Goal: Task Accomplishment & Management: Complete application form

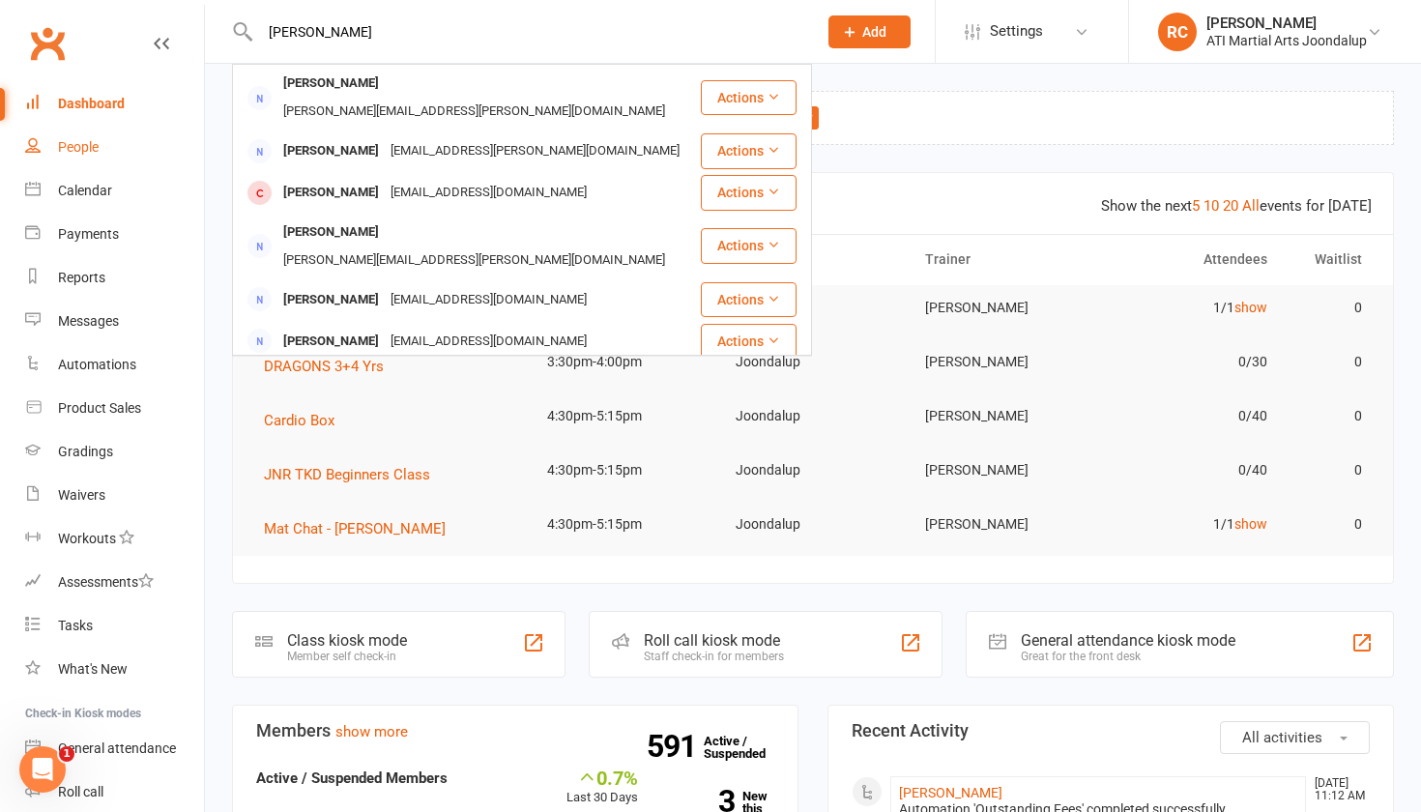
type input "[PERSON_NAME]"
click at [72, 142] on div "People" at bounding box center [78, 146] width 41 height 15
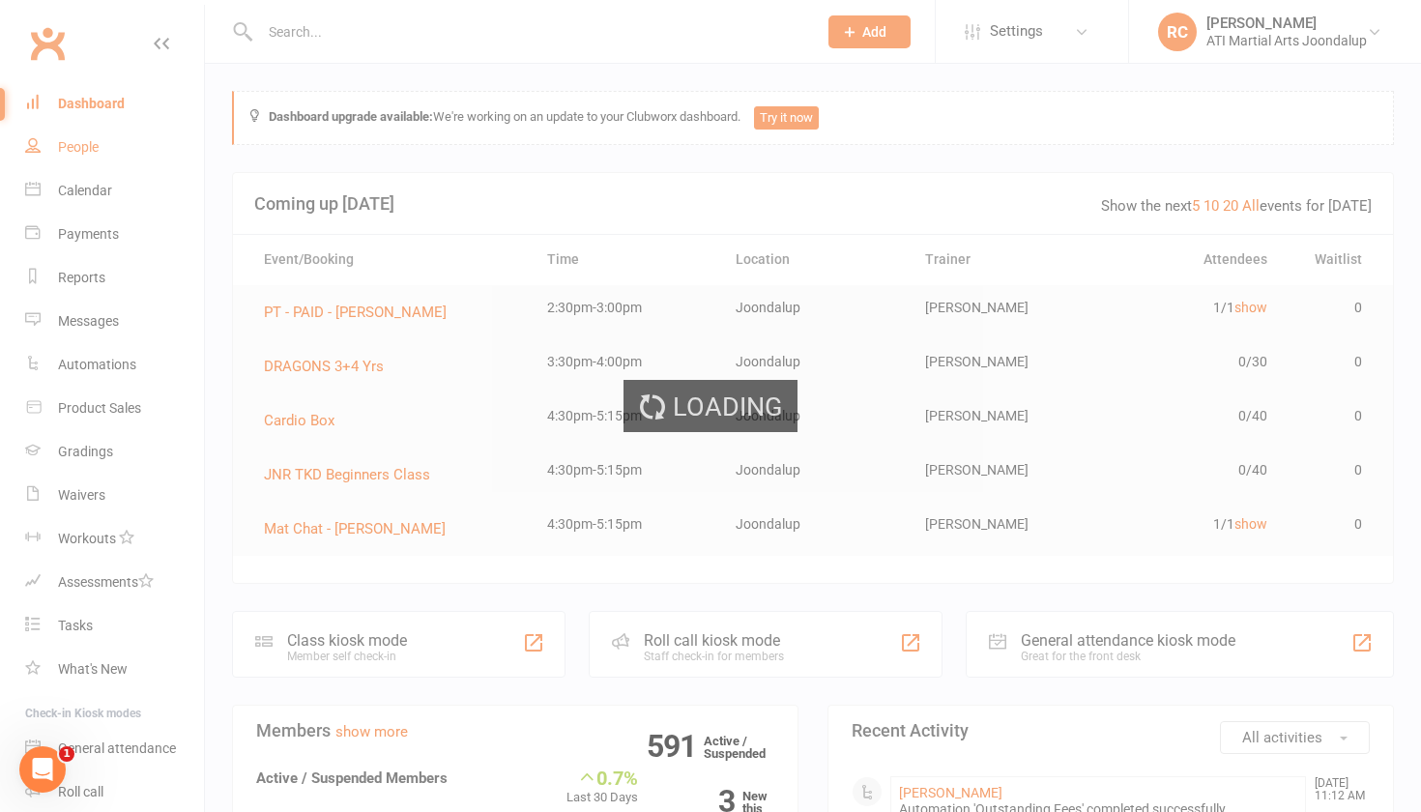
select select "100"
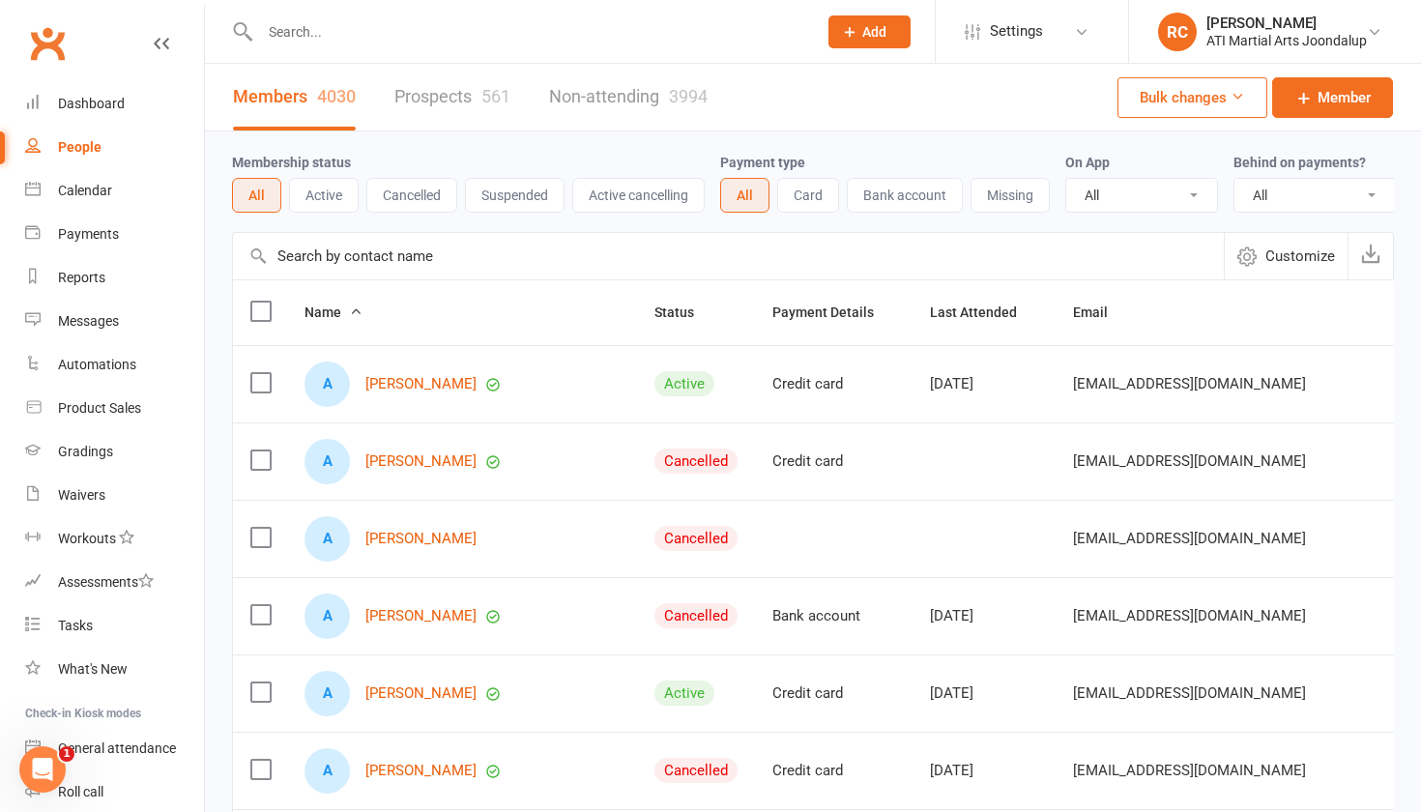
click at [323, 207] on button "Active" at bounding box center [324, 195] width 70 height 35
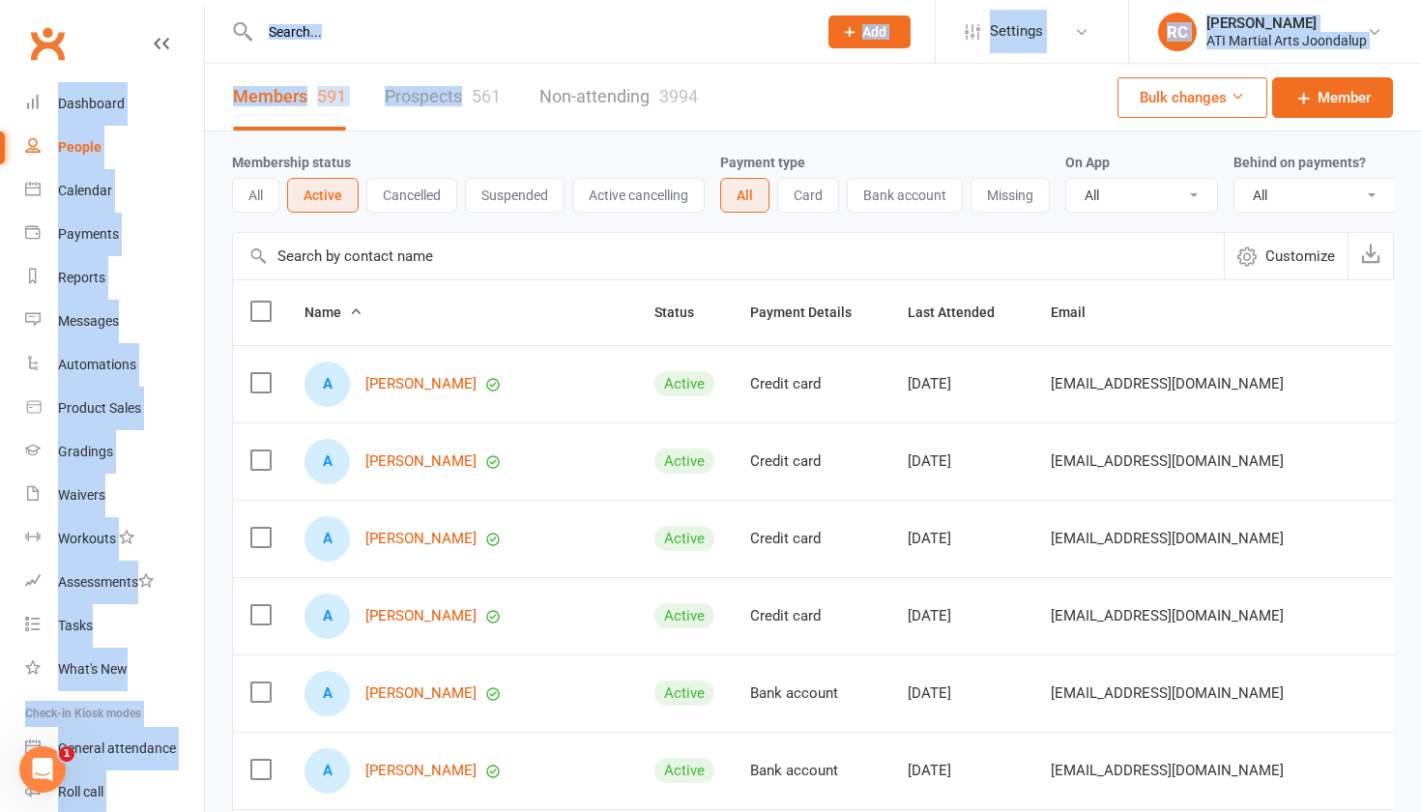
click at [443, 95] on link "Prospects 561" at bounding box center [443, 97] width 116 height 67
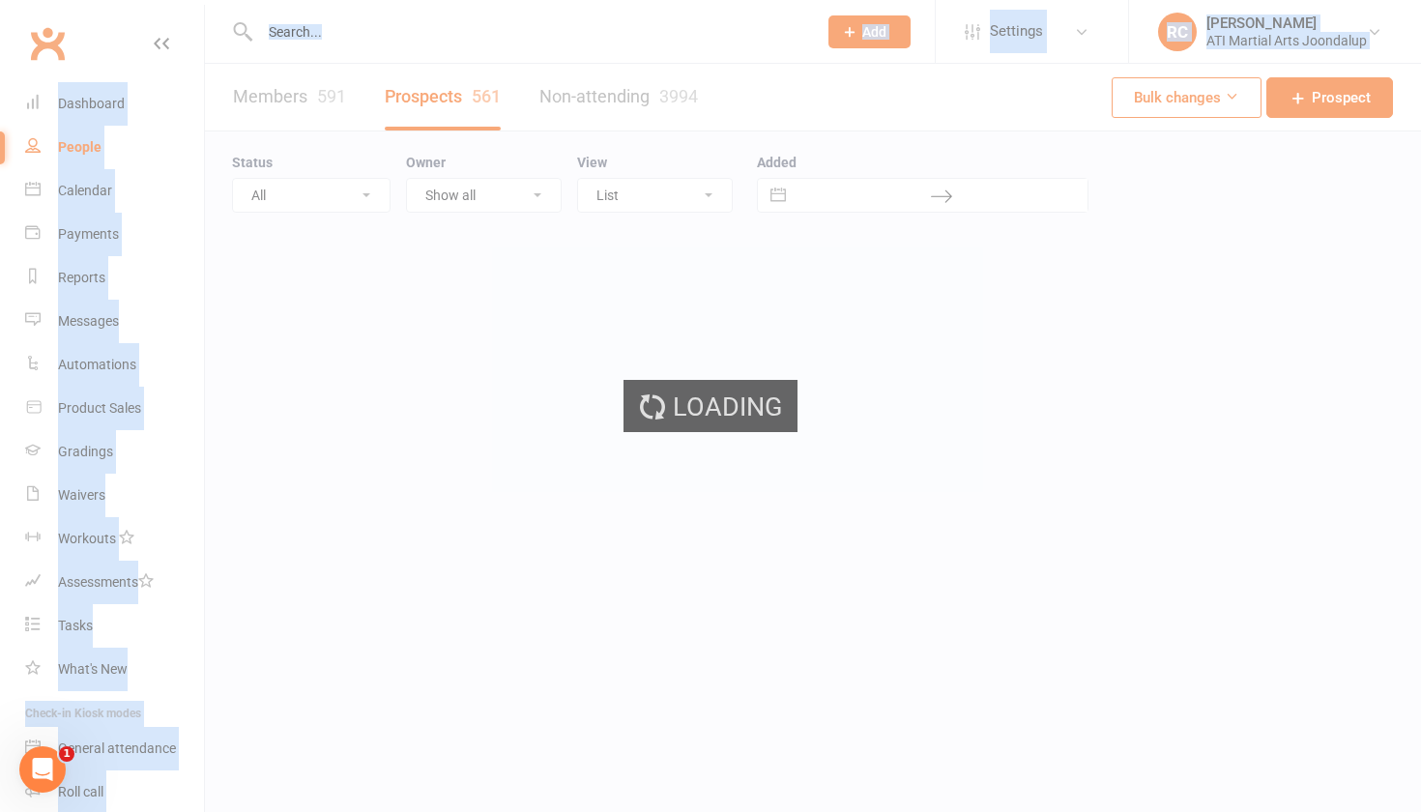
select select "100"
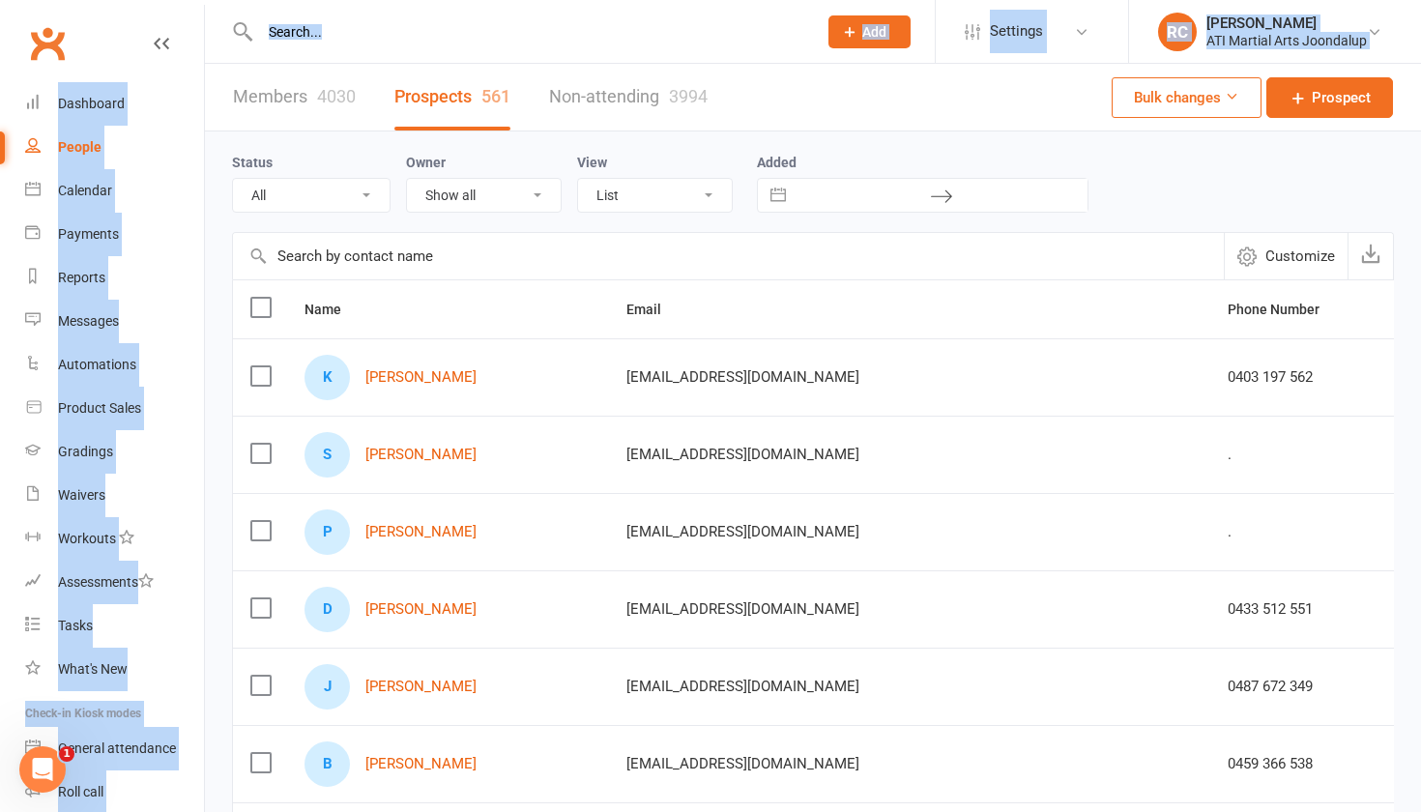
select select "Initial Contact"
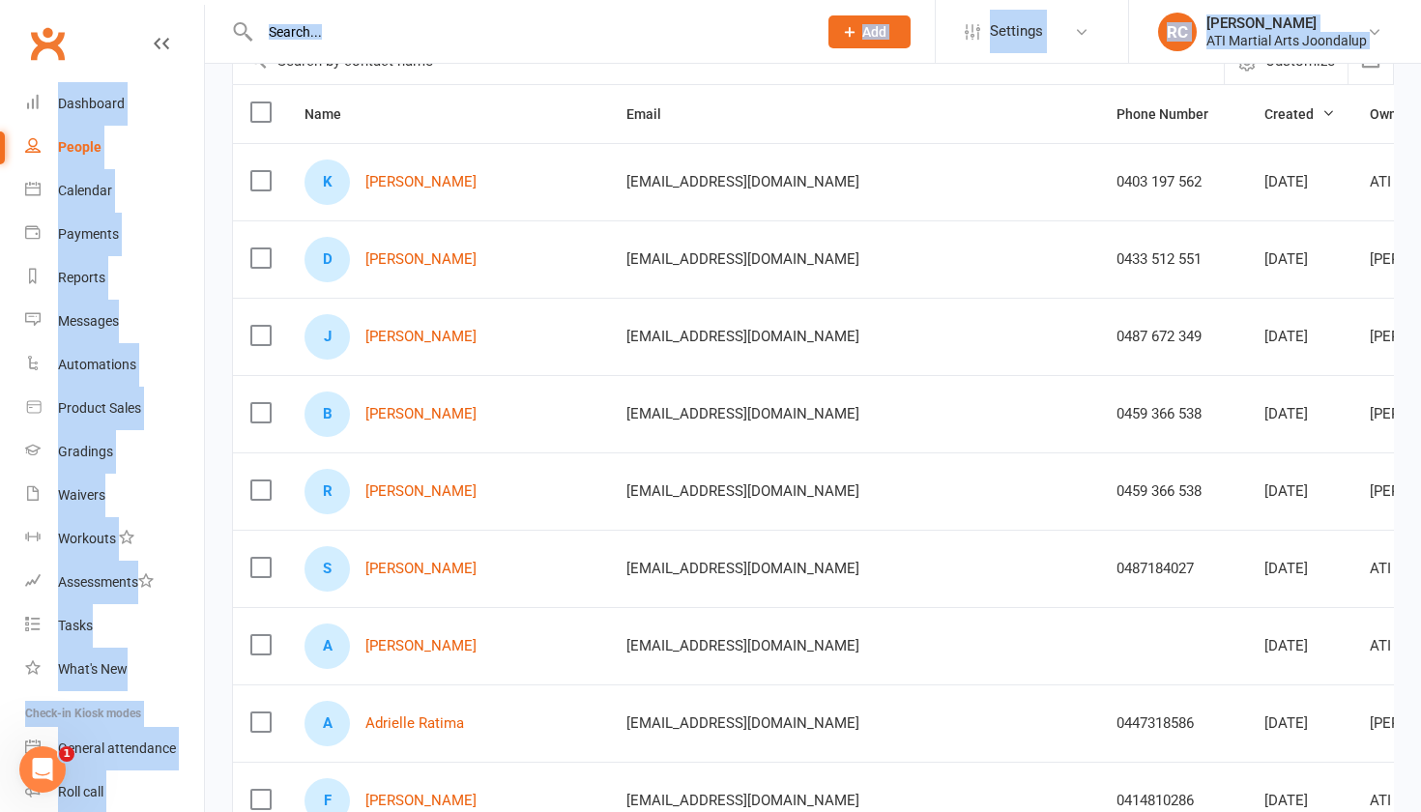
scroll to position [230, 0]
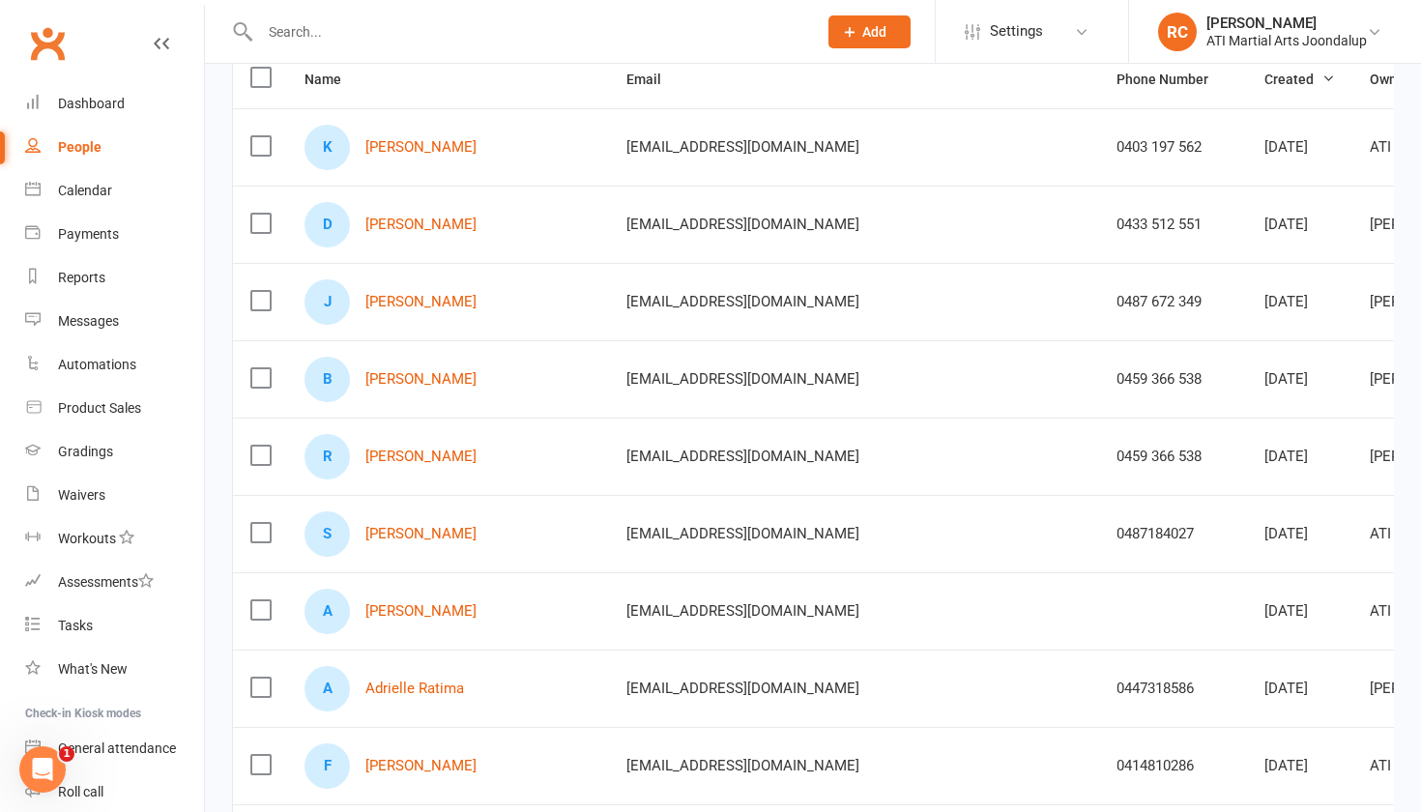
click at [465, 47] on div at bounding box center [517, 31] width 571 height 63
click at [462, 44] on div at bounding box center [517, 31] width 571 height 63
click at [447, 28] on input "text" at bounding box center [528, 31] width 549 height 27
paste input "[PERSON_NAME]"
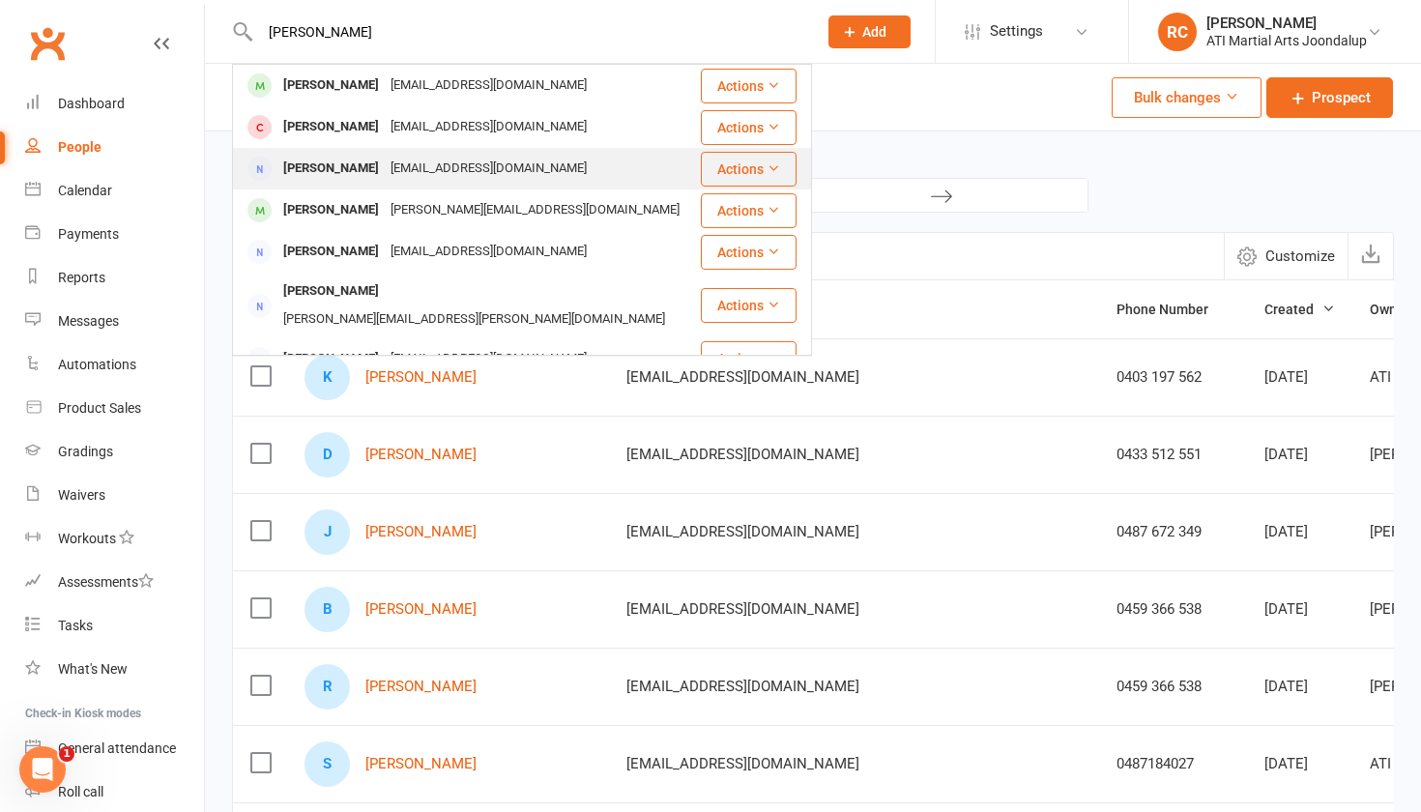
scroll to position [0, 0]
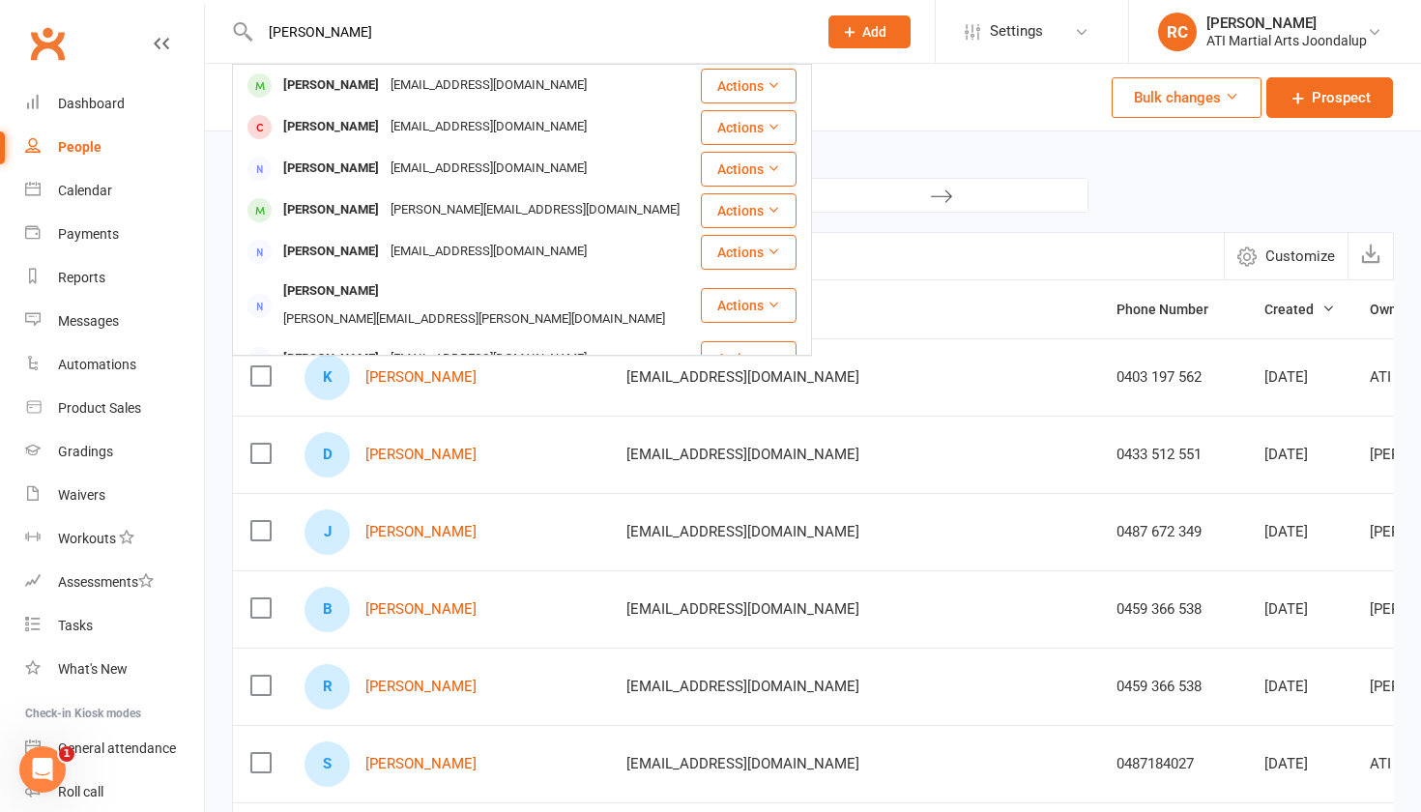
click at [416, 37] on input "[PERSON_NAME]" at bounding box center [528, 31] width 549 height 27
type input "[PERSON_NAME]"
click at [187, 189] on link "Calendar" at bounding box center [114, 190] width 179 height 43
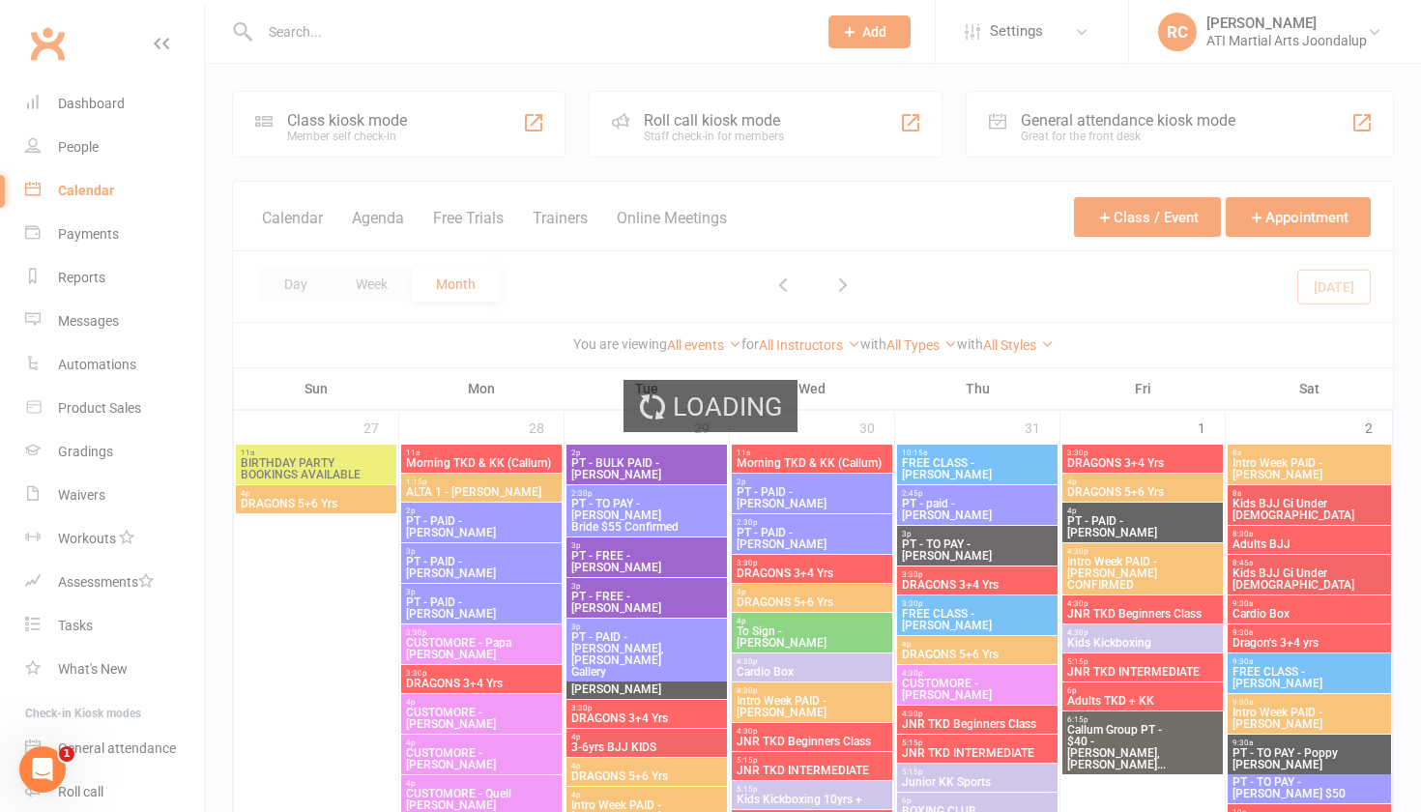
click at [96, 151] on div "Loading" at bounding box center [710, 406] width 1421 height 812
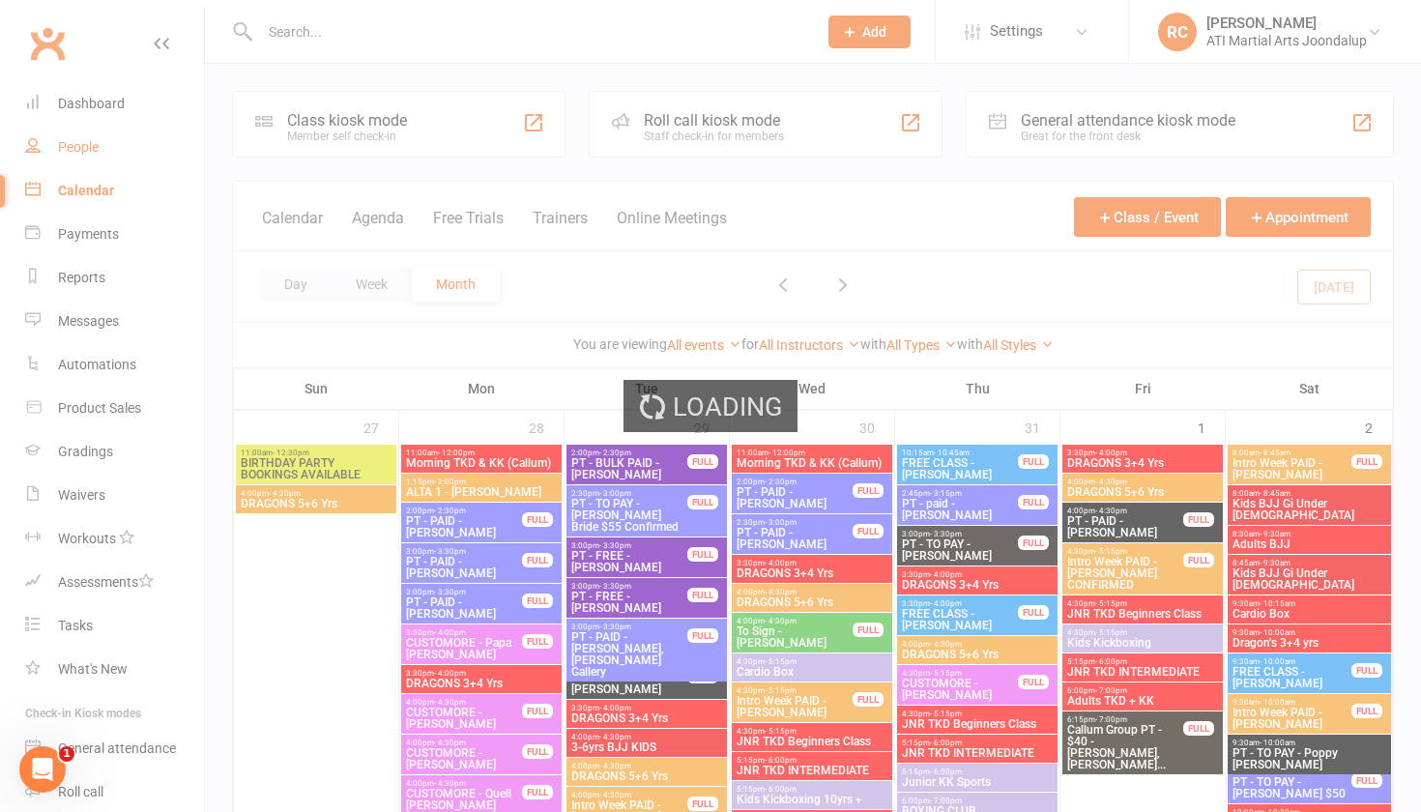
click at [88, 145] on div "People" at bounding box center [78, 146] width 41 height 15
select select "100"
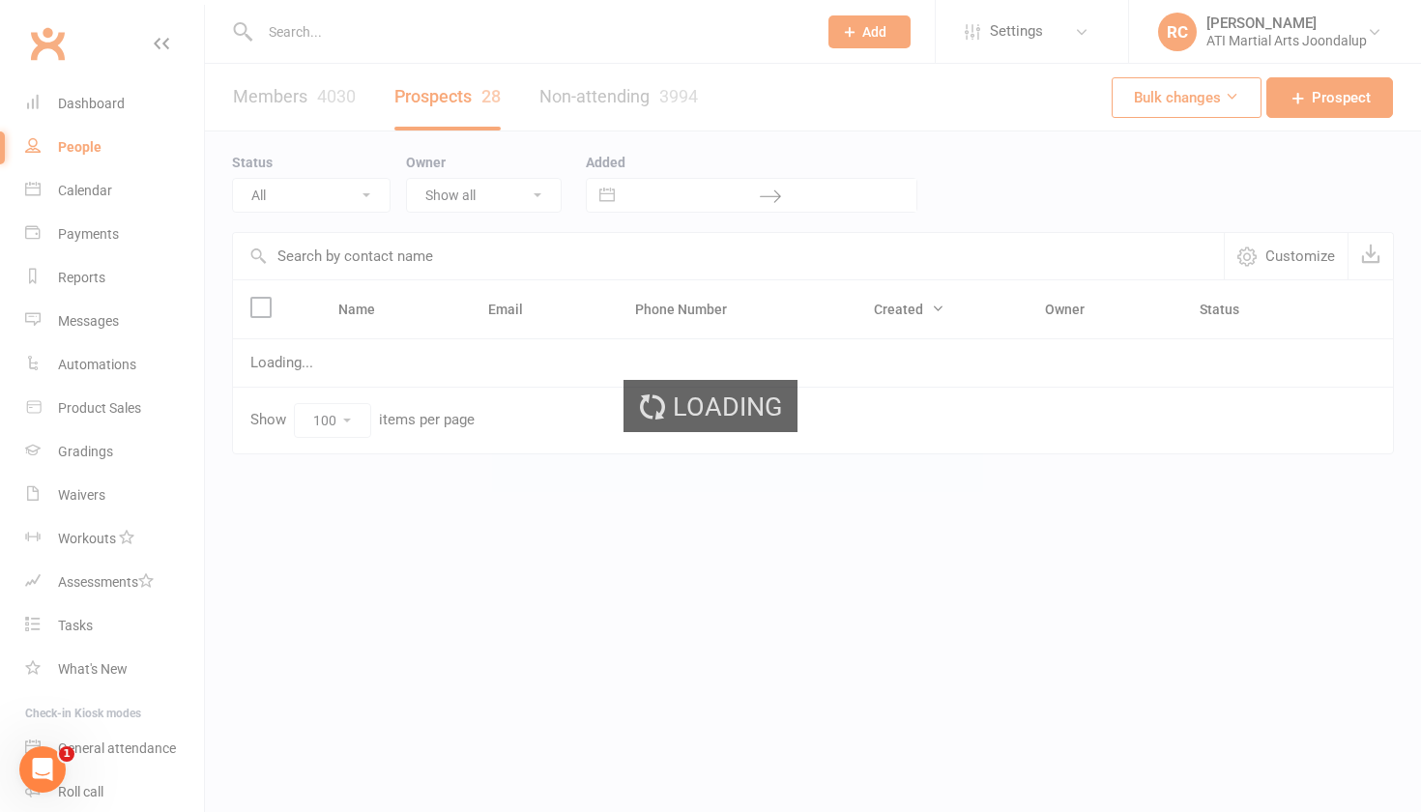
select select "Initial Contact"
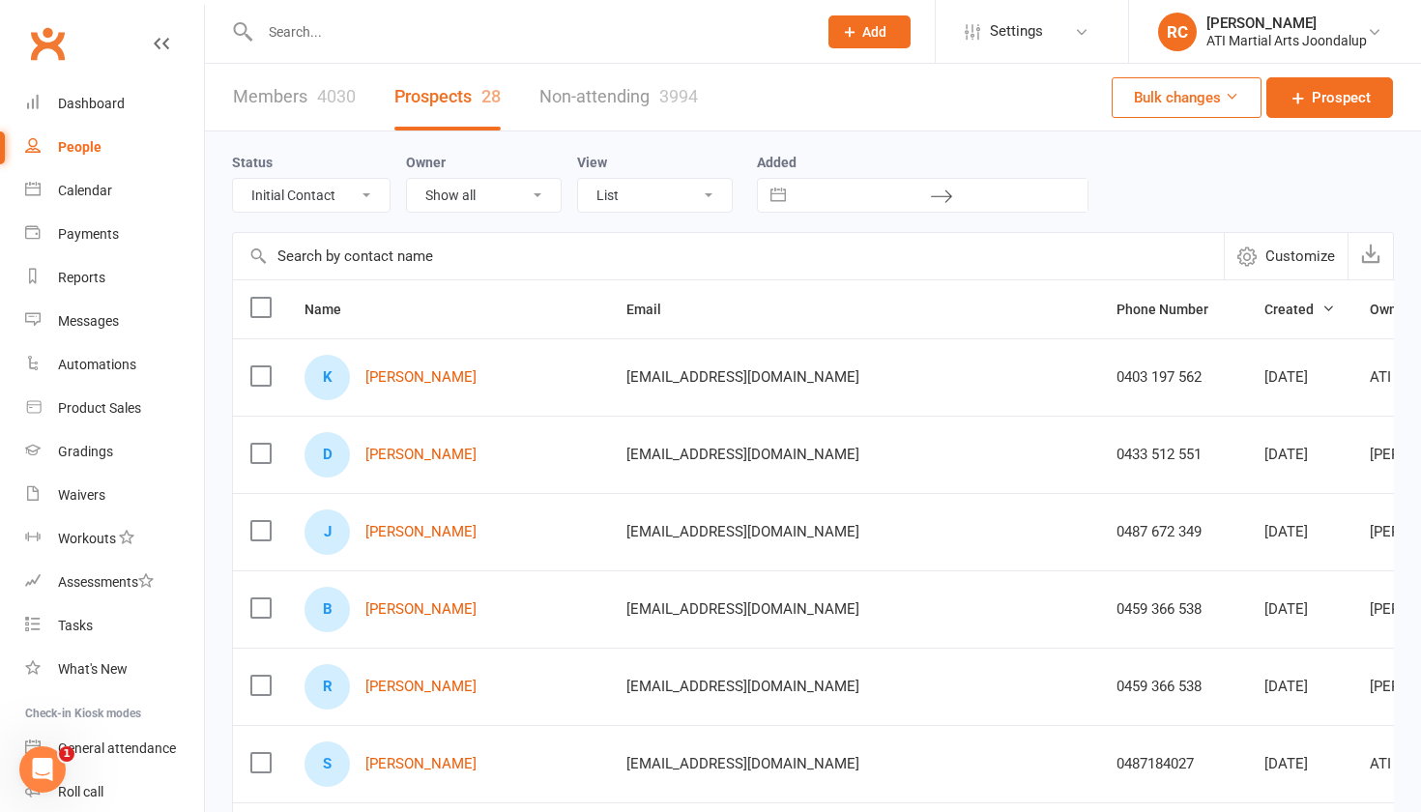
click at [286, 87] on link "Members 4030" at bounding box center [294, 97] width 123 height 67
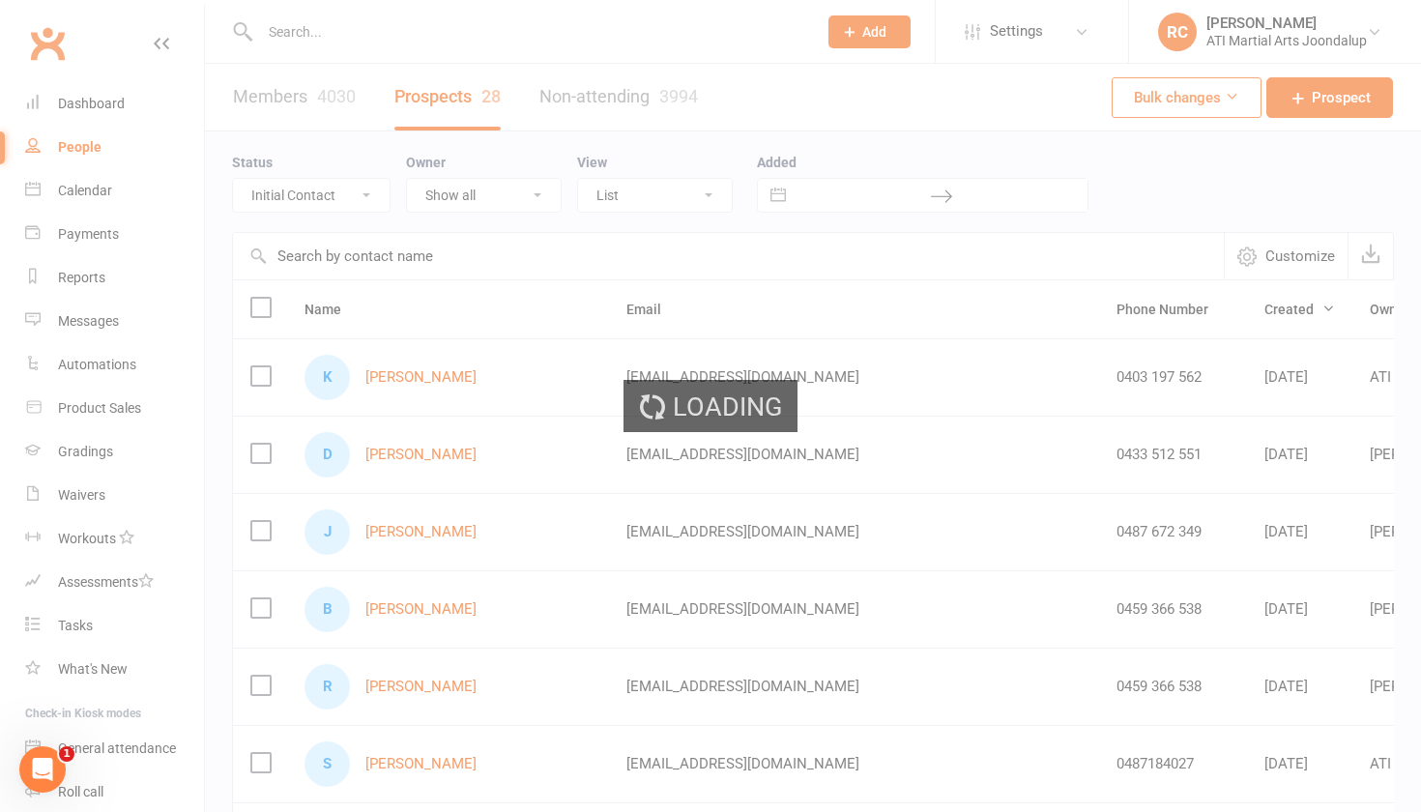
select select "100"
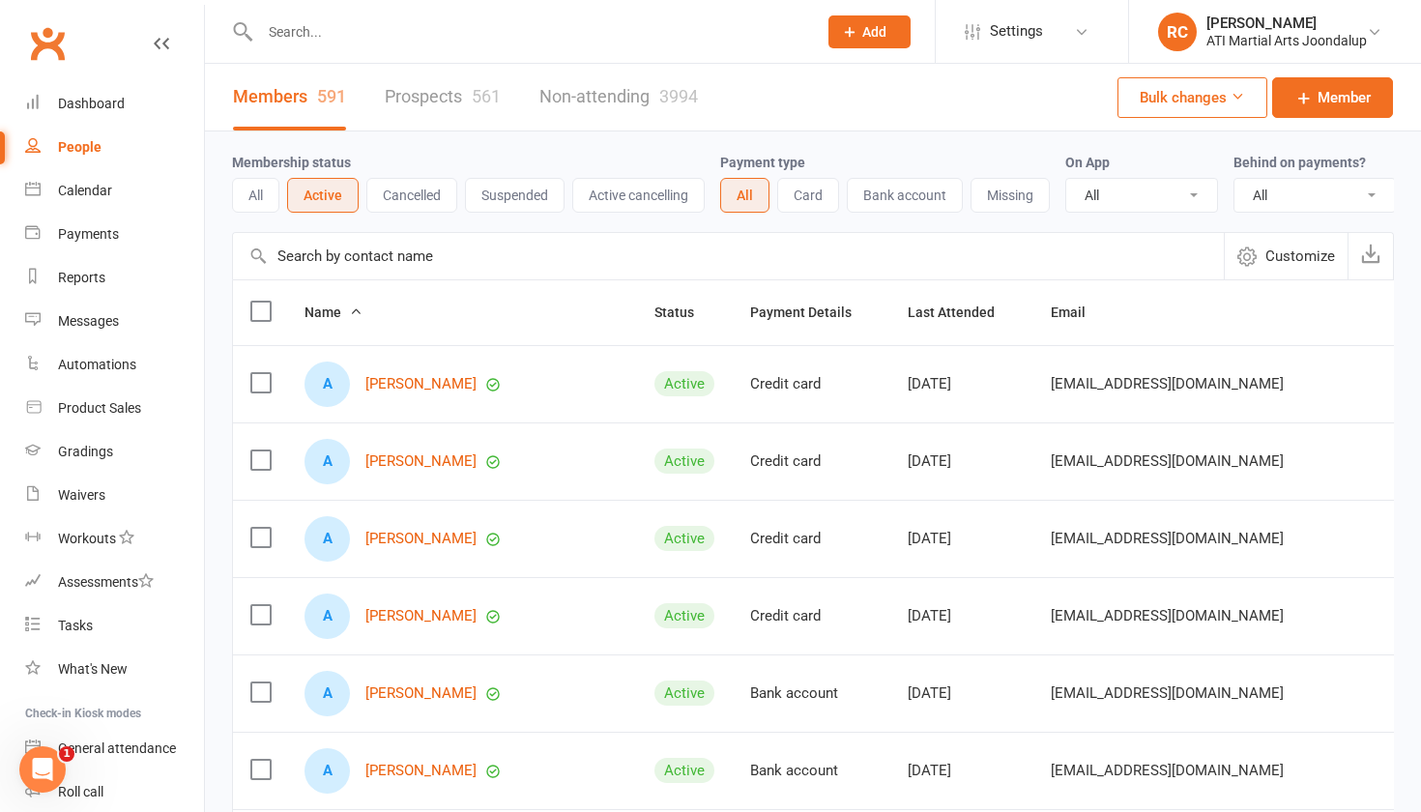
click at [304, 33] on input "text" at bounding box center [528, 31] width 549 height 27
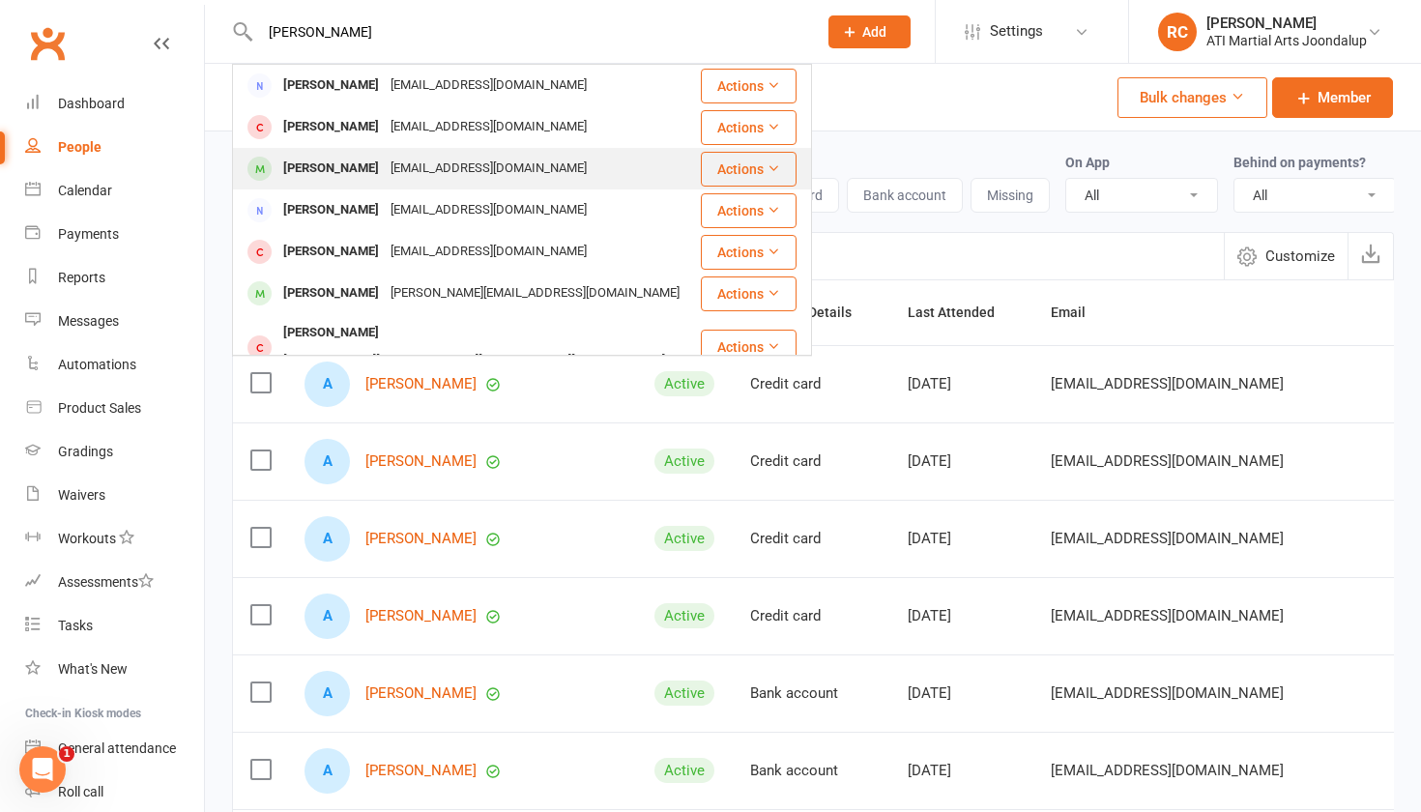
type input "[PERSON_NAME]"
click at [377, 173] on div "[PERSON_NAME]" at bounding box center [330, 169] width 107 height 28
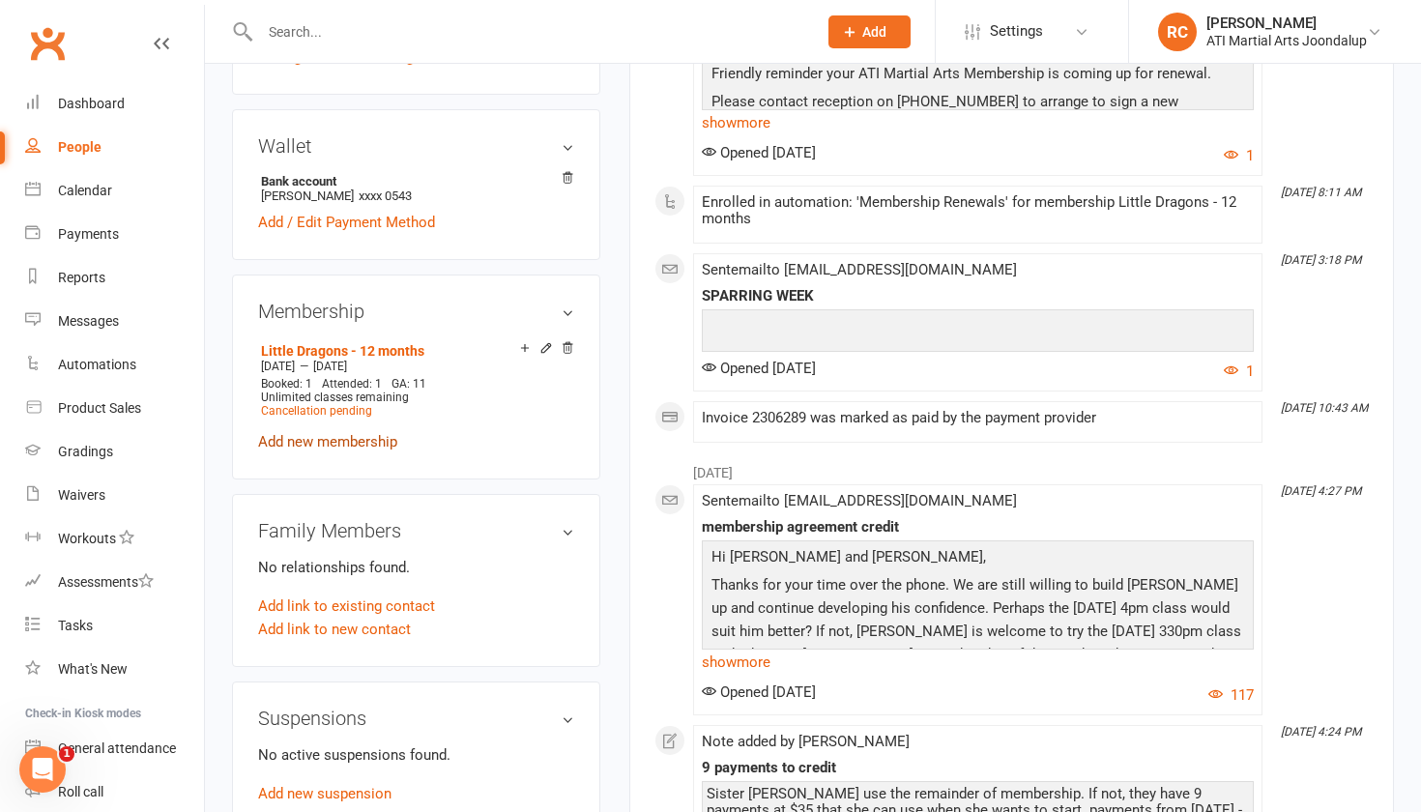
scroll to position [1530, 0]
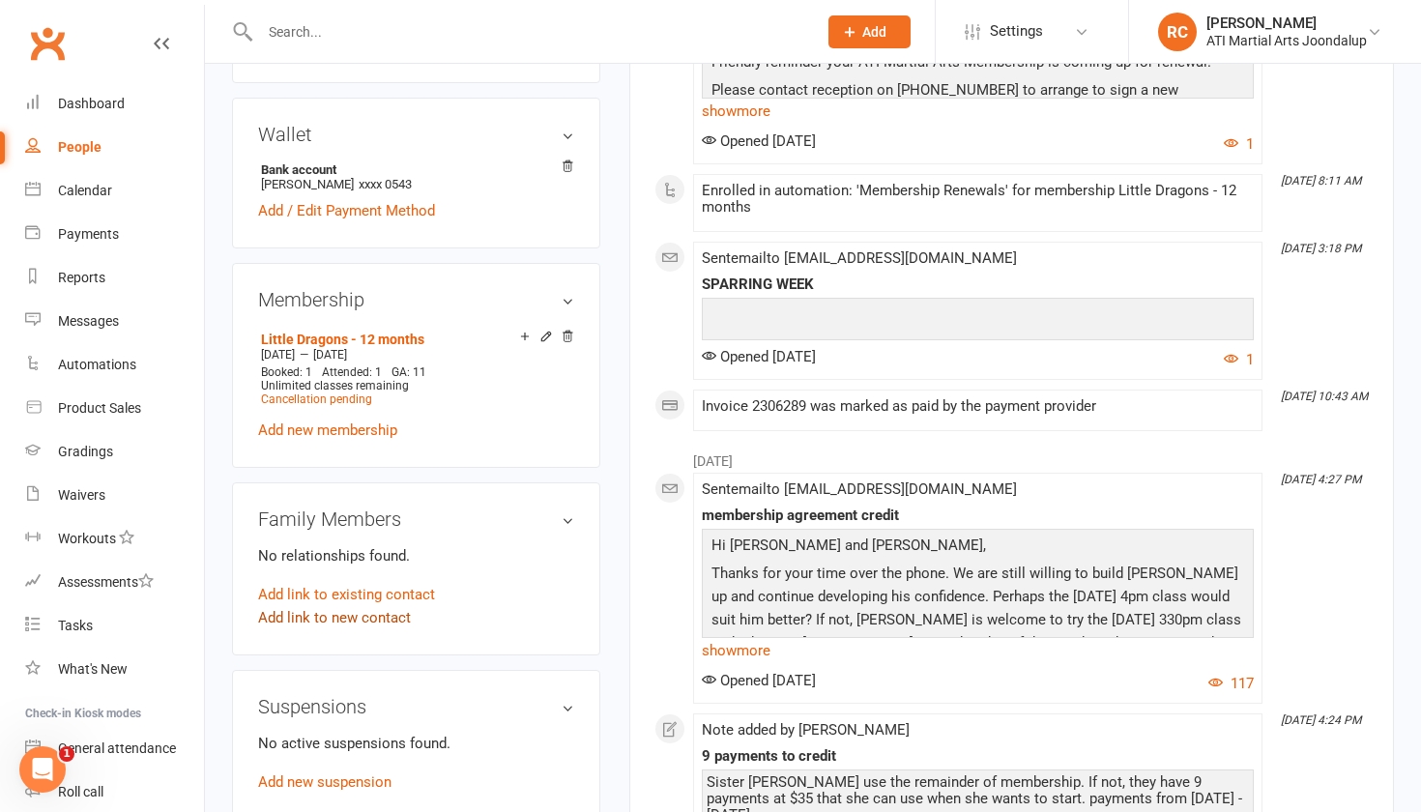
click at [315, 614] on link "Add link to new contact" at bounding box center [334, 617] width 153 height 23
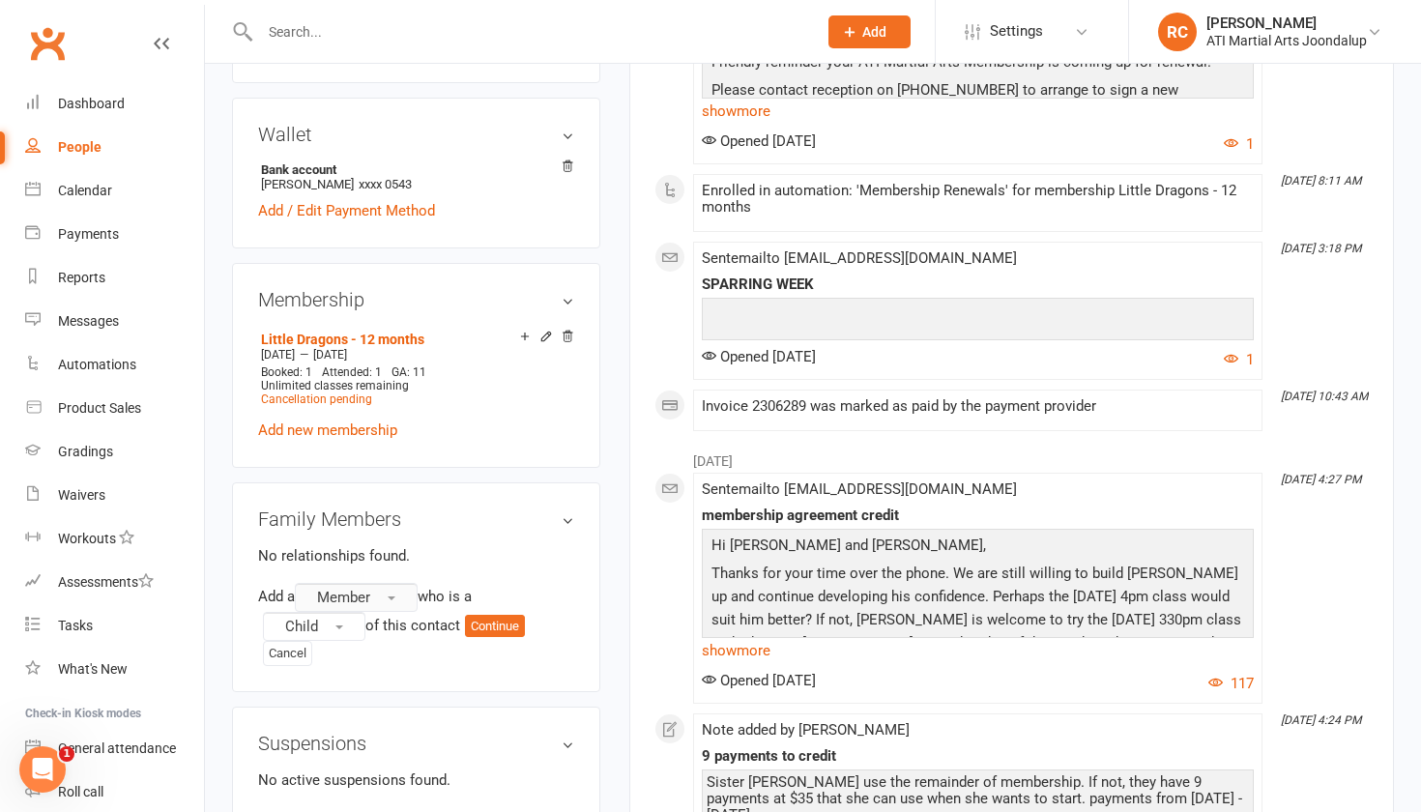
click at [368, 594] on span "Member" at bounding box center [343, 597] width 53 height 17
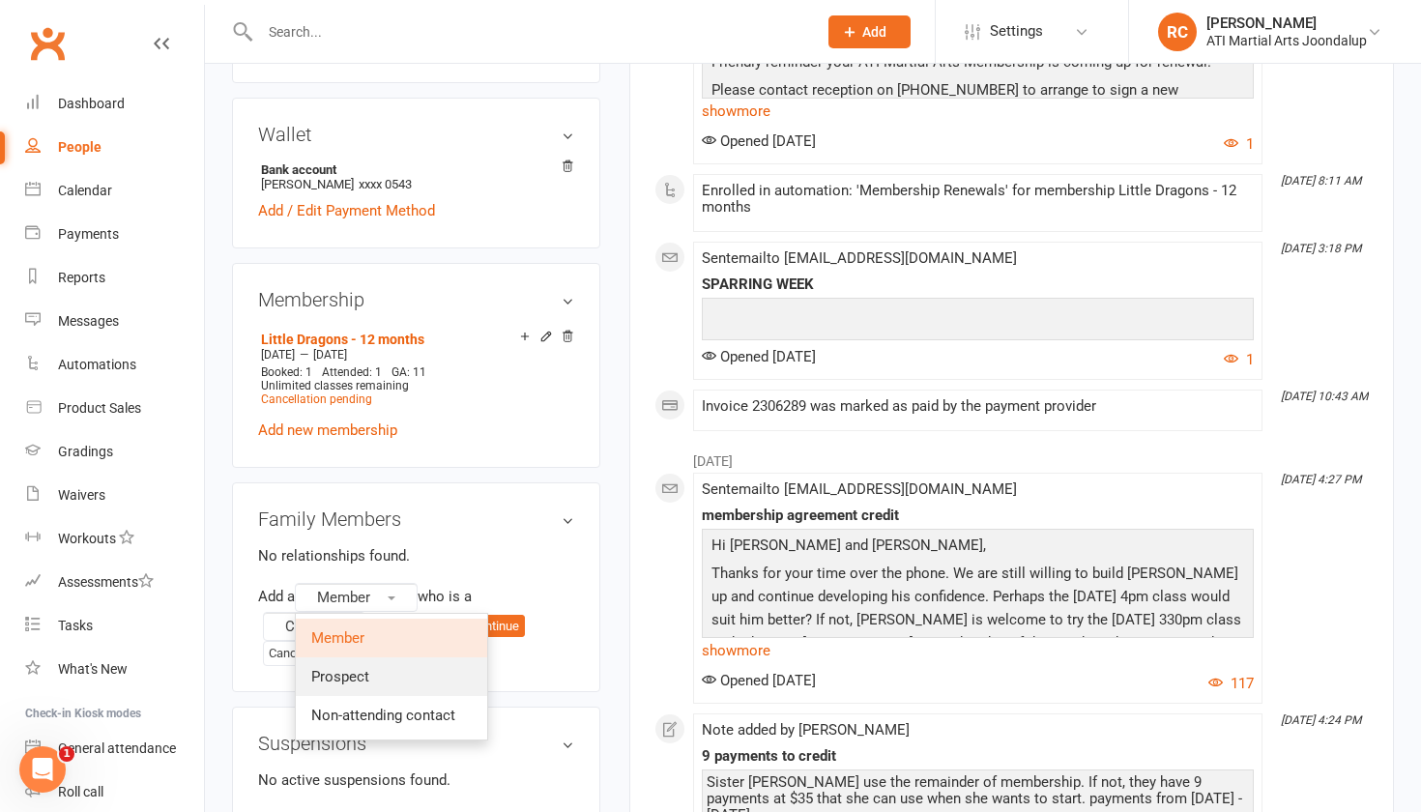
click at [360, 668] on span "Prospect" at bounding box center [340, 676] width 58 height 17
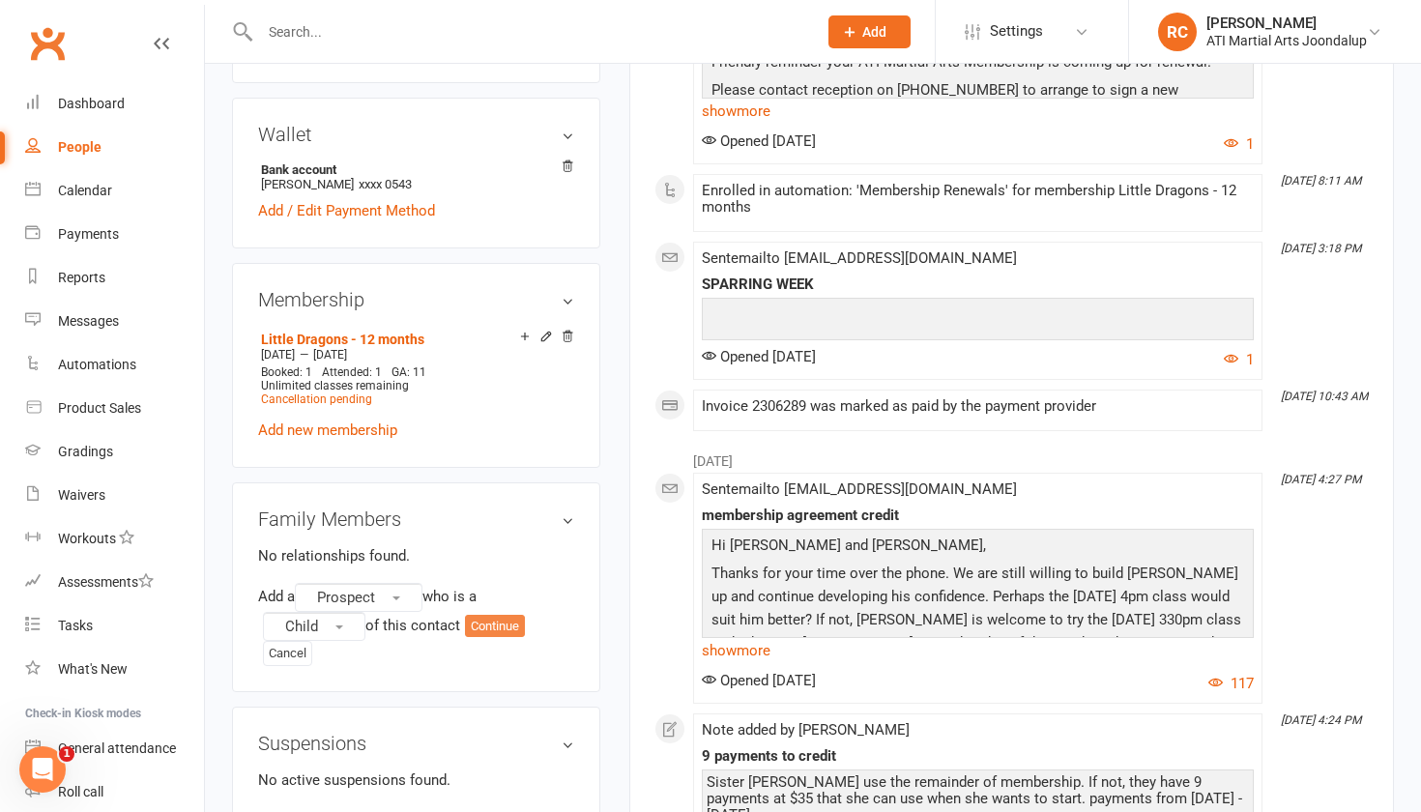
click at [510, 621] on button "Continue" at bounding box center [495, 626] width 60 height 23
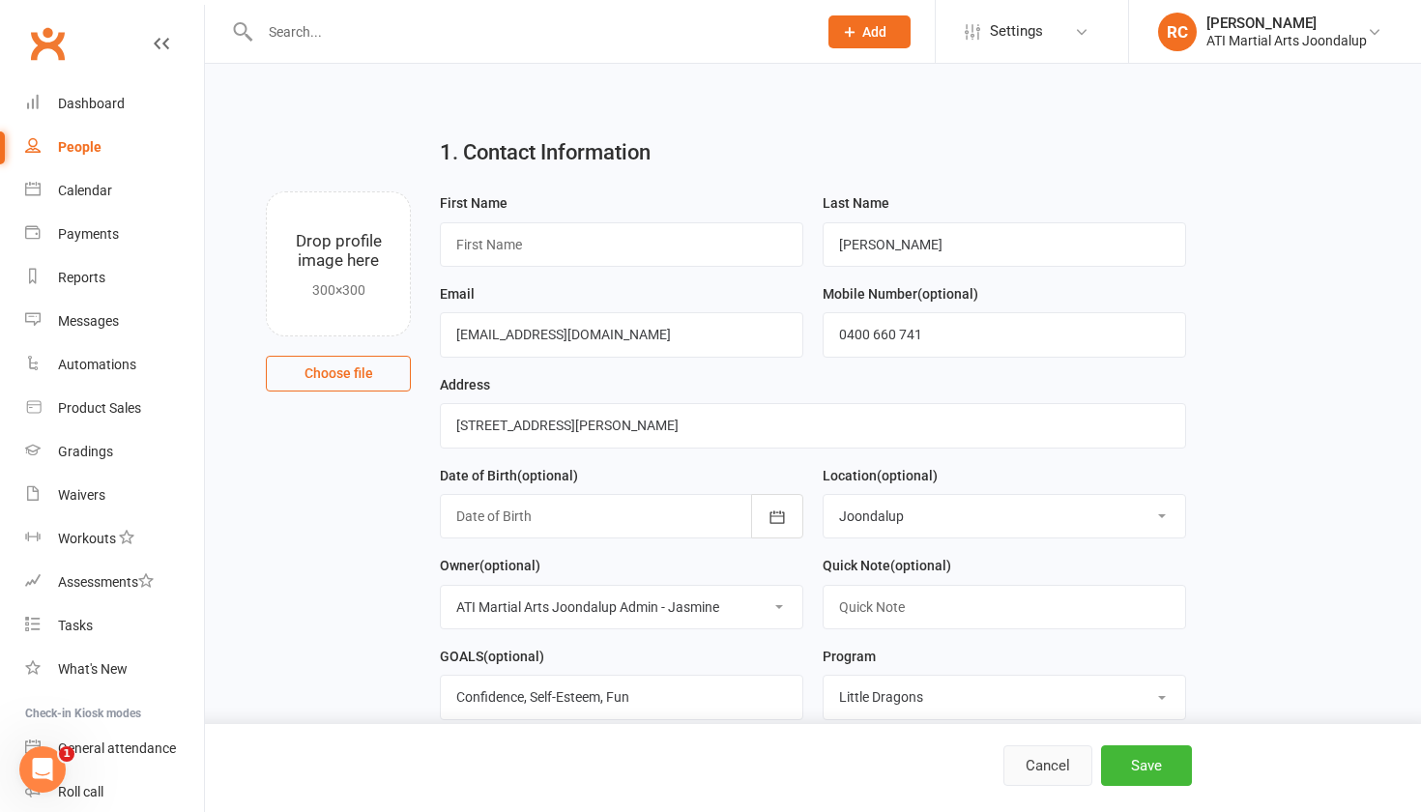
click at [1051, 758] on button "Cancel" at bounding box center [1047, 765] width 89 height 41
select select "100"
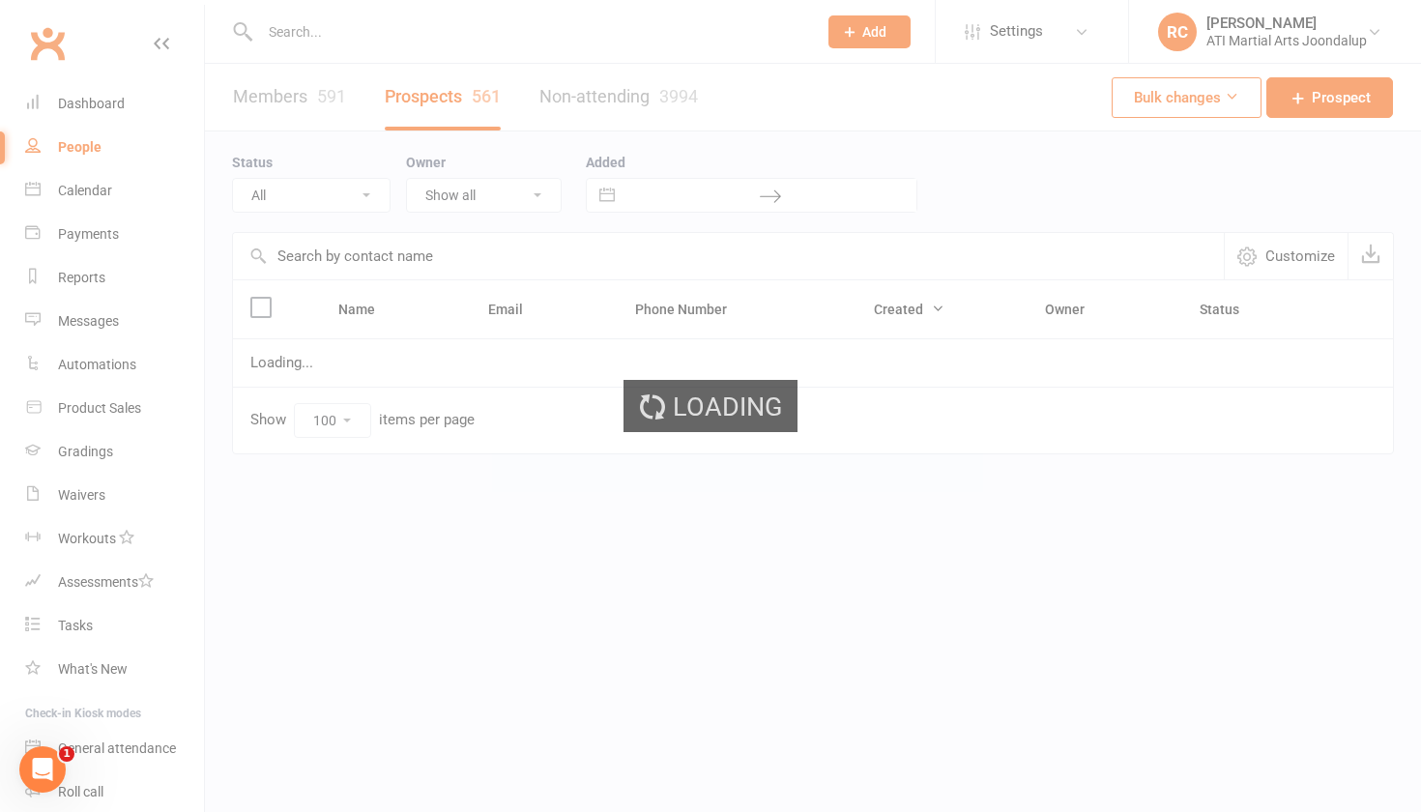
select select "Initial Contact"
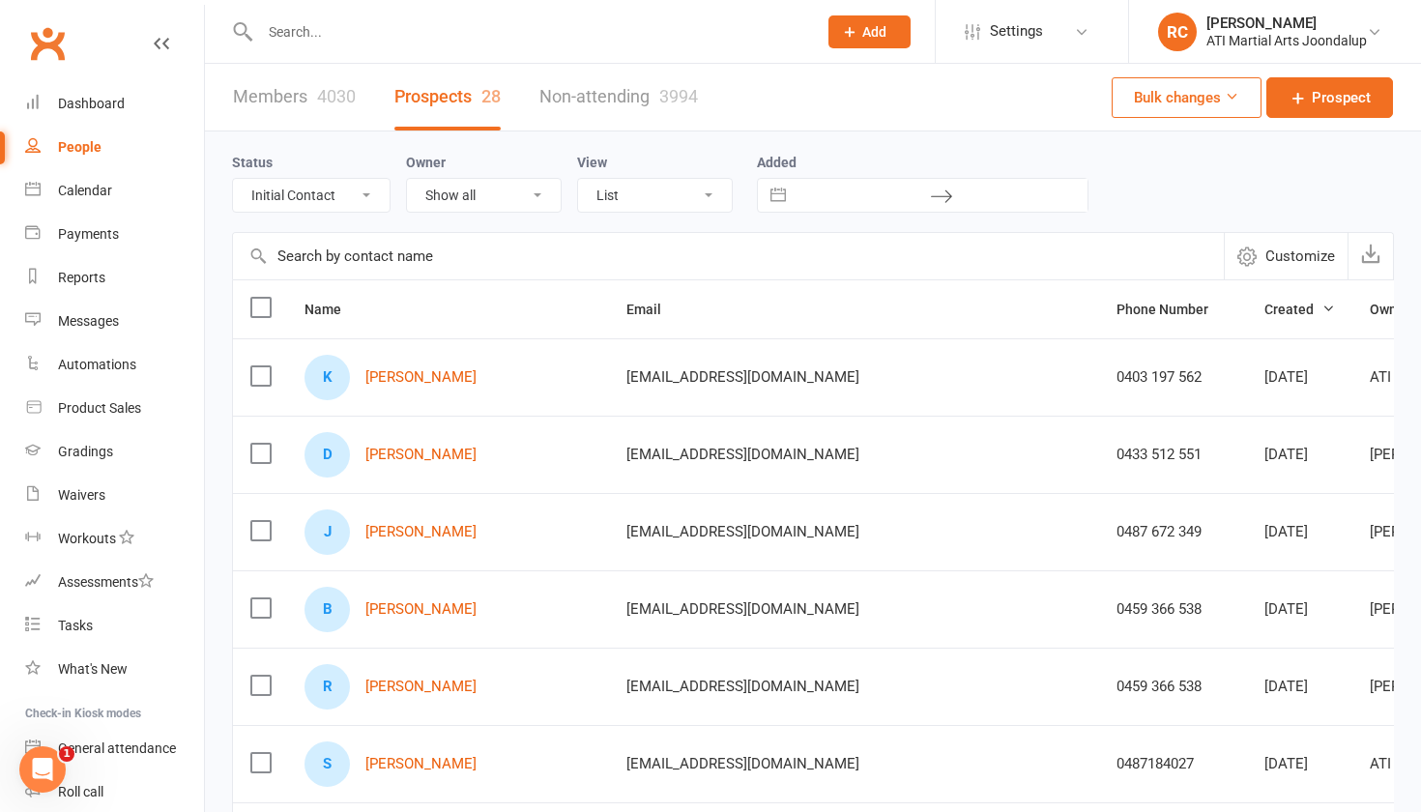
click at [322, 101] on div "4030" at bounding box center [336, 96] width 39 height 20
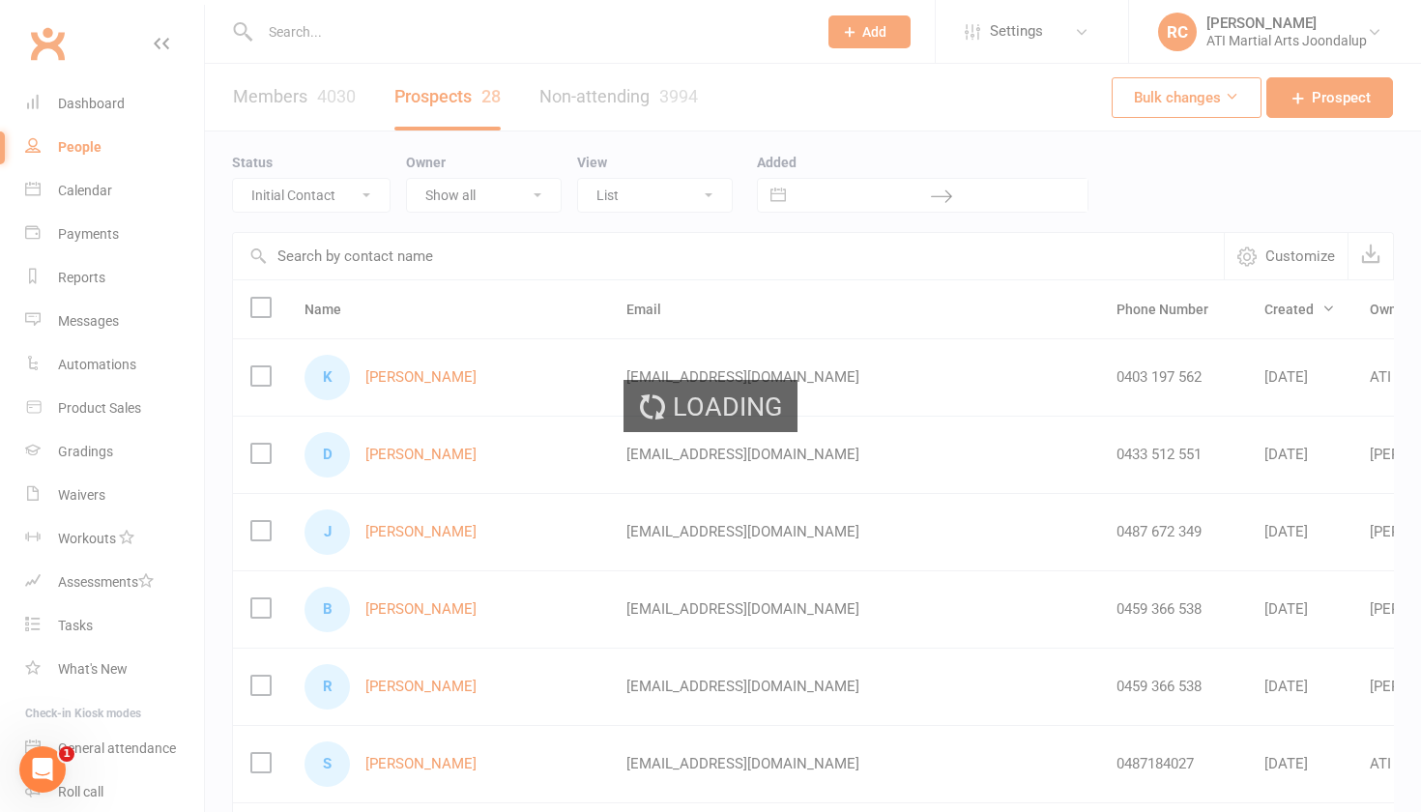
select select "100"
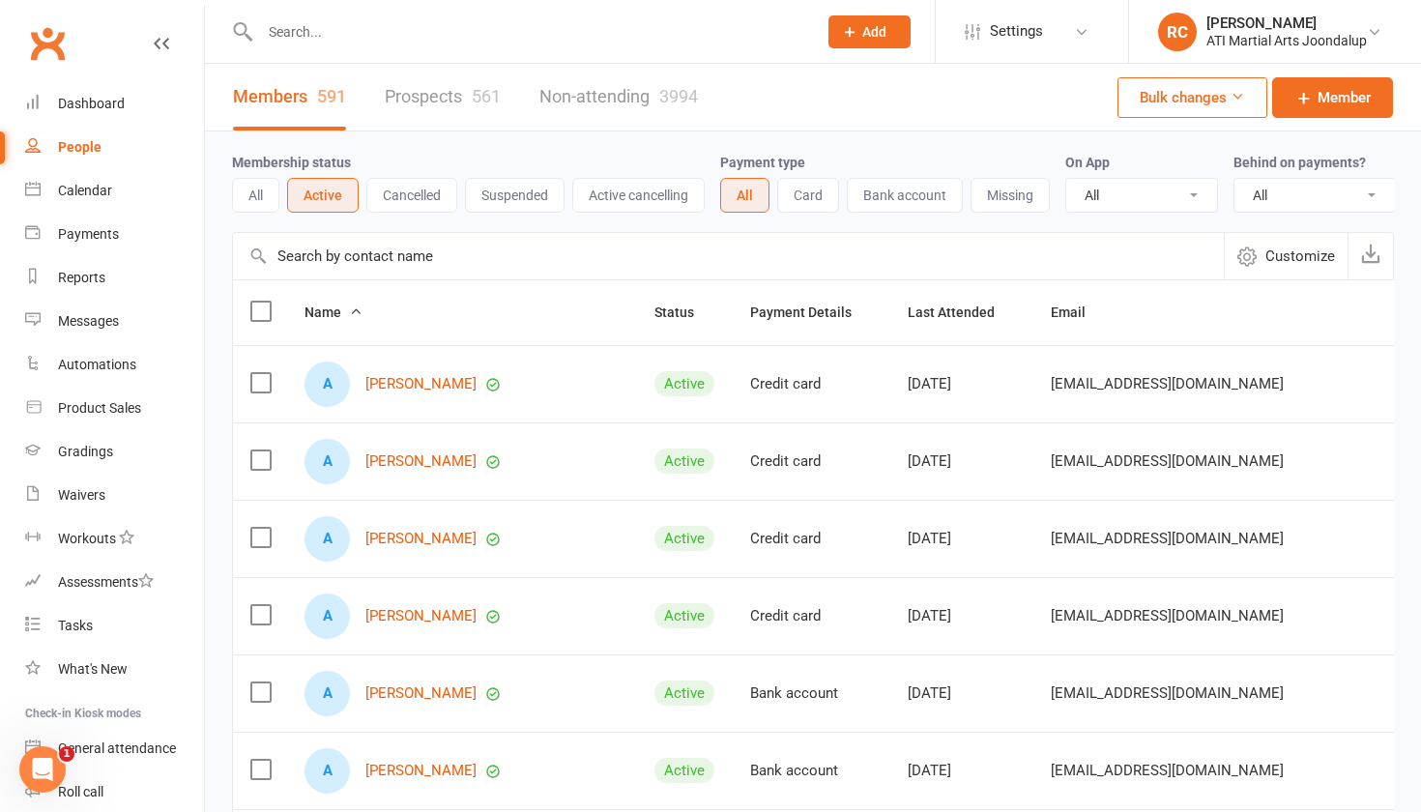
click at [313, 34] on input "text" at bounding box center [528, 31] width 549 height 27
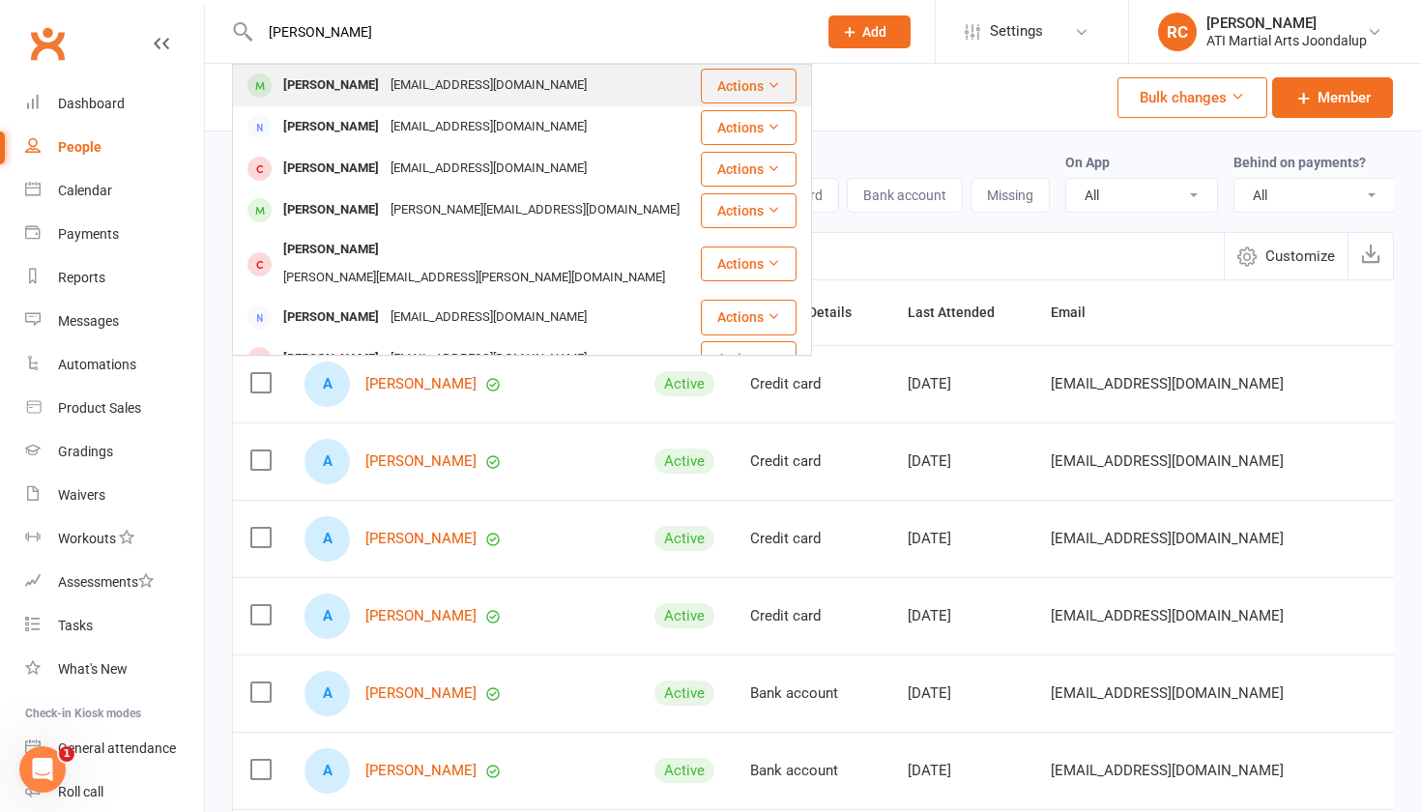
type input "[PERSON_NAME]"
click at [366, 94] on div "[PERSON_NAME]" at bounding box center [330, 86] width 107 height 28
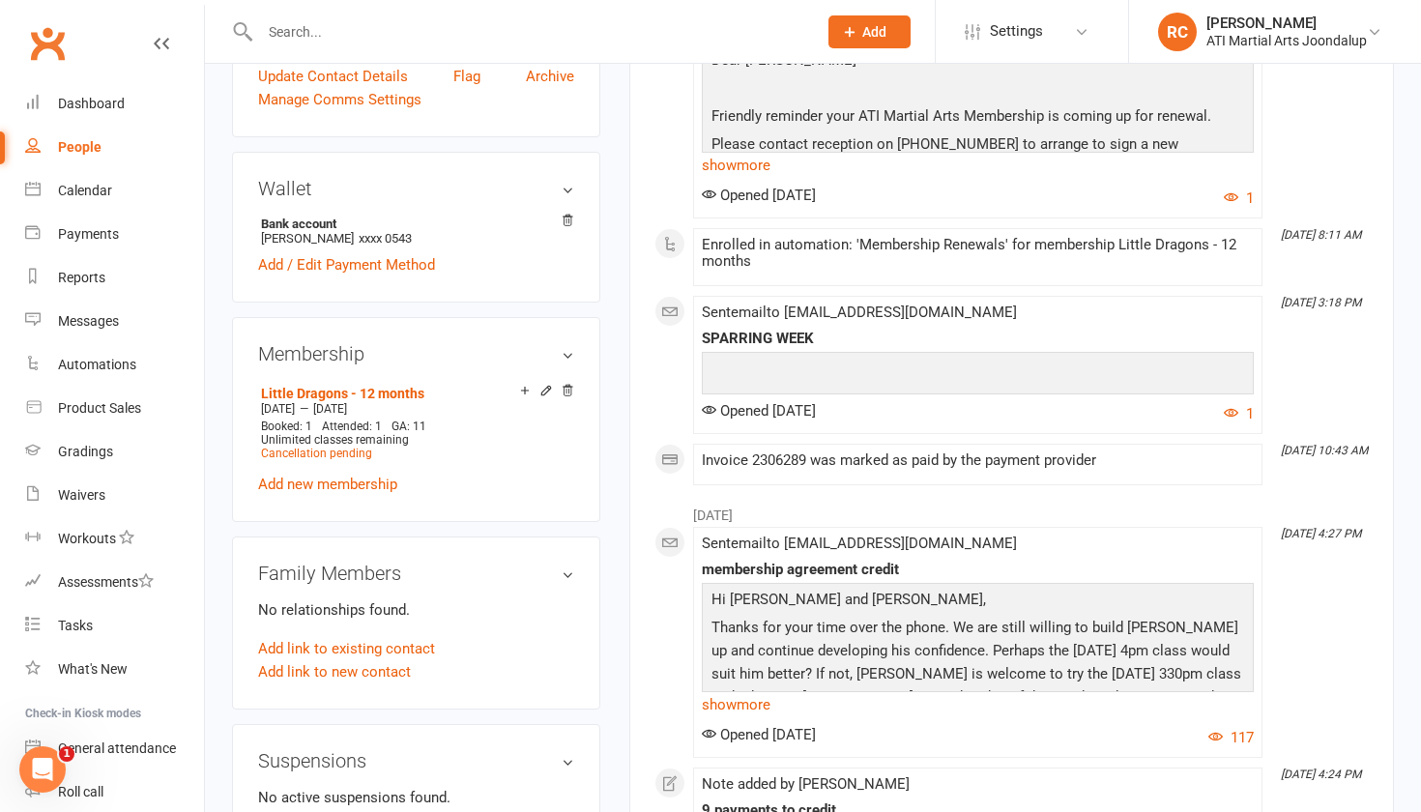
scroll to position [1478, 0]
click at [328, 665] on link "Add link to new contact" at bounding box center [334, 669] width 153 height 23
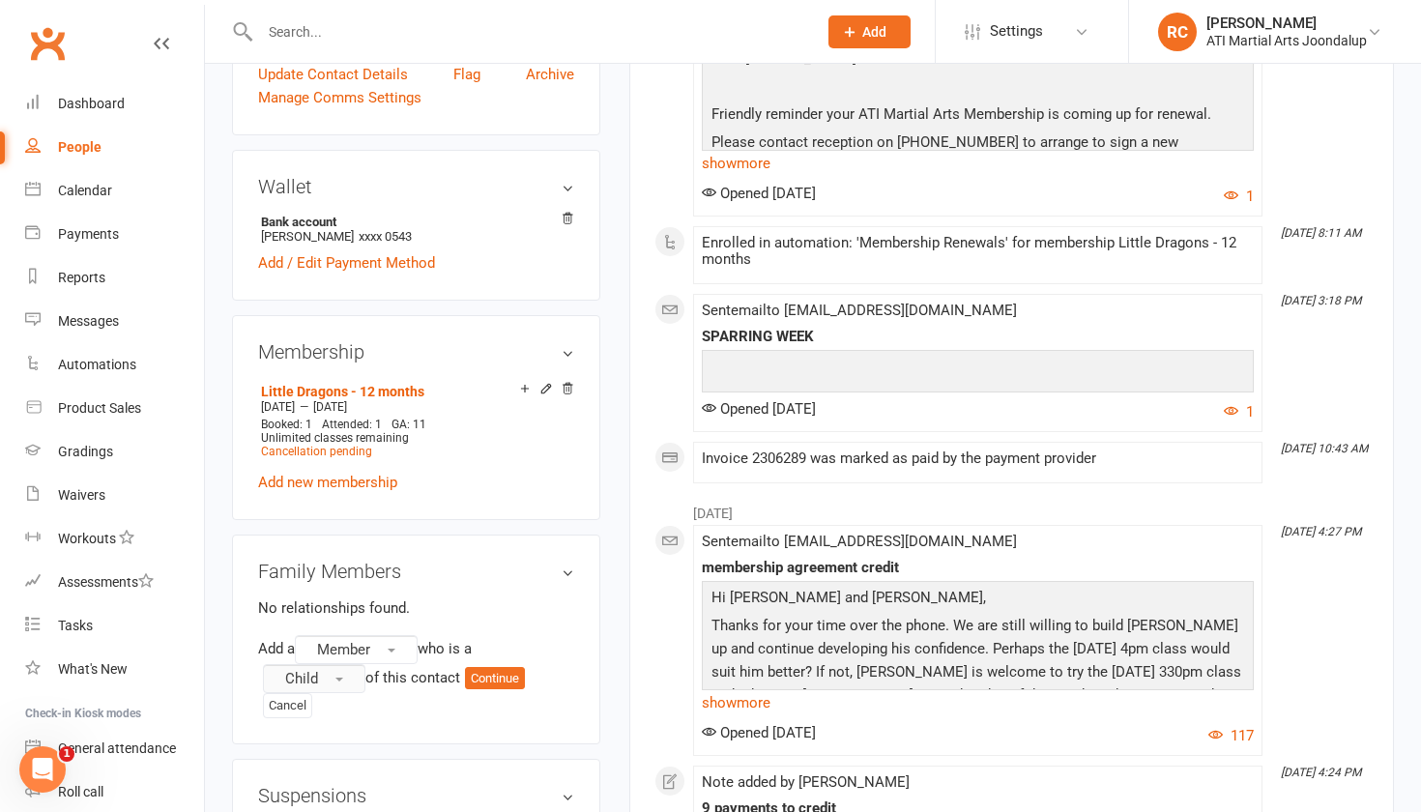
click at [322, 678] on button "Child" at bounding box center [314, 678] width 102 height 29
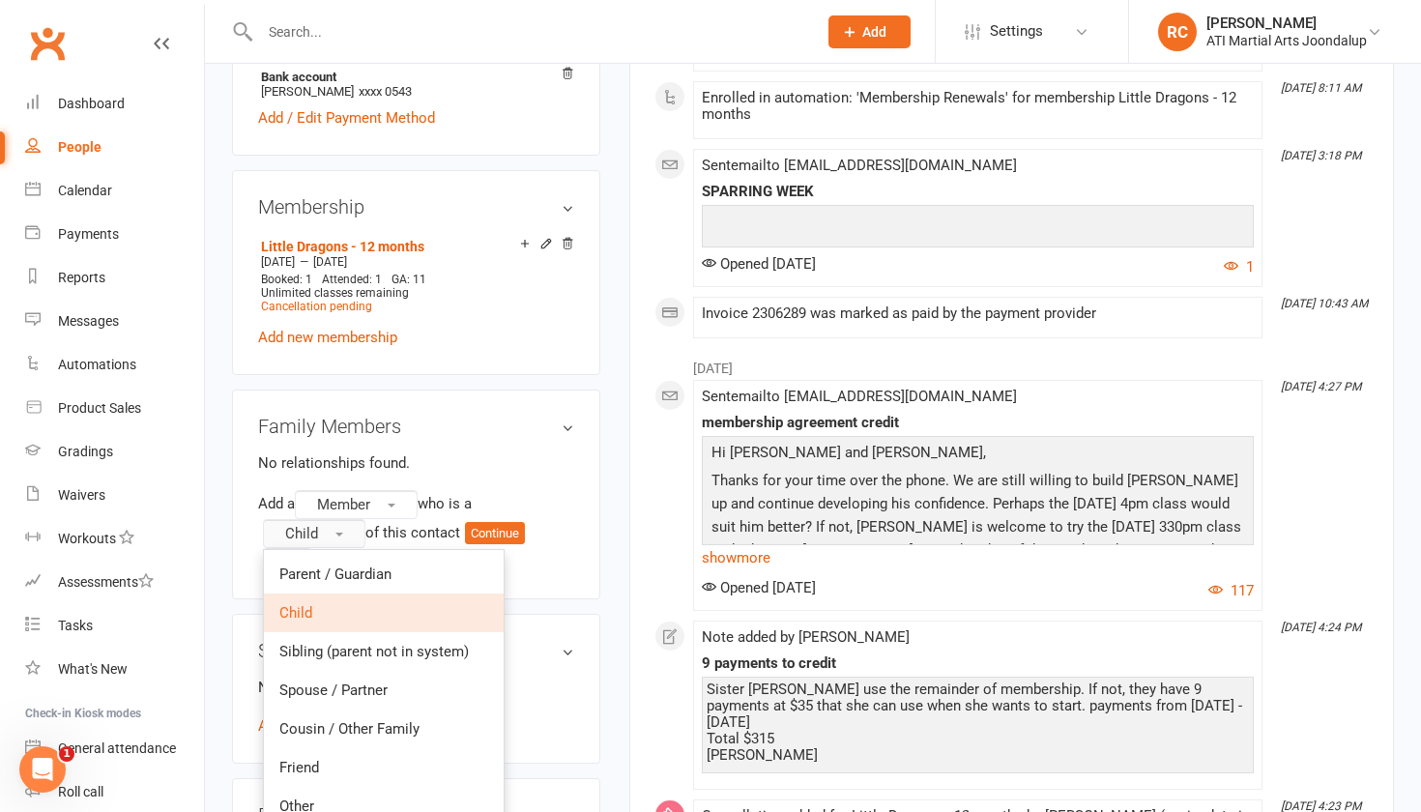
scroll to position [1626, 0]
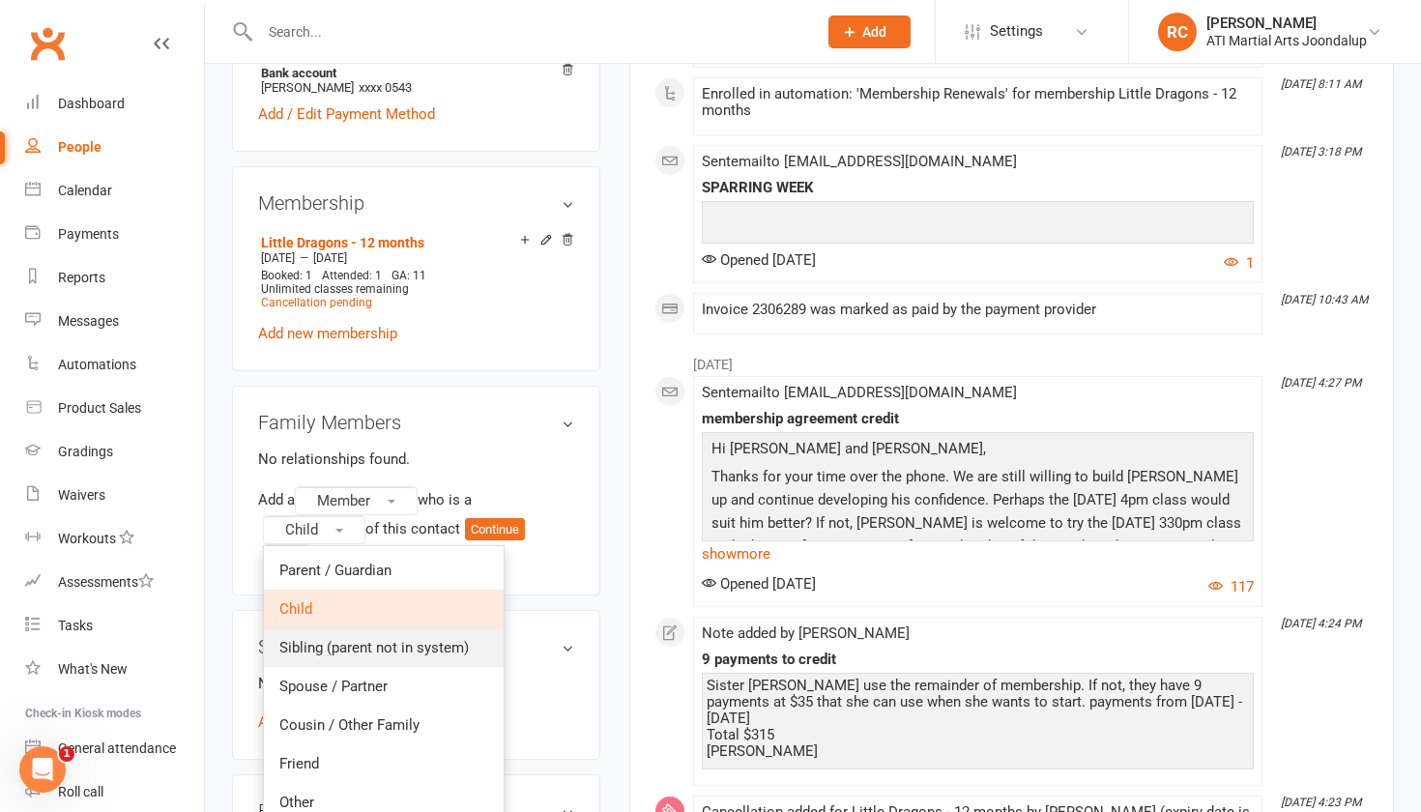
click at [314, 649] on span "Sibling (parent not in system)" at bounding box center [373, 647] width 189 height 17
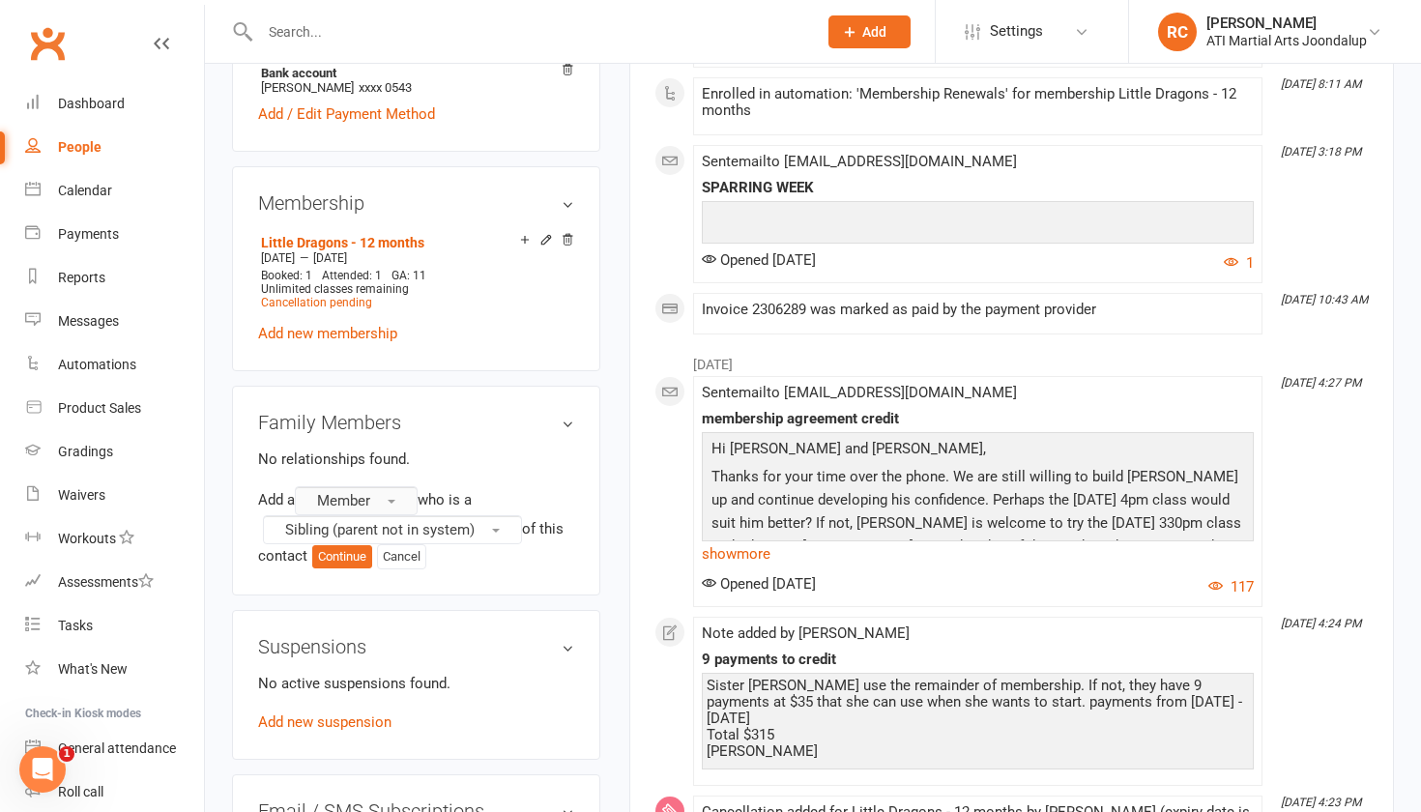
click at [364, 492] on span "Member" at bounding box center [343, 500] width 53 height 17
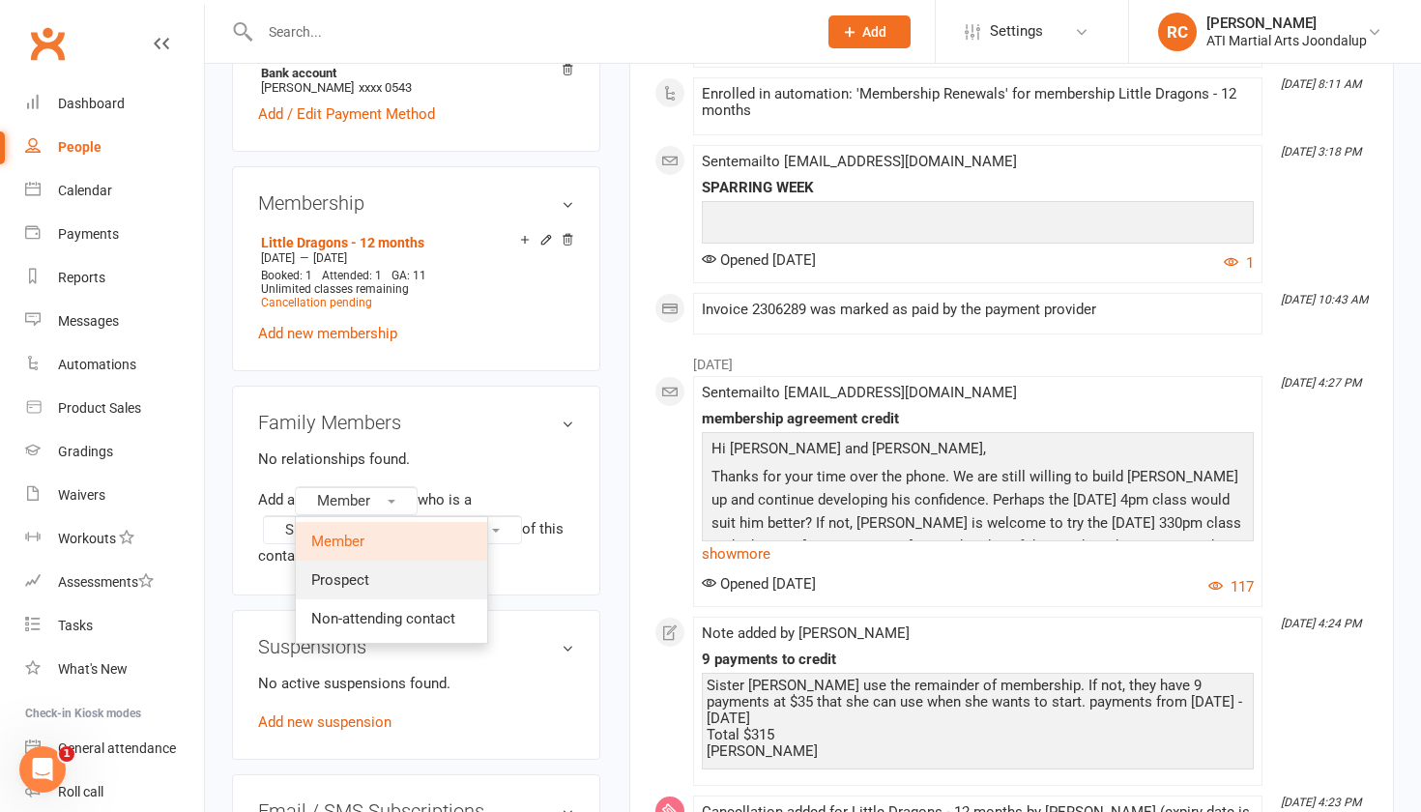
click at [343, 575] on span "Prospect" at bounding box center [340, 579] width 58 height 17
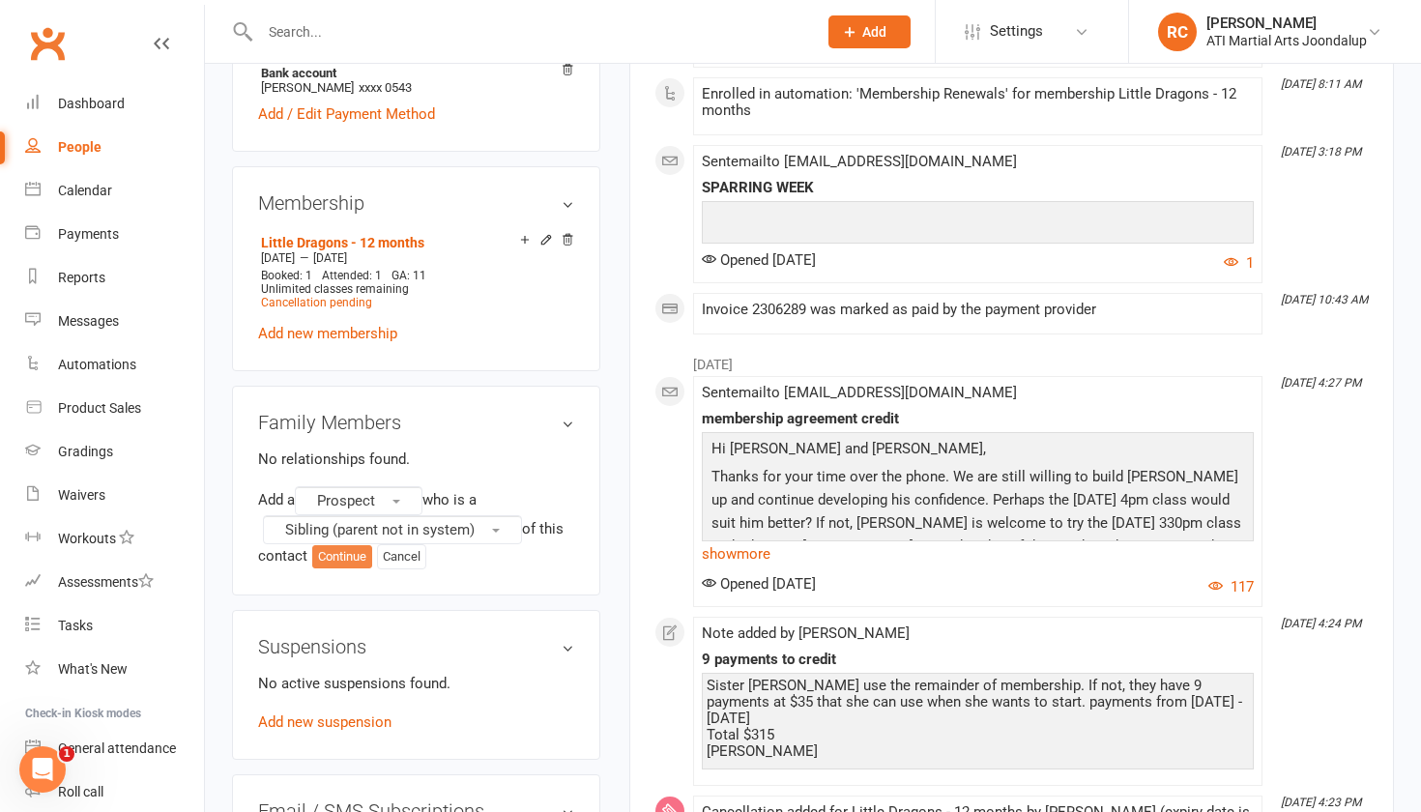
click at [353, 554] on button "Continue" at bounding box center [342, 556] width 60 height 23
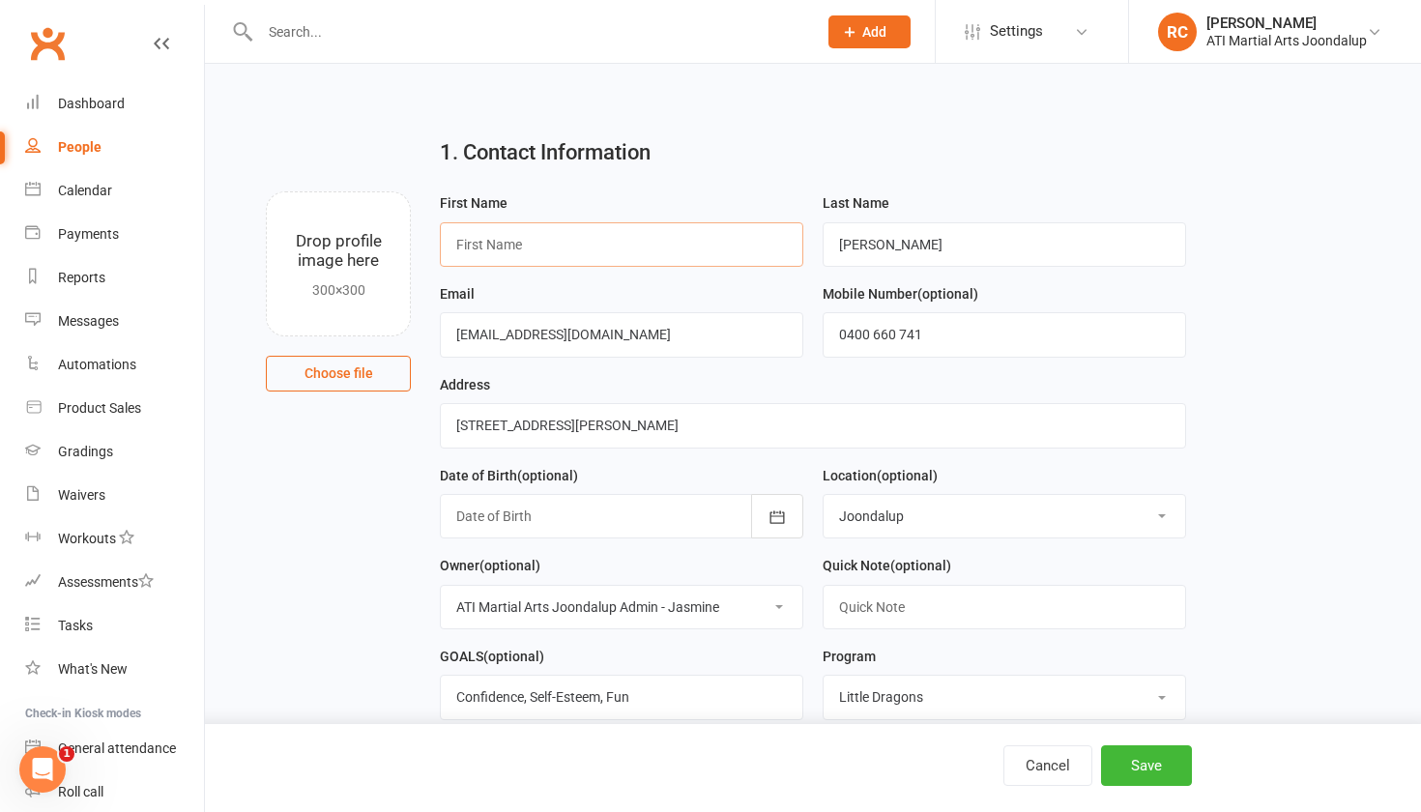
paste input "[PERSON_NAME]"
type input "[PERSON_NAME]"
paste input "[PERSON_NAME]"
type input "[PERSON_NAME]"
drag, startPoint x: 560, startPoint y: 241, endPoint x: 492, endPoint y: 243, distance: 67.7
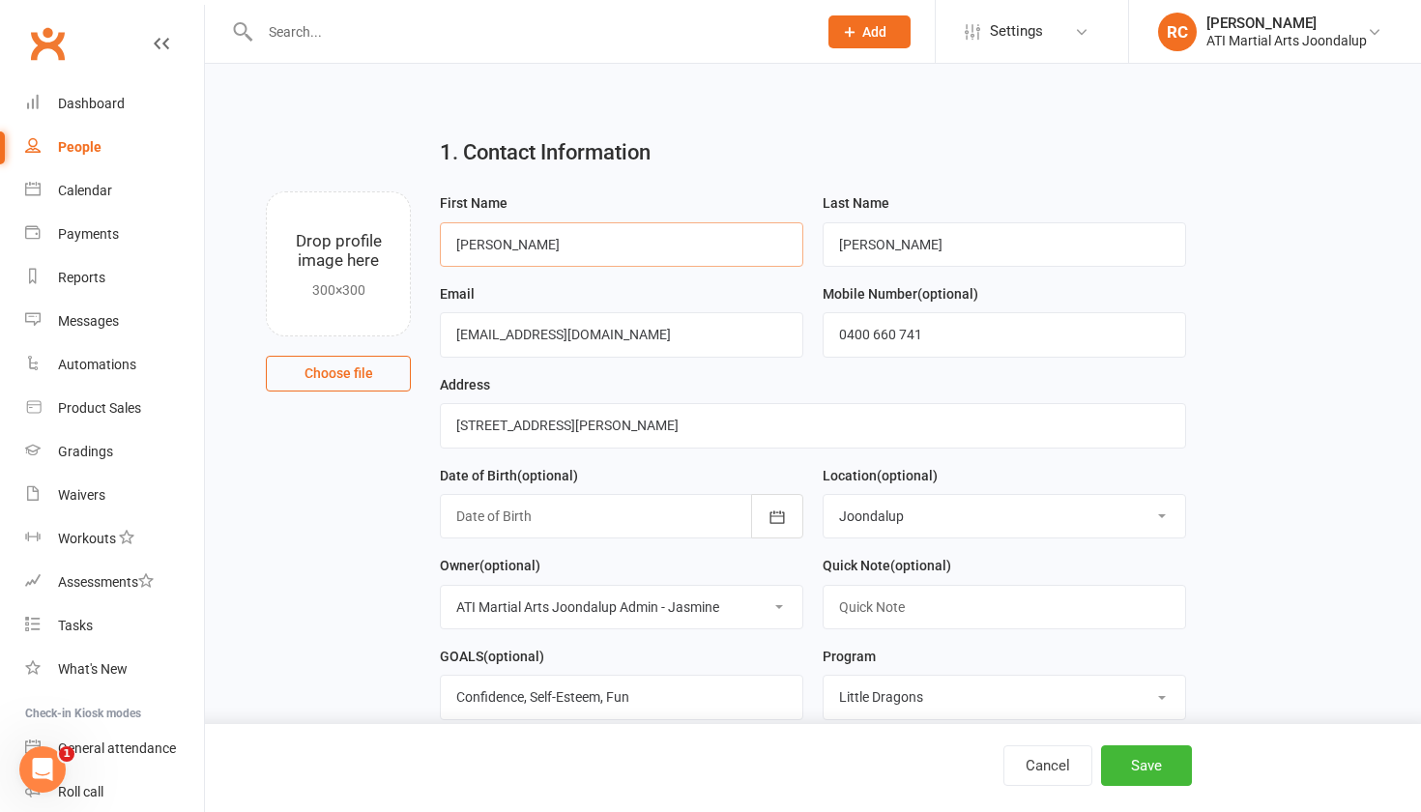
click at [492, 243] on input "[PERSON_NAME]" at bounding box center [621, 244] width 363 height 44
type input "[PERSON_NAME]"
drag, startPoint x: 935, startPoint y: 245, endPoint x: 740, endPoint y: 243, distance: 195.2
click at [742, 244] on form "First Name [PERSON_NAME] Last Name [PERSON_NAME] Email [EMAIL_ADDRESS][DOMAIN_N…" at bounding box center [812, 553] width 764 height 725
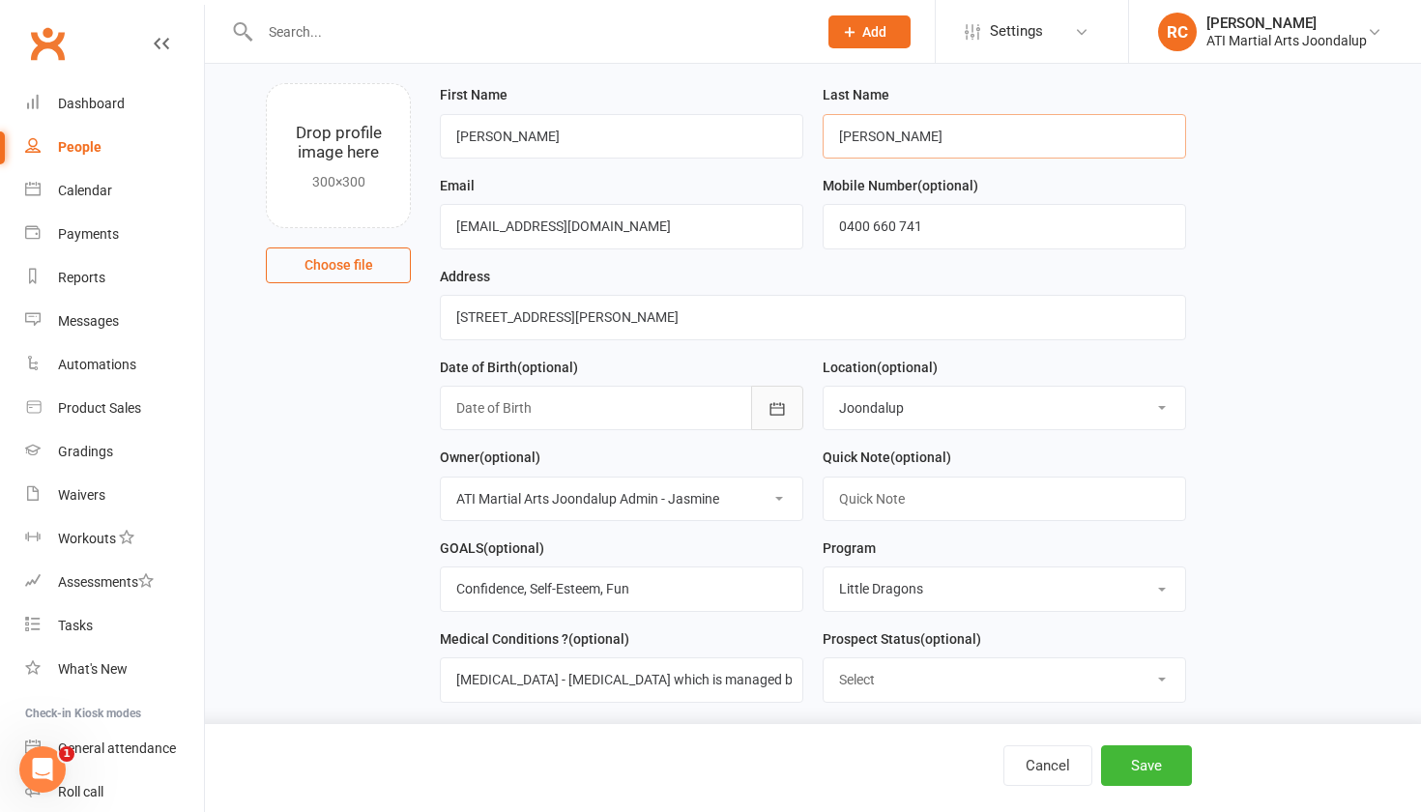
scroll to position [112, 0]
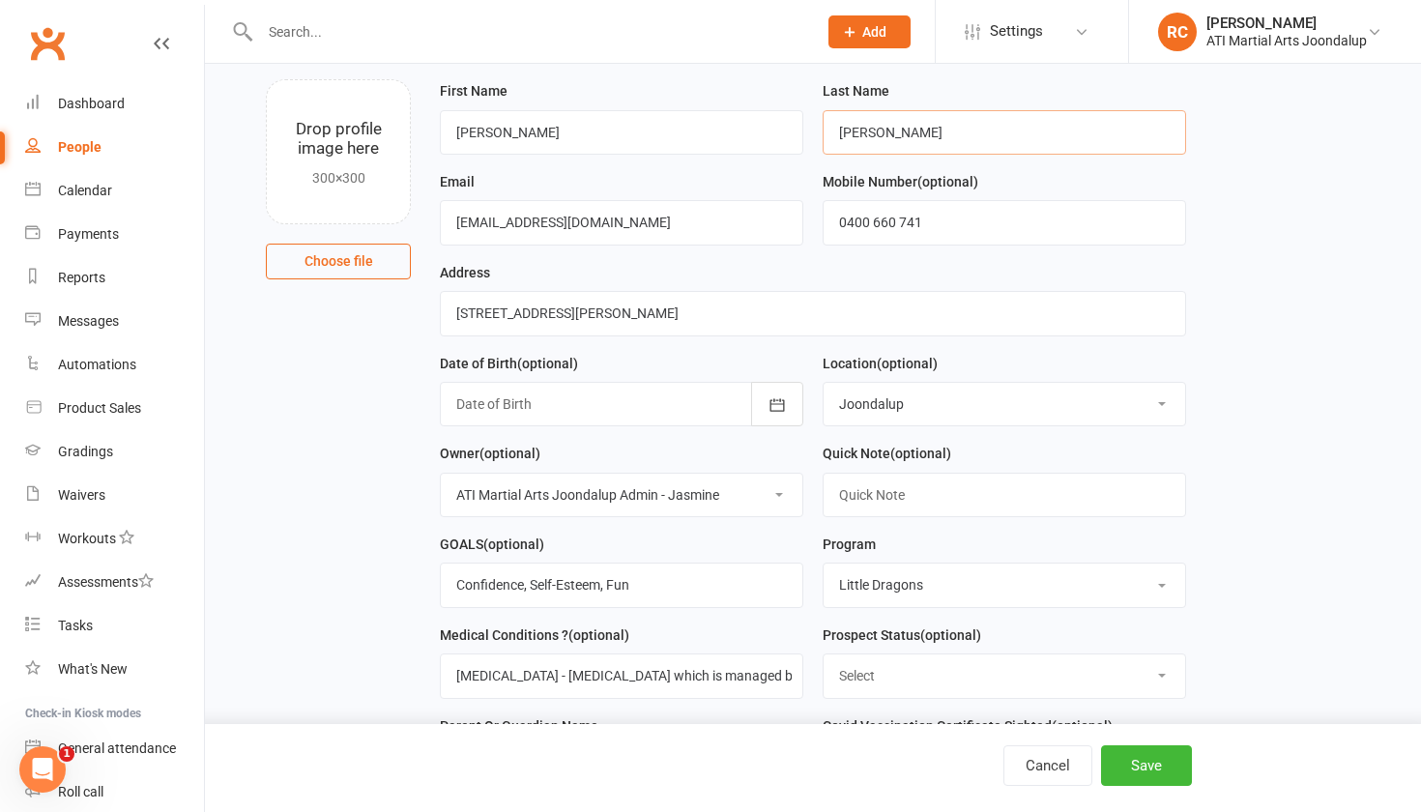
type input "[PERSON_NAME]"
click at [647, 407] on div at bounding box center [621, 404] width 363 height 44
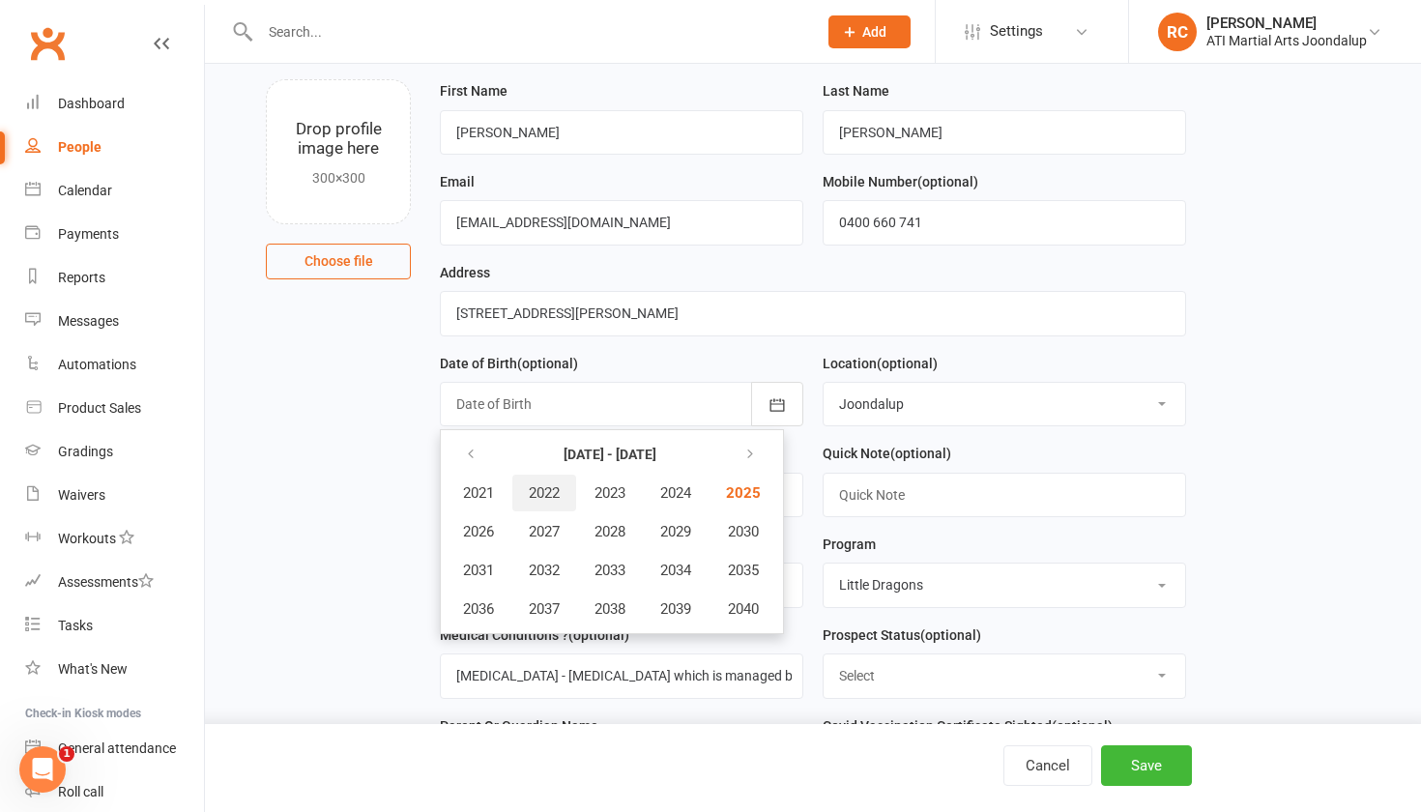
click at [539, 494] on span "2022" at bounding box center [544, 492] width 31 height 17
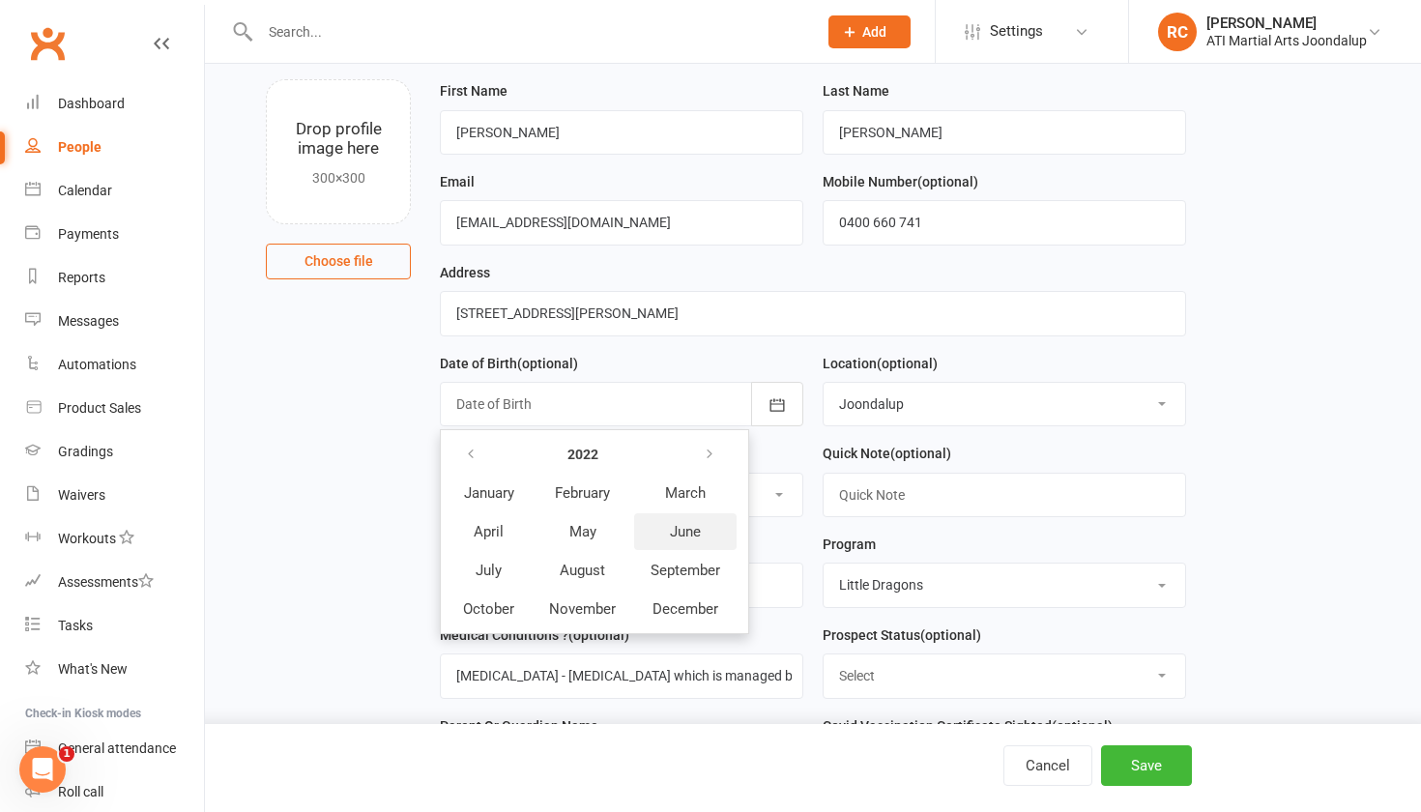
click at [685, 529] on span "June" at bounding box center [685, 531] width 31 height 17
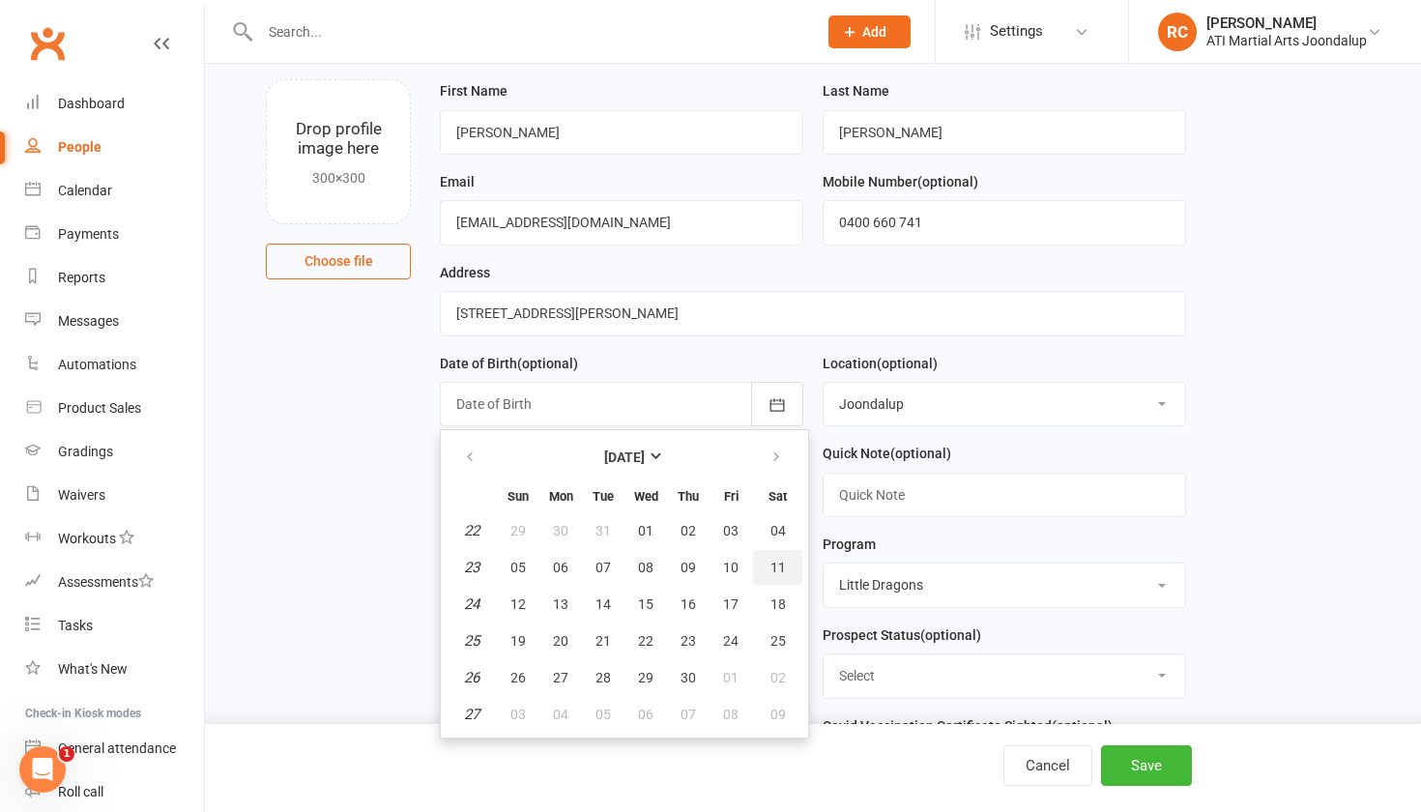
click at [772, 575] on span "11" at bounding box center [777, 567] width 15 height 15
type input "[DATE]"
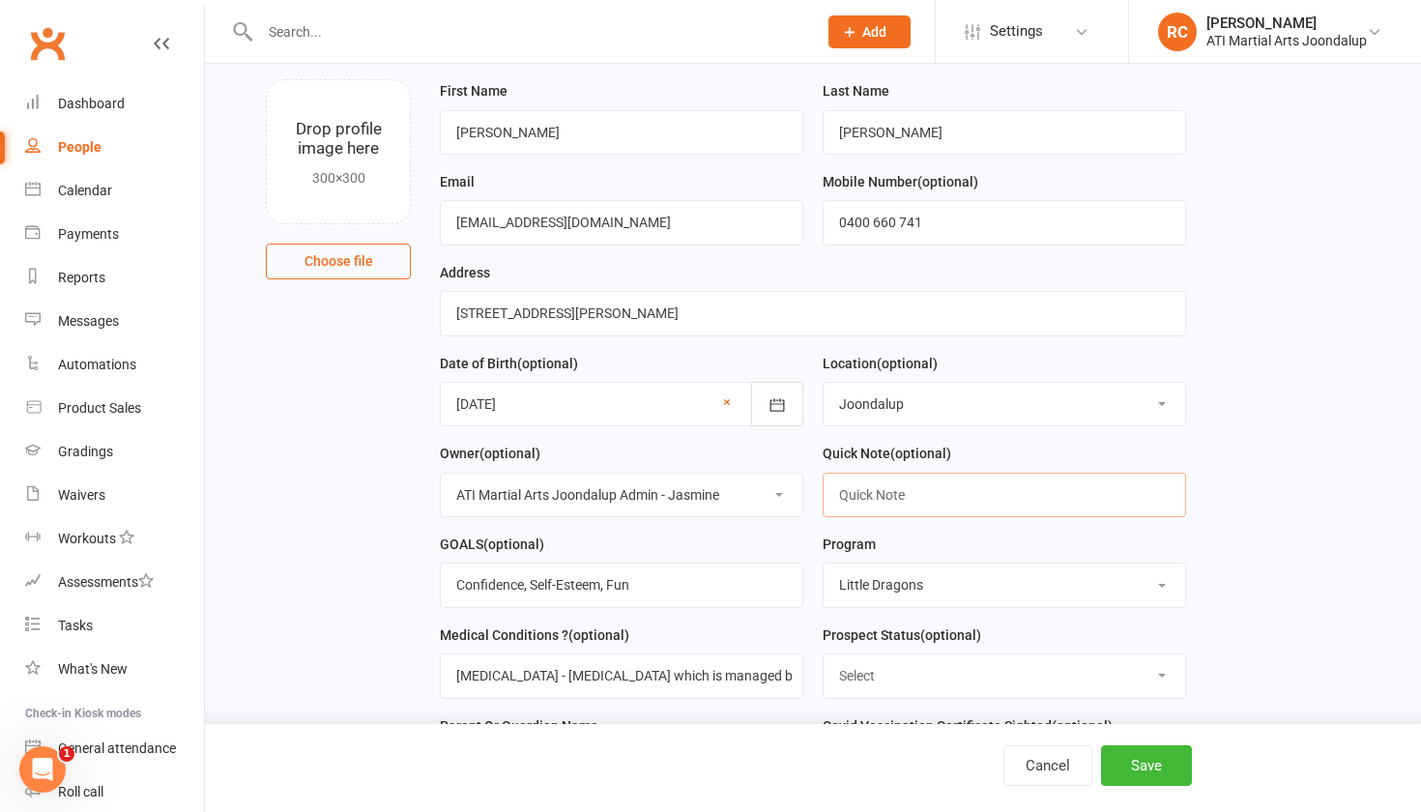
click at [898, 509] on input "text" at bounding box center [1003, 495] width 363 height 44
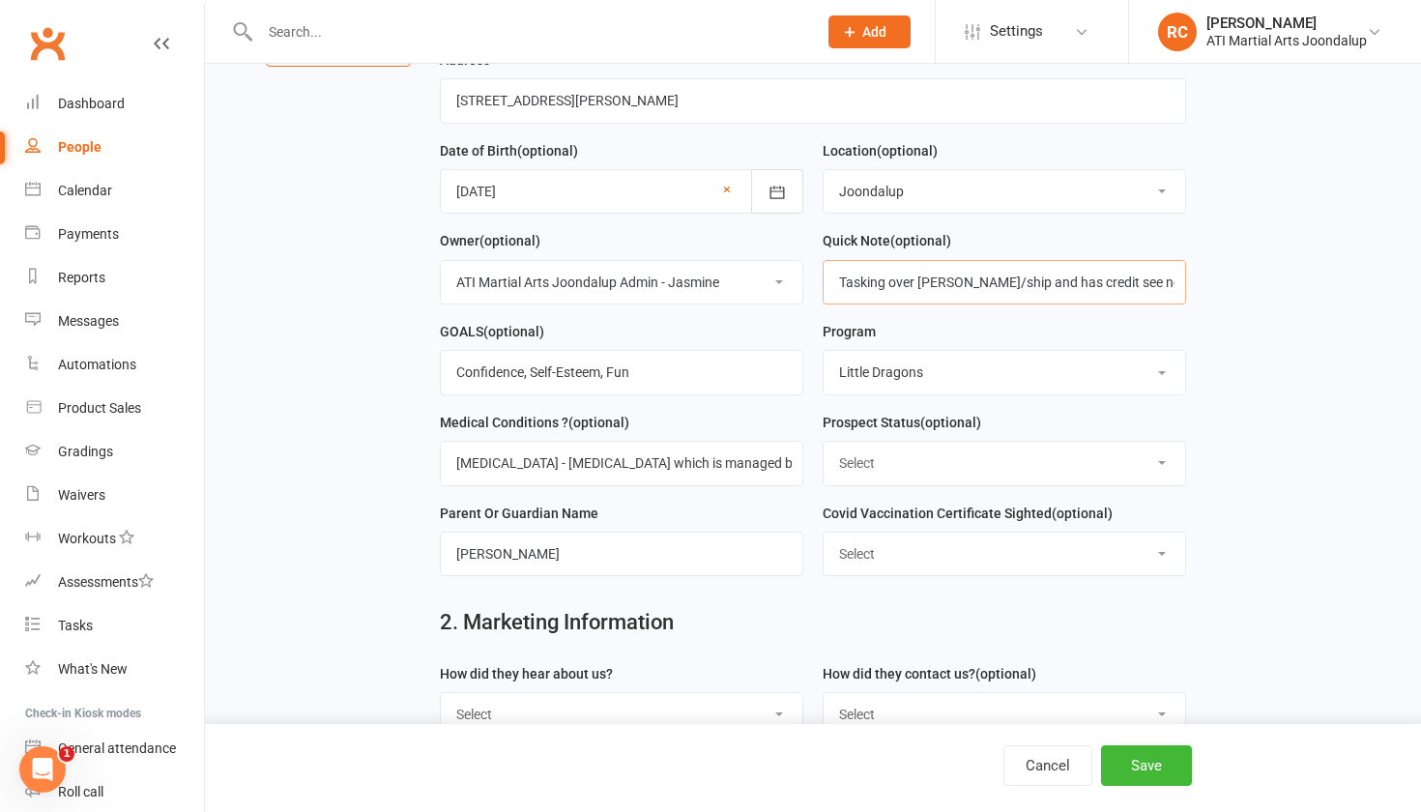
scroll to position [327, 0]
type input "Tasking over [PERSON_NAME]/ship and has credit see notes"
drag, startPoint x: 612, startPoint y: 375, endPoint x: 459, endPoint y: 362, distance: 153.2
click at [459, 362] on input "Confidence, Self-Esteem, Fun" at bounding box center [621, 370] width 363 height 44
type input "enjoyment Fun"
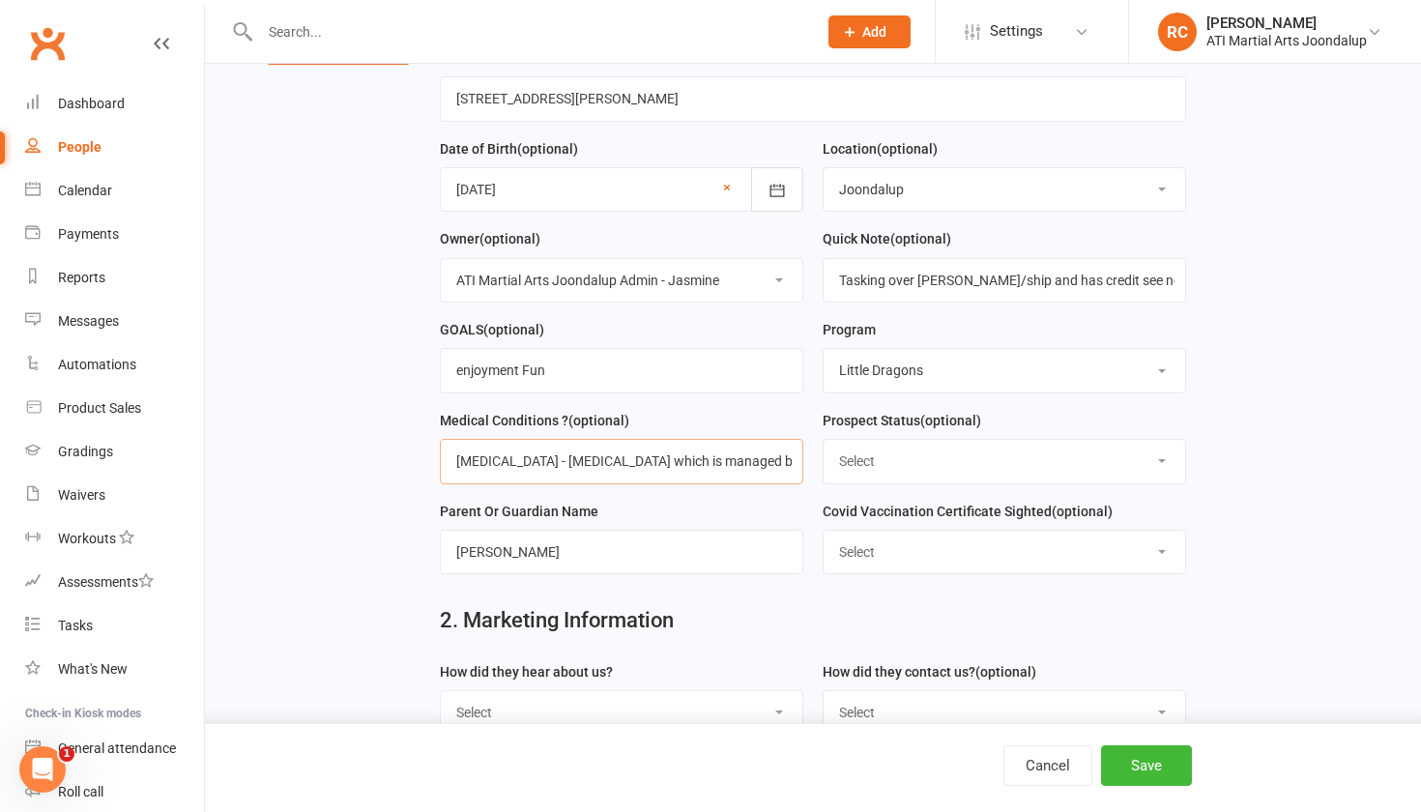
click at [752, 475] on input "[MEDICAL_DATA] - [MEDICAL_DATA] which is managed by a [MEDICAL_DATA]. Currently…" at bounding box center [621, 461] width 363 height 44
drag, startPoint x: 791, startPoint y: 483, endPoint x: 360, endPoint y: 515, distance: 433.2
click at [360, 515] on main "1. Contact Information Drop profile image here 300×300 Choose file First Name […" at bounding box center [813, 352] width 1162 height 1115
drag, startPoint x: 507, startPoint y: 474, endPoint x: 800, endPoint y: 469, distance: 292.9
click at [800, 469] on input "[MEDICAL_DATA] - [MEDICAL_DATA] which is managed by a [MEDICAL_DATA]. Currently…" at bounding box center [621, 461] width 363 height 44
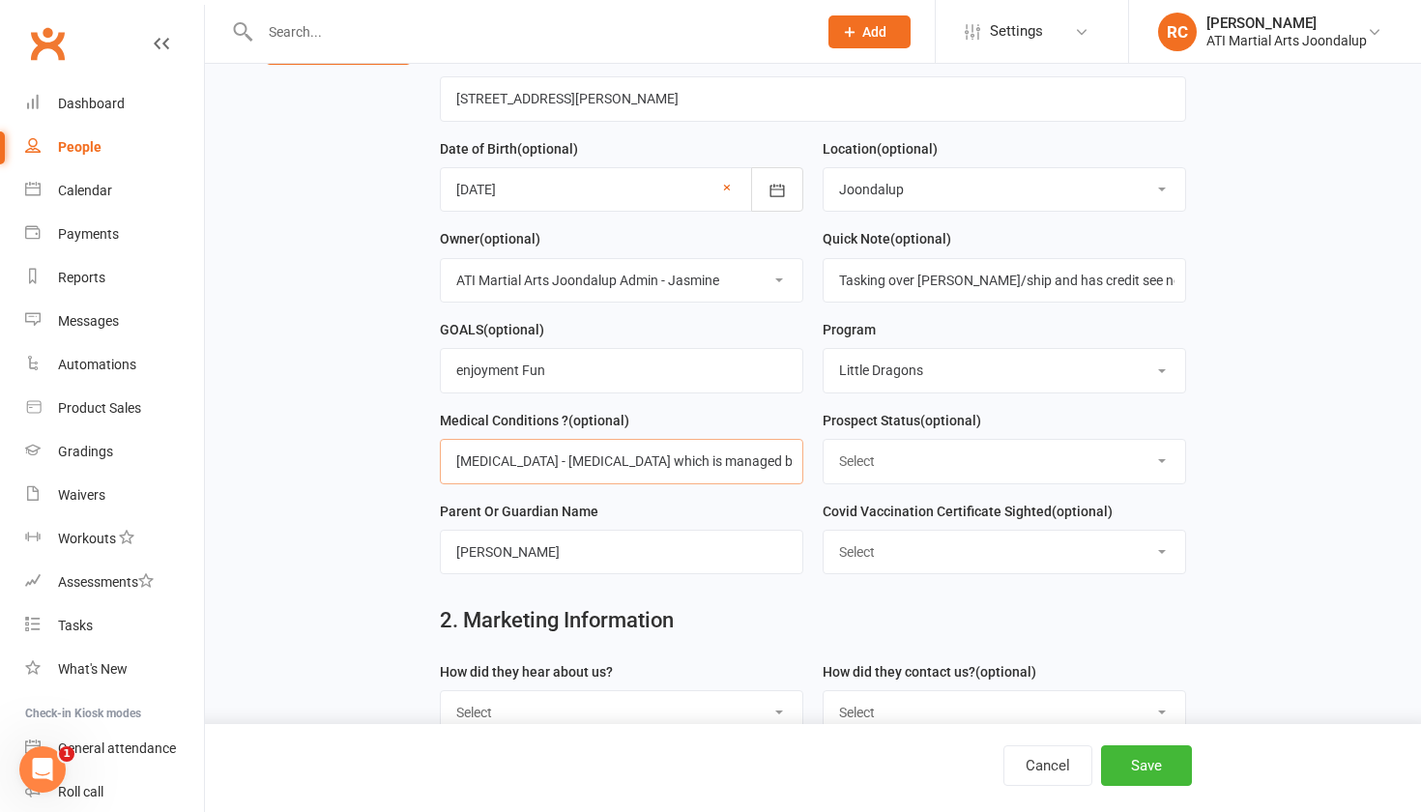
type input "[MEDICAL_DATA] - [MEDICAL_DATA] which is man"
drag, startPoint x: 772, startPoint y: 475, endPoint x: 365, endPoint y: 462, distance: 407.1
click at [365, 462] on main "1. Contact Information Drop profile image here 300×300 Choose file First Name […" at bounding box center [813, 352] width 1162 height 1115
select select "Initial Contact"
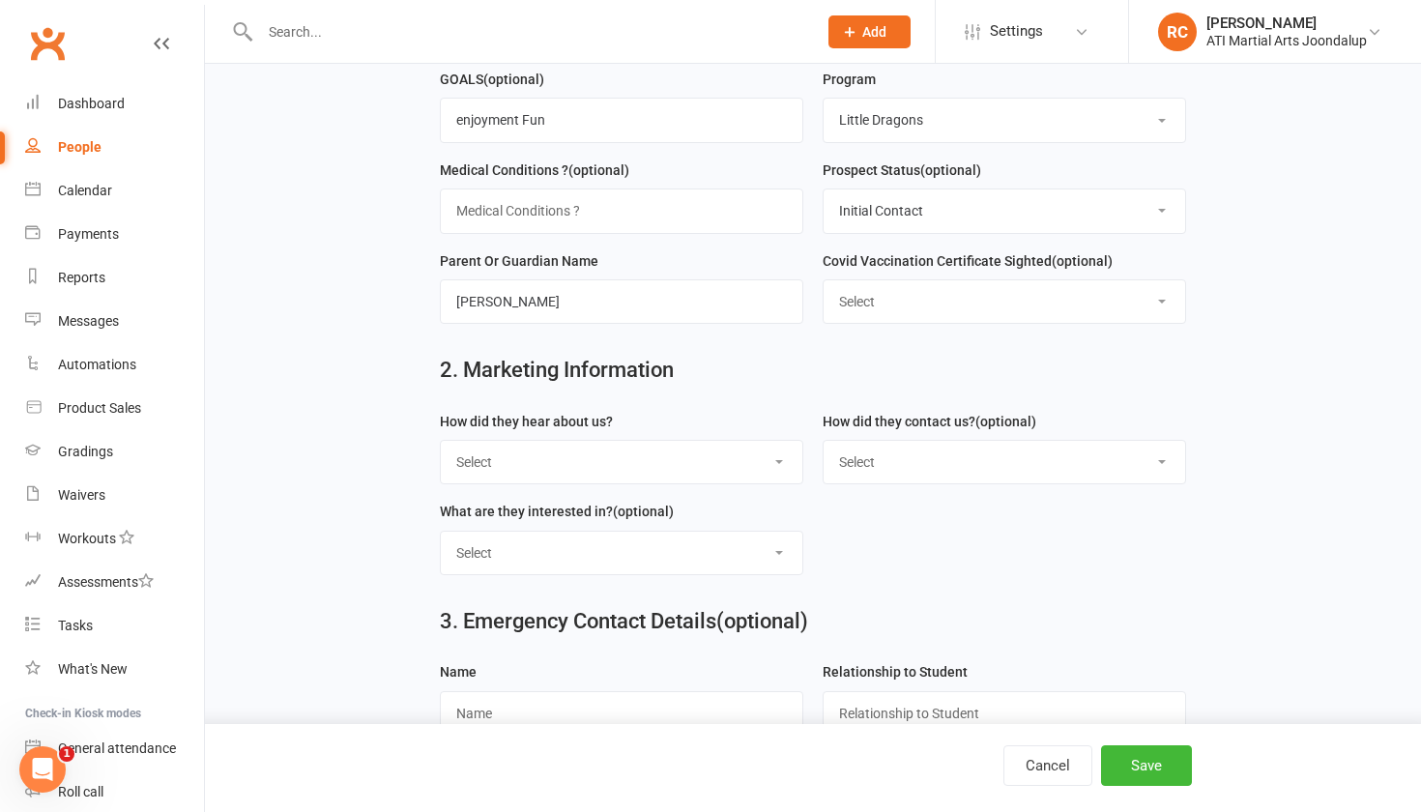
scroll to position [579, 0]
select select "Through A Friend"
select select "Email"
select select "Classes"
click at [1148, 758] on button "Save" at bounding box center [1146, 765] width 91 height 41
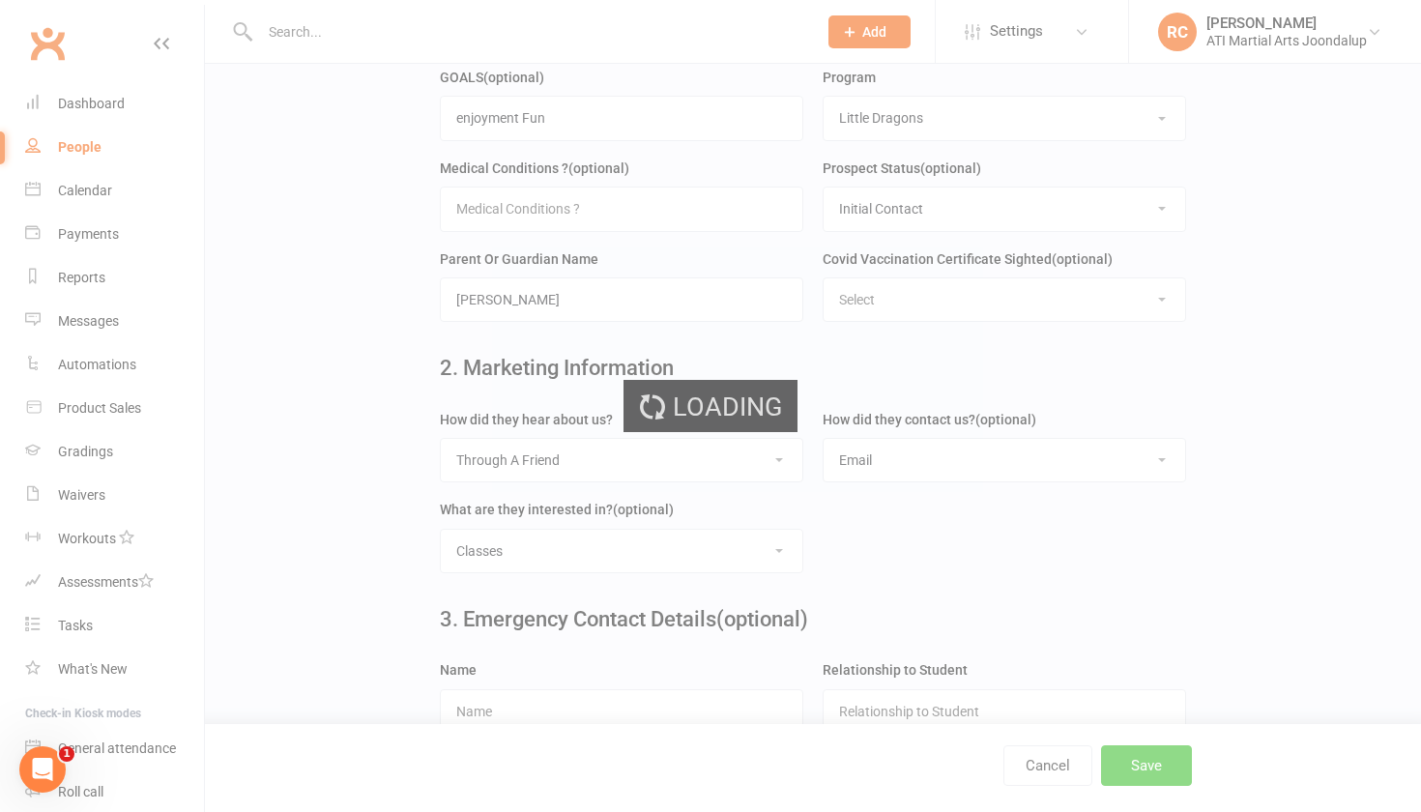
scroll to position [0, 0]
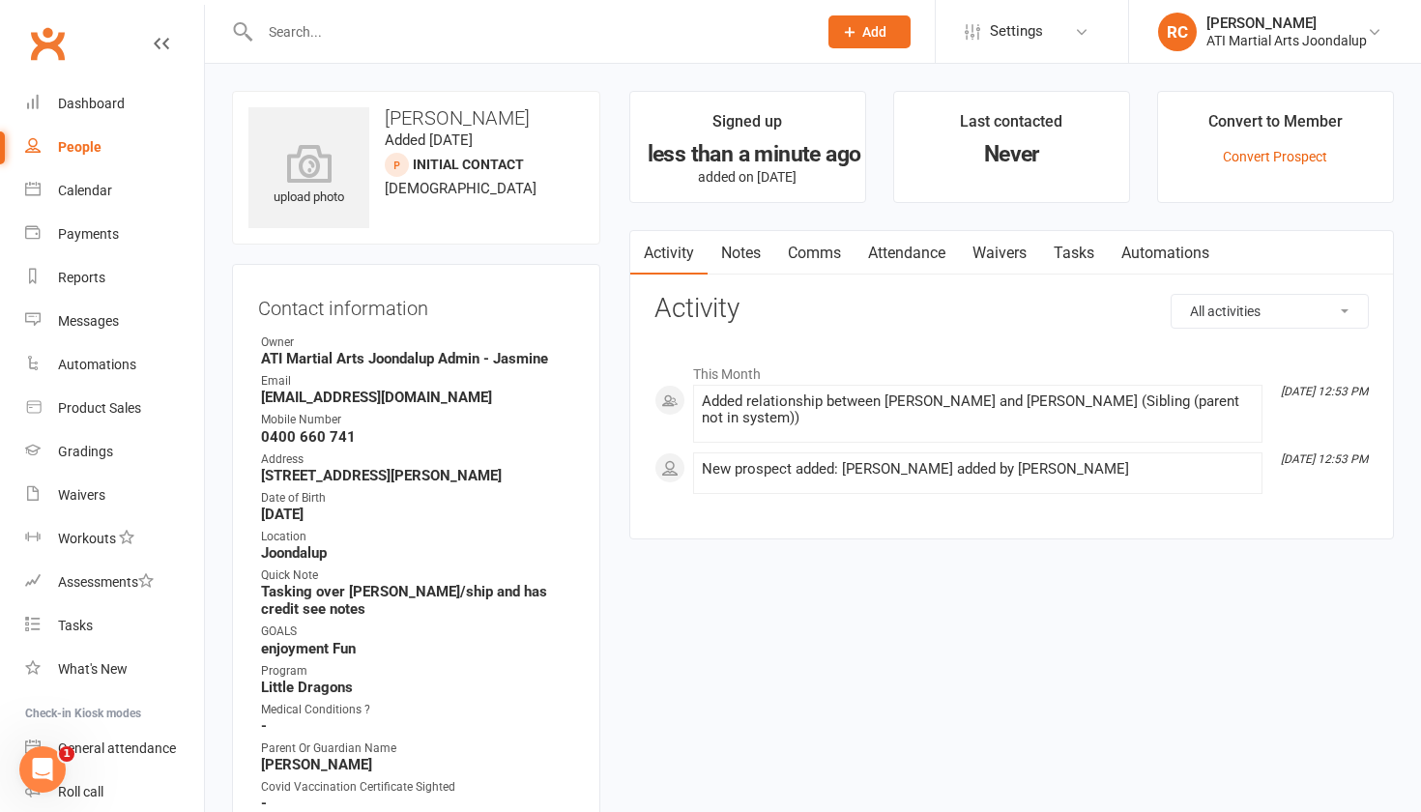
click at [917, 250] on link "Attendance" at bounding box center [906, 253] width 104 height 44
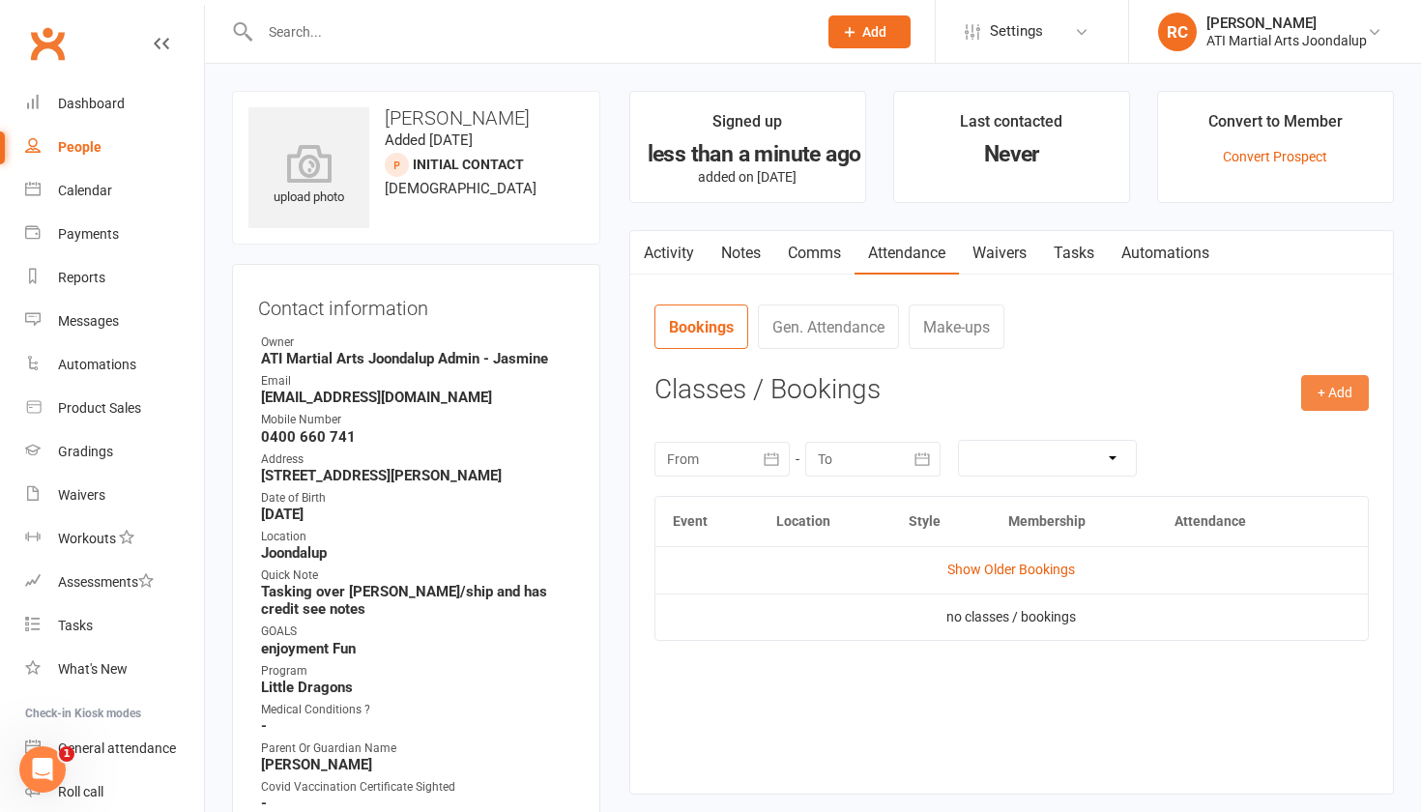
click at [1325, 394] on button "+ Add" at bounding box center [1335, 392] width 68 height 35
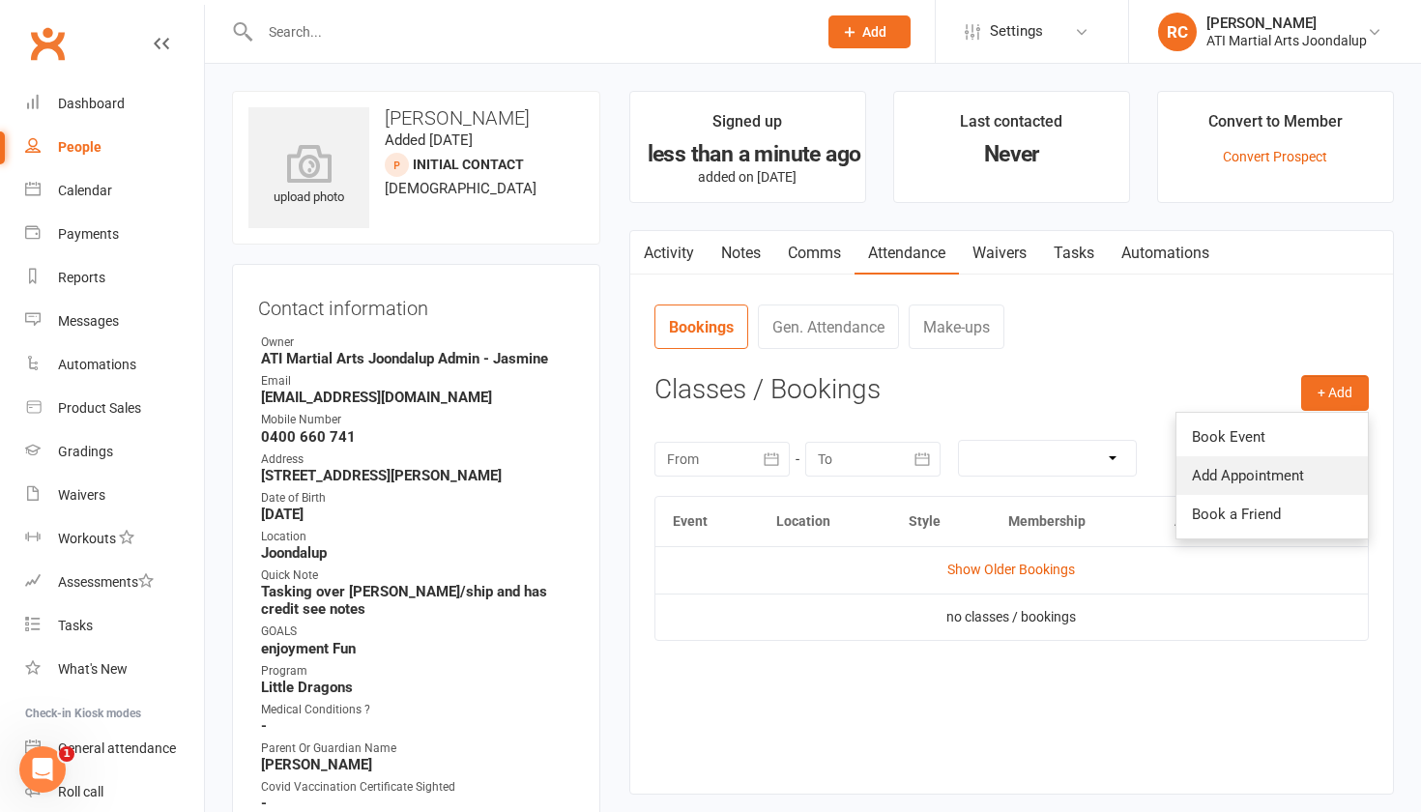
click at [1271, 466] on link "Add Appointment" at bounding box center [1271, 475] width 191 height 39
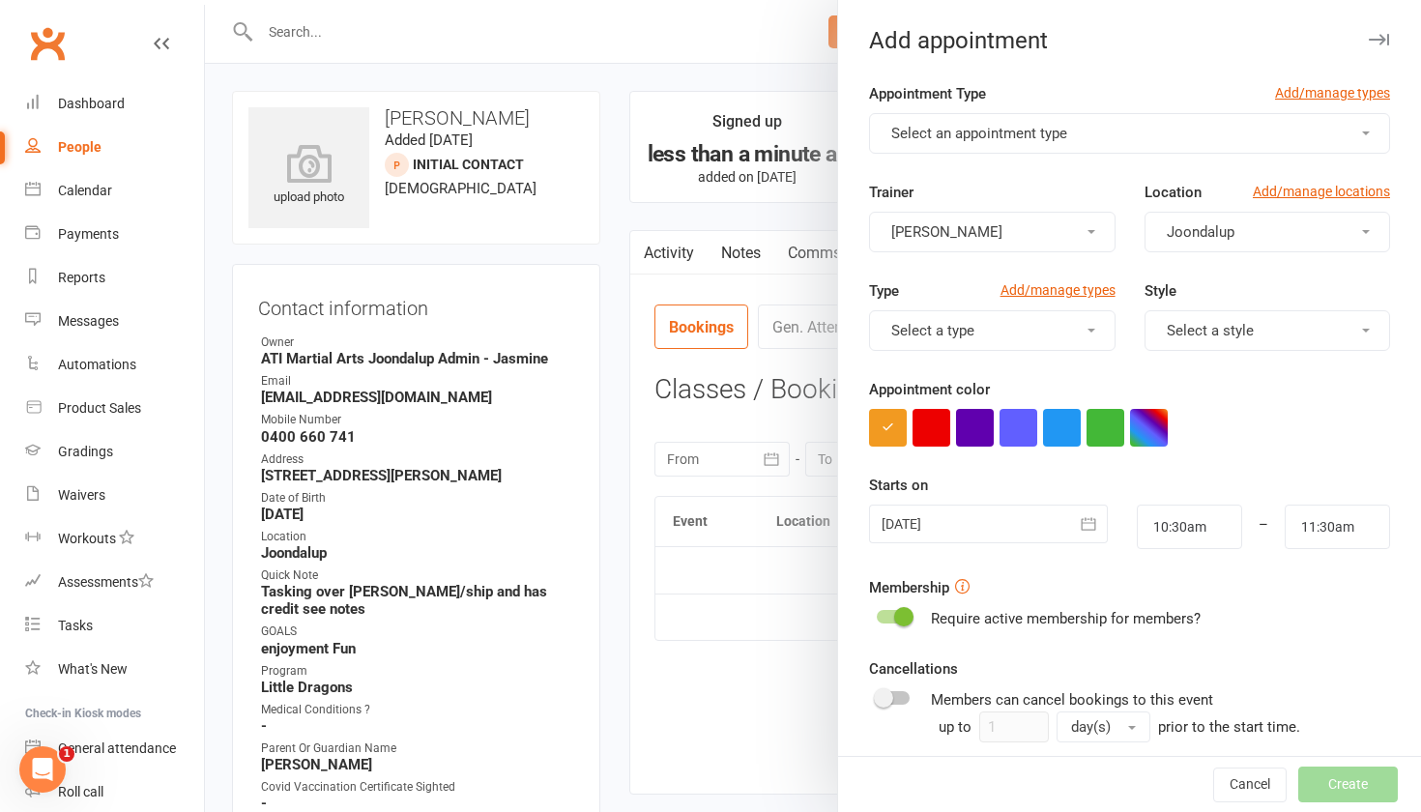
click at [1036, 135] on span "Select an appointment type" at bounding box center [979, 133] width 176 height 17
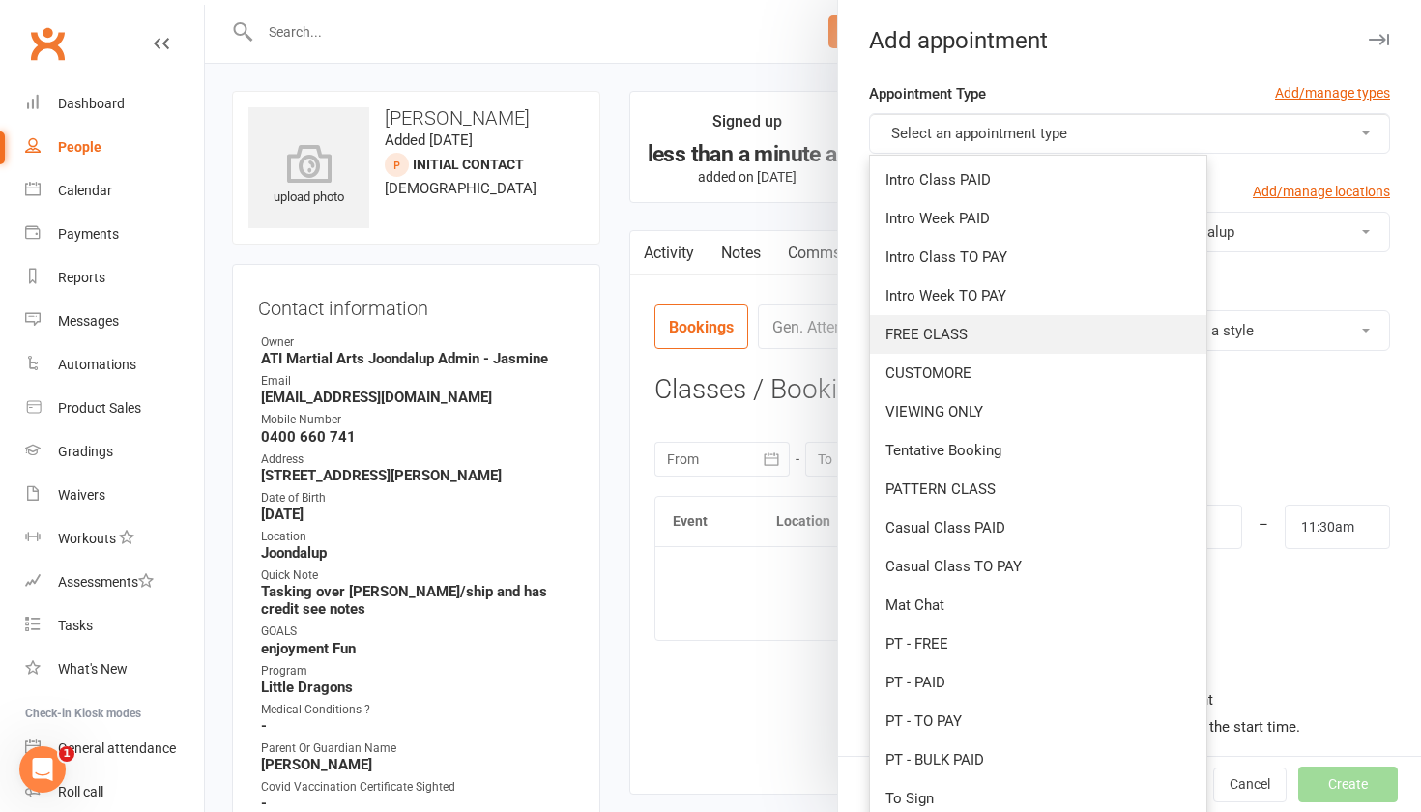
click at [1009, 334] on link "FREE CLASS" at bounding box center [1038, 334] width 336 height 39
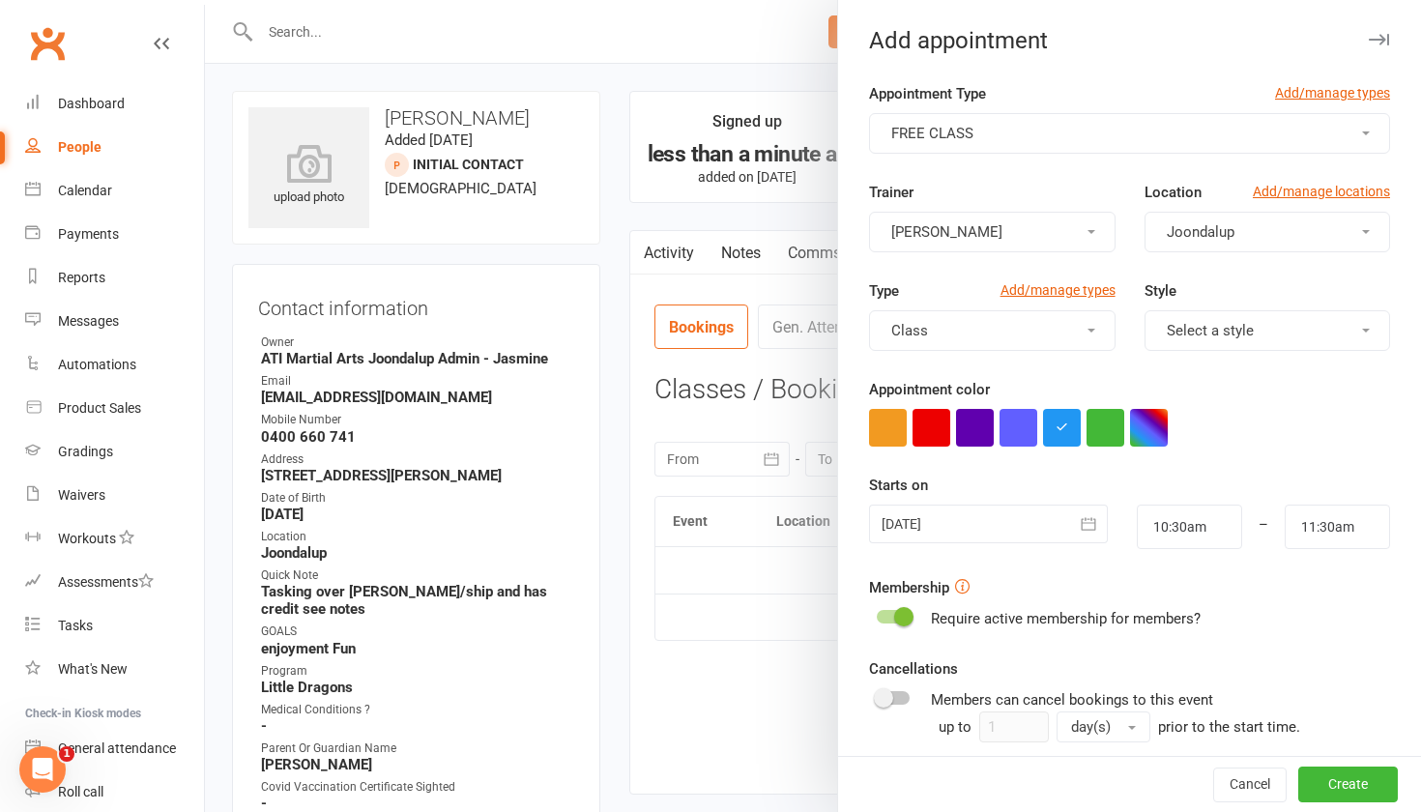
click at [967, 505] on div at bounding box center [988, 523] width 239 height 39
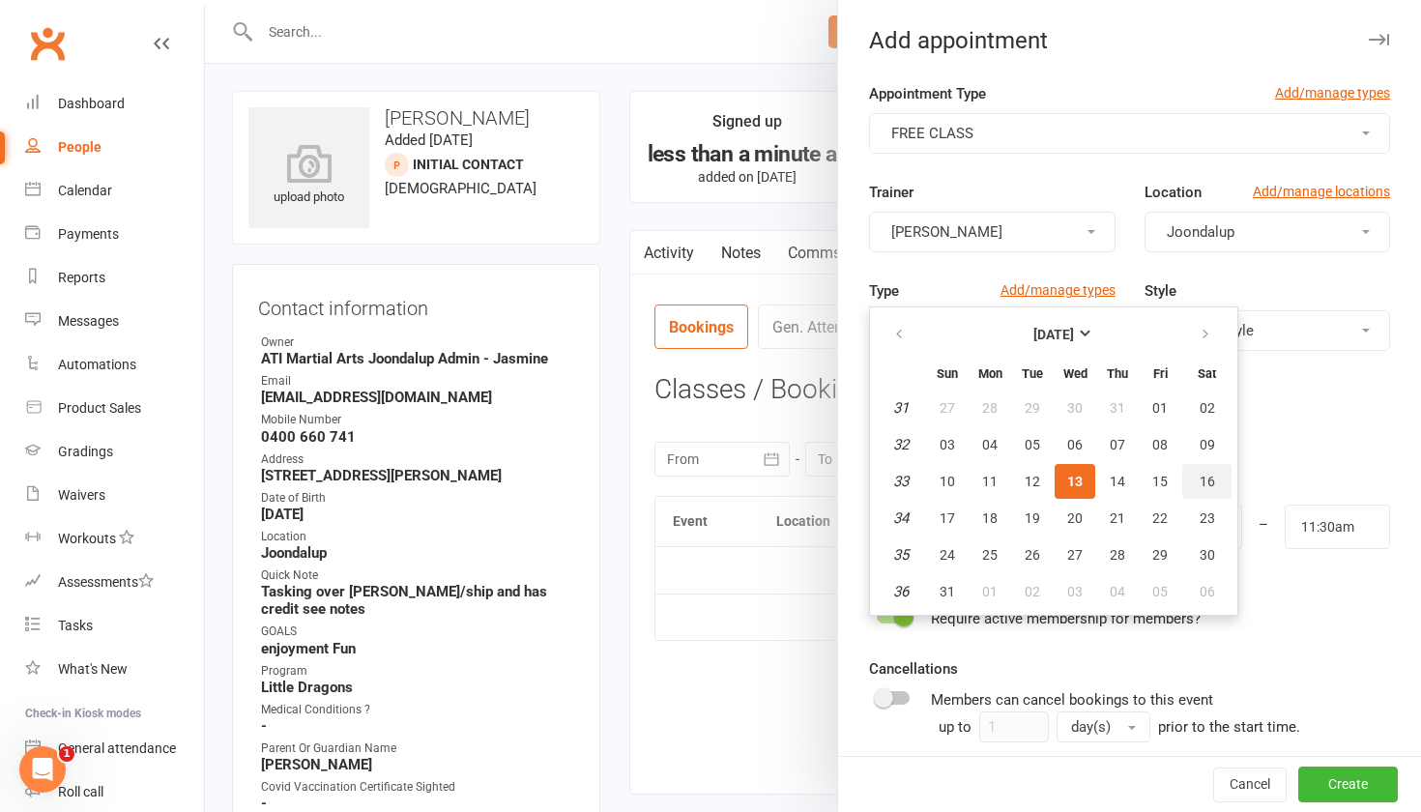
click at [1213, 483] on span "16" at bounding box center [1206, 481] width 15 height 15
type input "[DATE]"
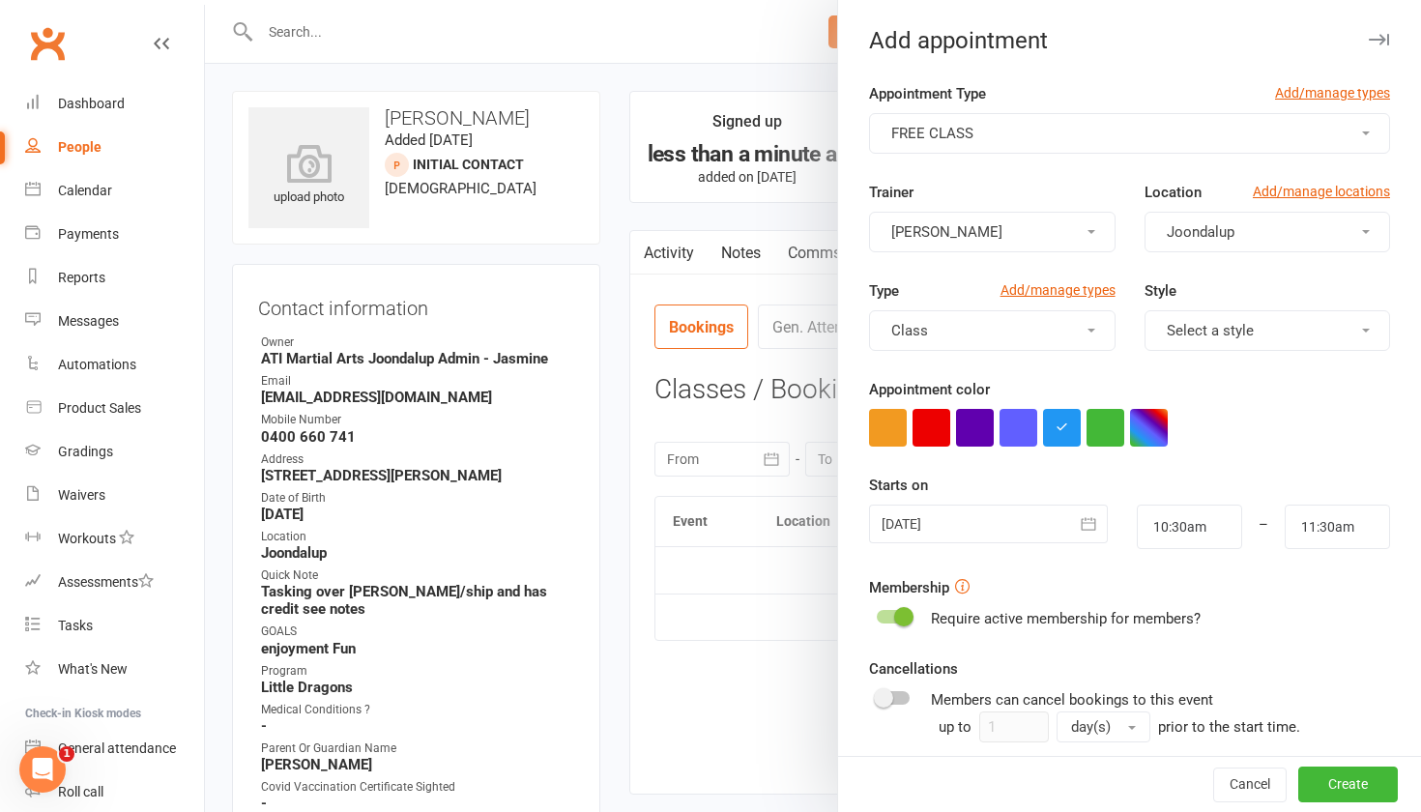
click at [1200, 549] on div "10:30am" at bounding box center [1189, 526] width 134 height 44
click at [1200, 530] on input "10:30am" at bounding box center [1189, 526] width 105 height 44
type input "10:15am"
click at [1183, 578] on li "10:15am" at bounding box center [1183, 566] width 93 height 29
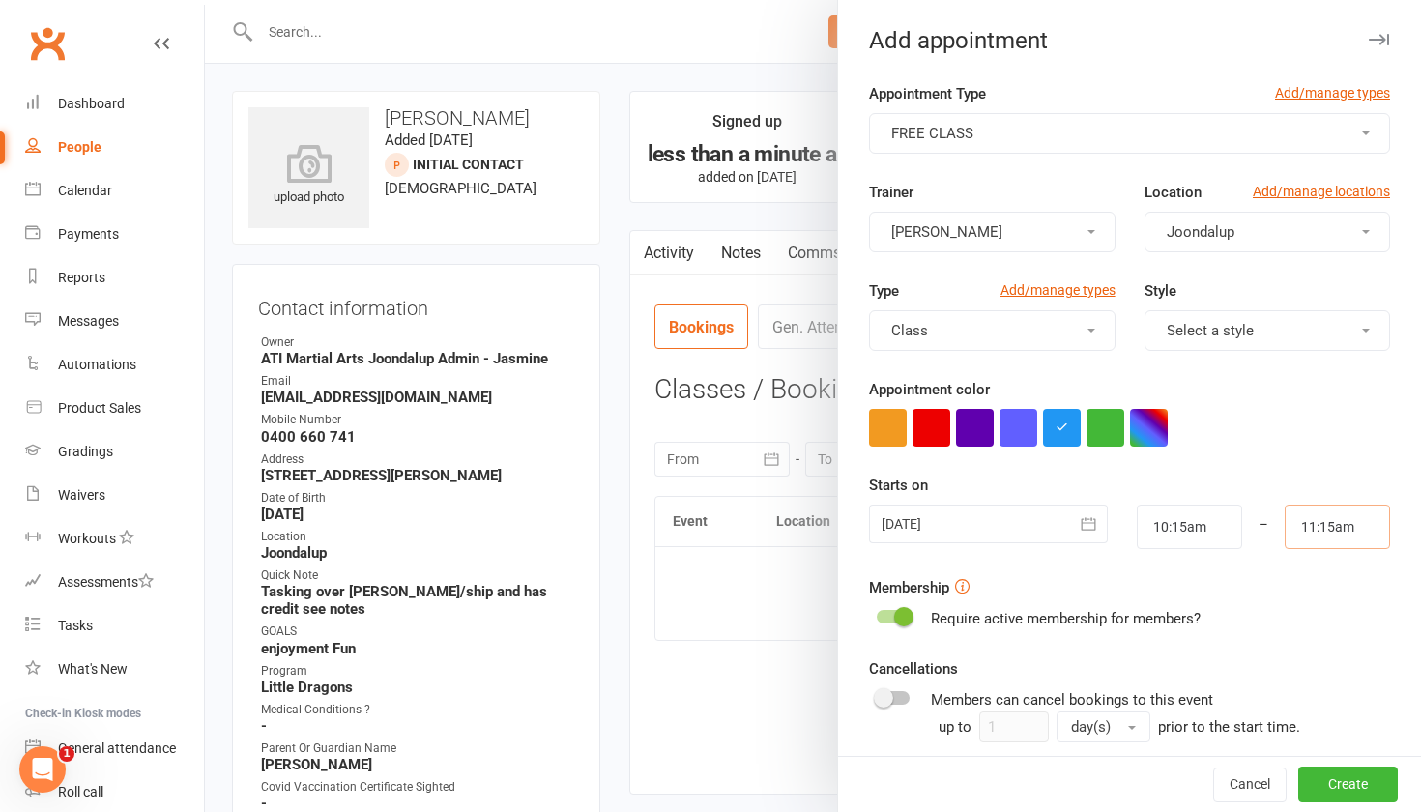
click at [1334, 540] on input "11:15am" at bounding box center [1336, 526] width 105 height 44
type input "10:45am"
click at [1325, 599] on li "10:45am" at bounding box center [1331, 604] width 93 height 29
click at [1339, 785] on button "Create" at bounding box center [1348, 784] width 100 height 35
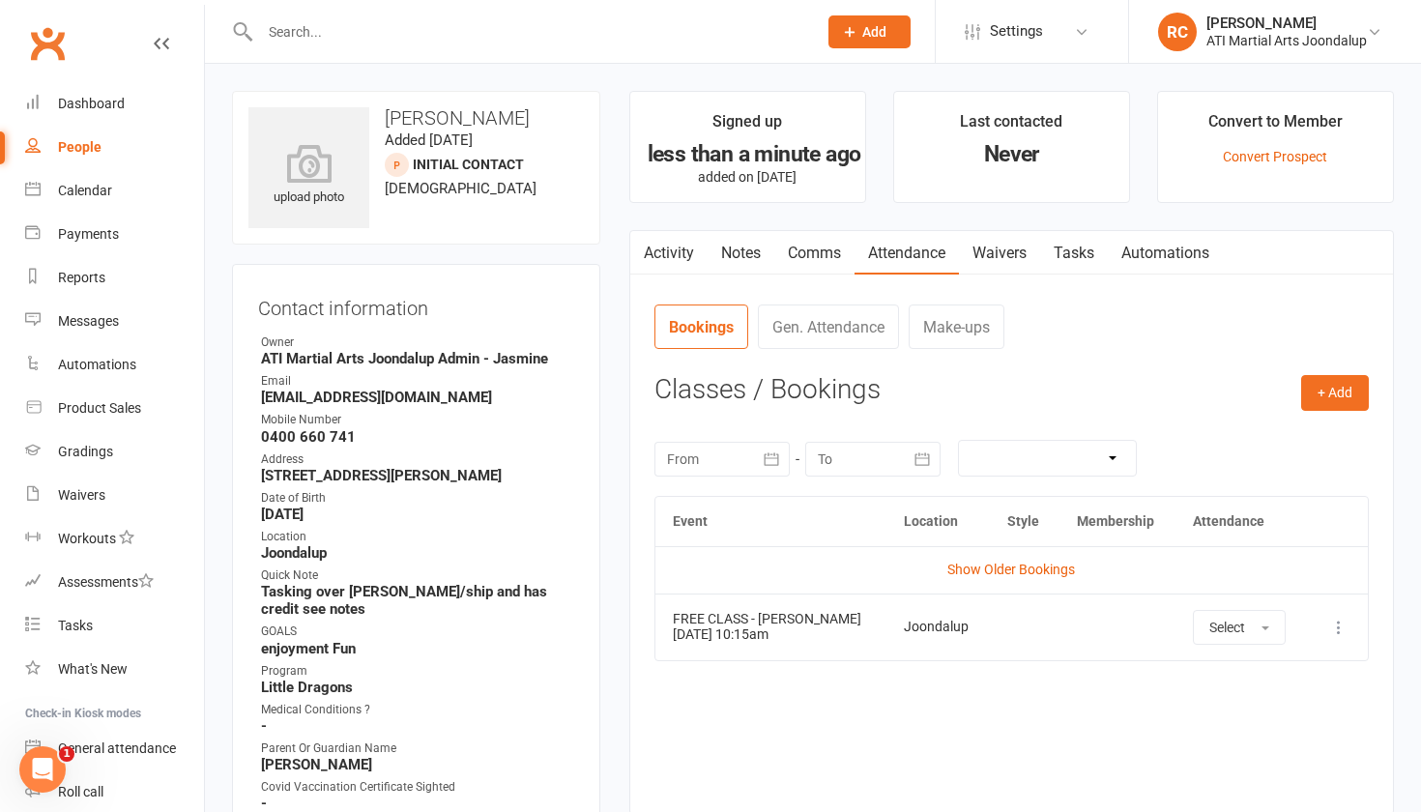
click at [746, 248] on link "Notes" at bounding box center [740, 253] width 67 height 44
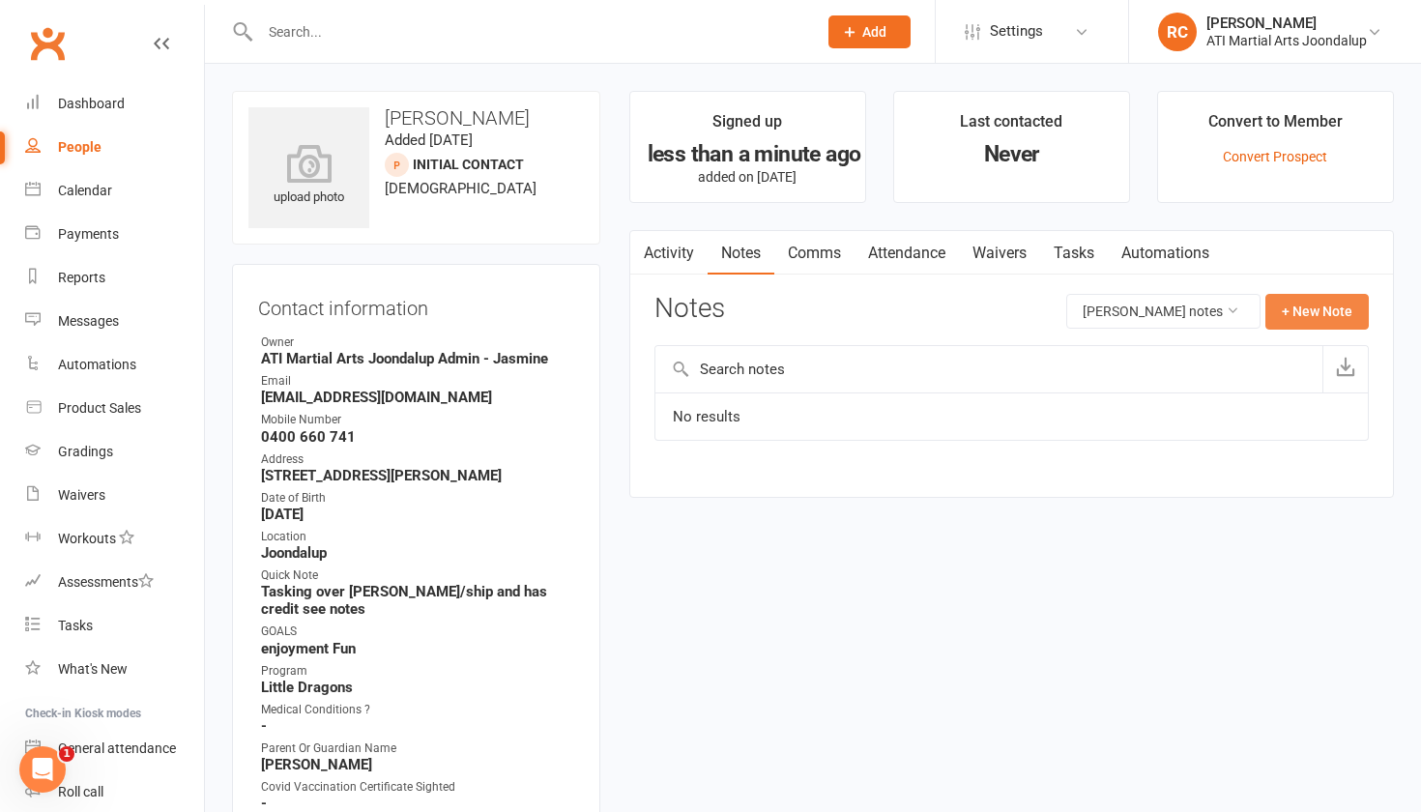
click at [1280, 311] on button "+ New Note" at bounding box center [1316, 311] width 103 height 35
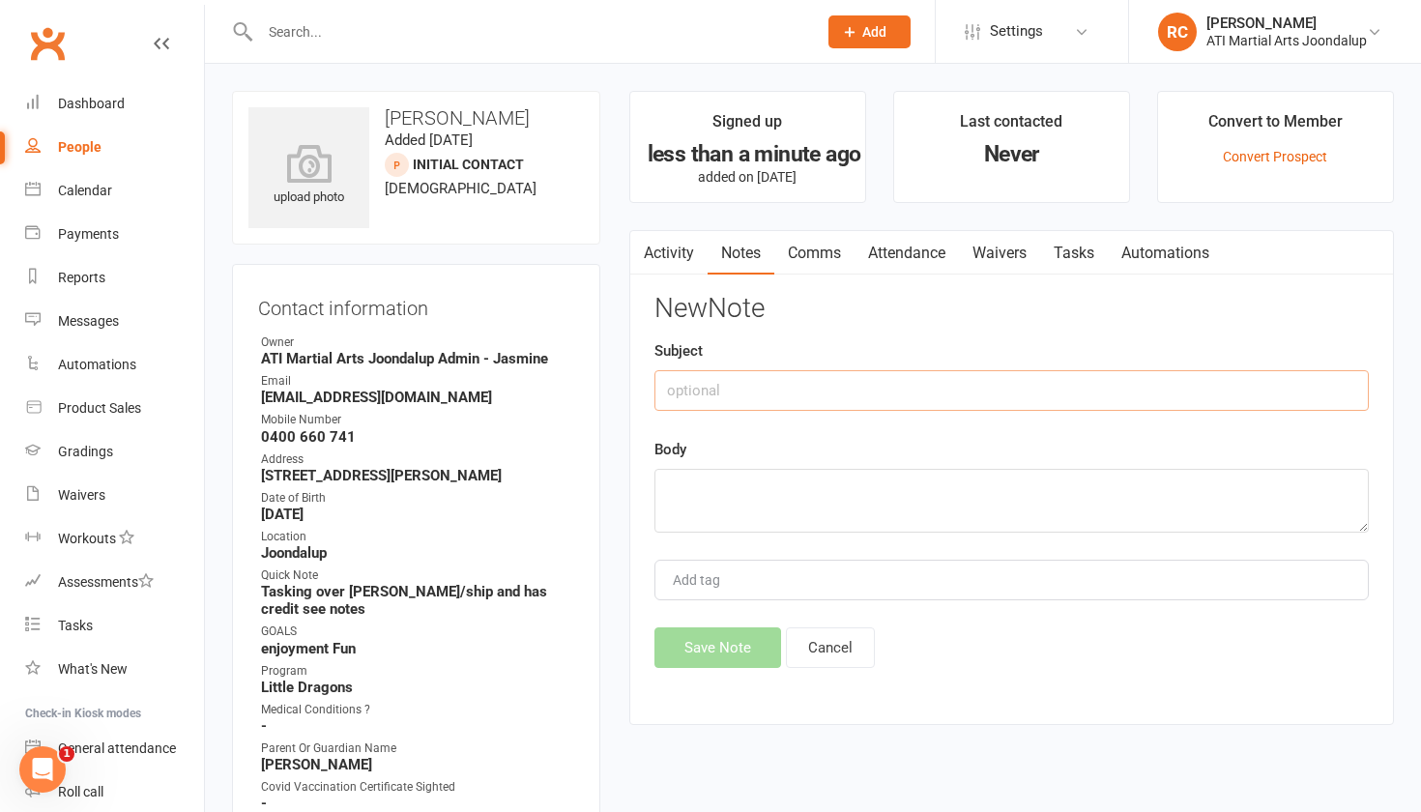
click at [1052, 393] on input "text" at bounding box center [1011, 390] width 714 height 41
type input "membership arrangement"
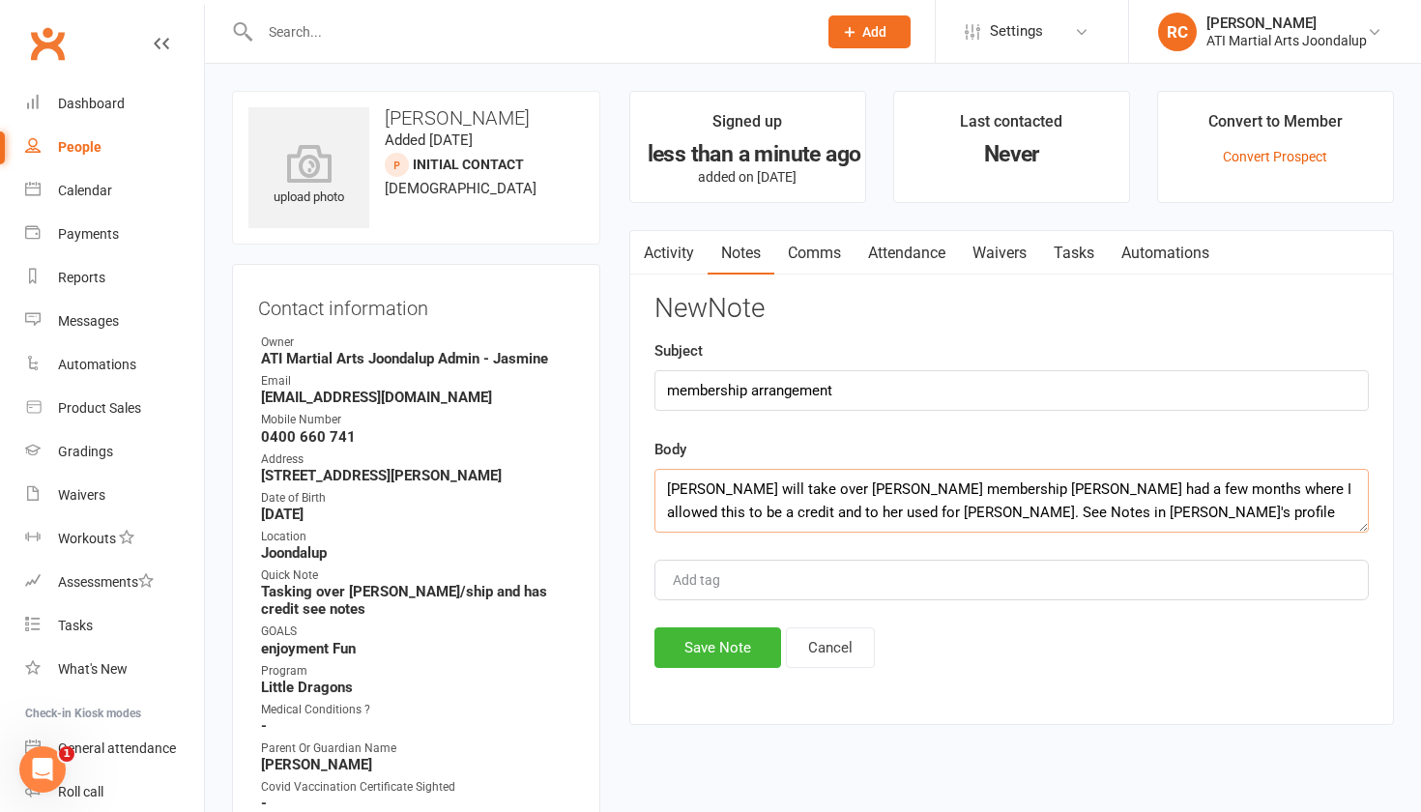
scroll to position [13, 0]
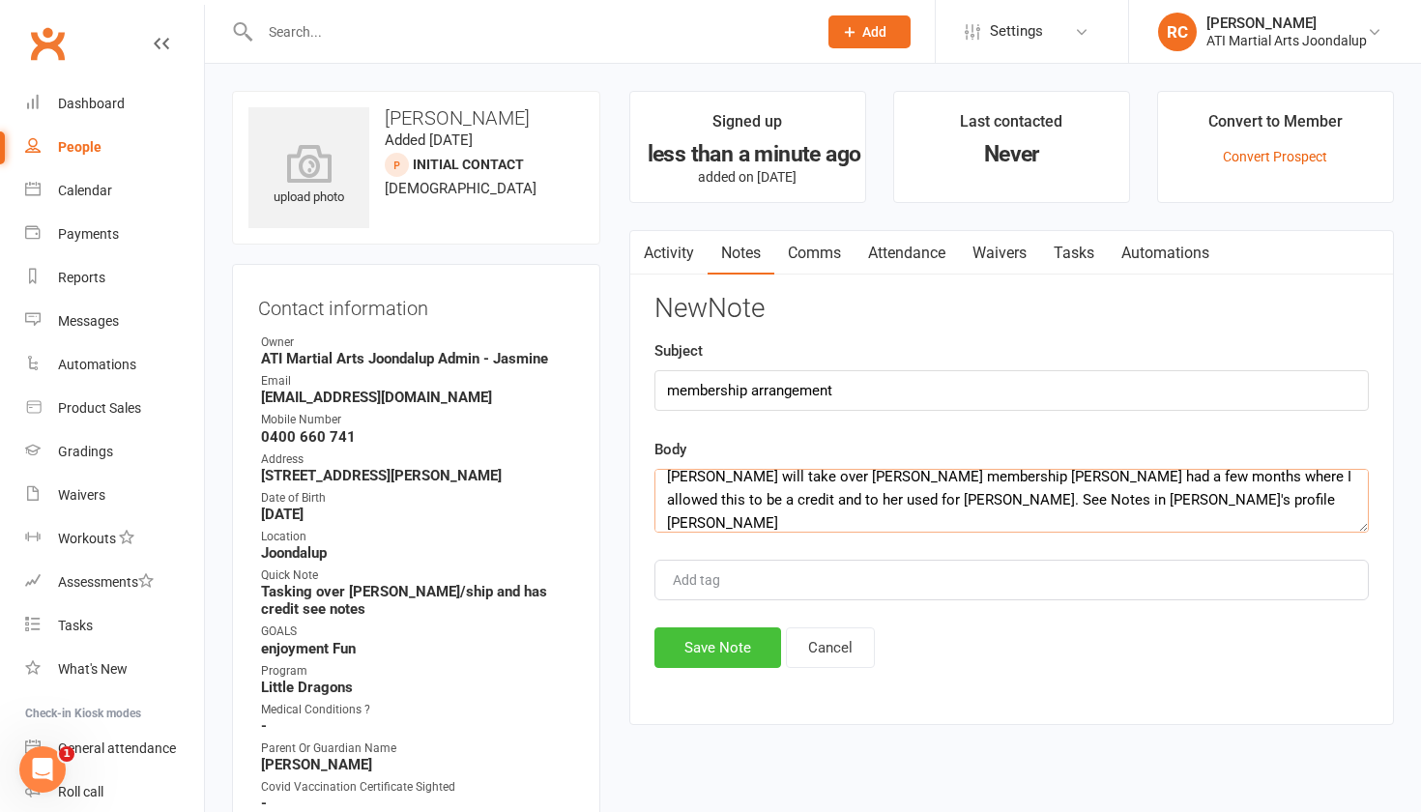
type textarea "[PERSON_NAME] will take over [PERSON_NAME] membership [PERSON_NAME] had a few m…"
click at [686, 663] on button "Save Note" at bounding box center [717, 647] width 127 height 41
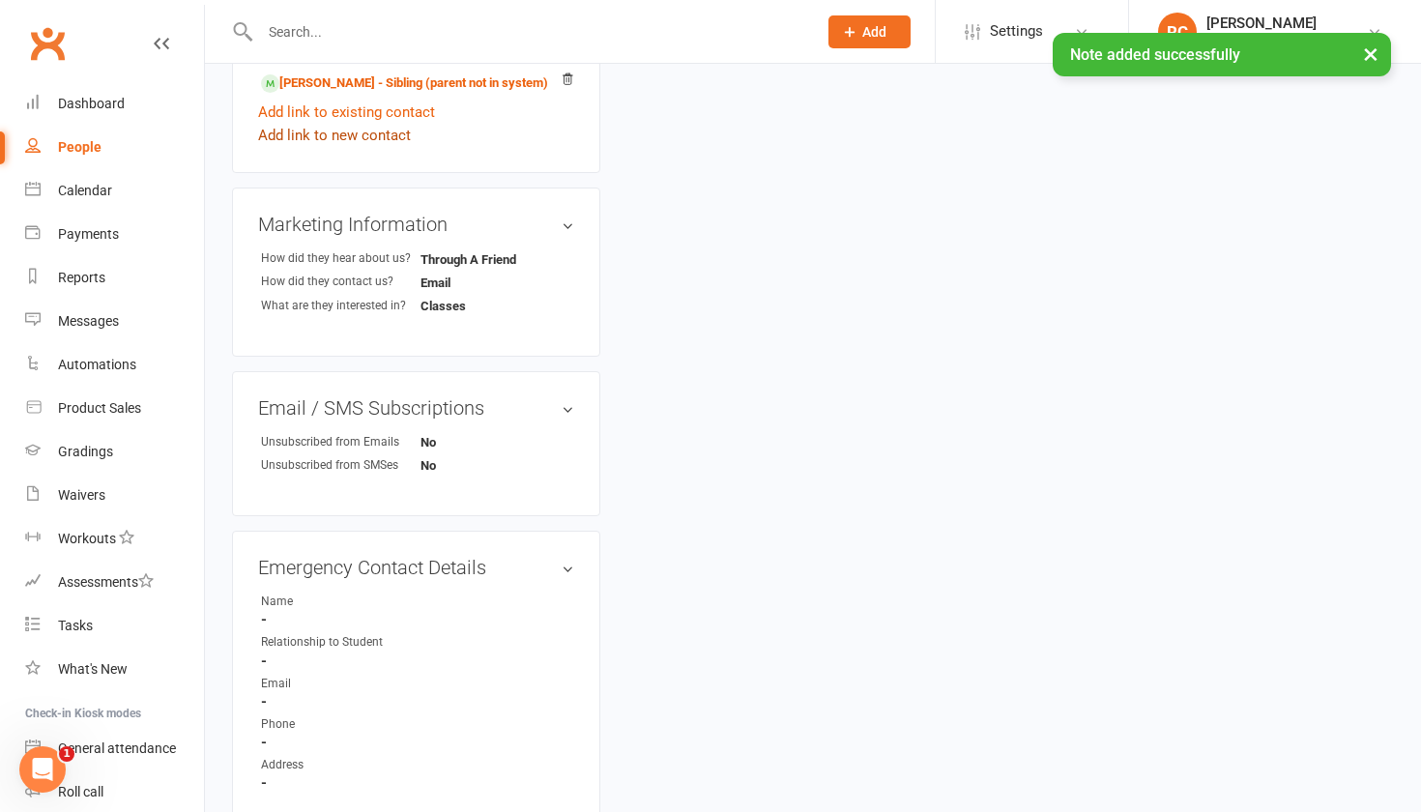
scroll to position [918, 0]
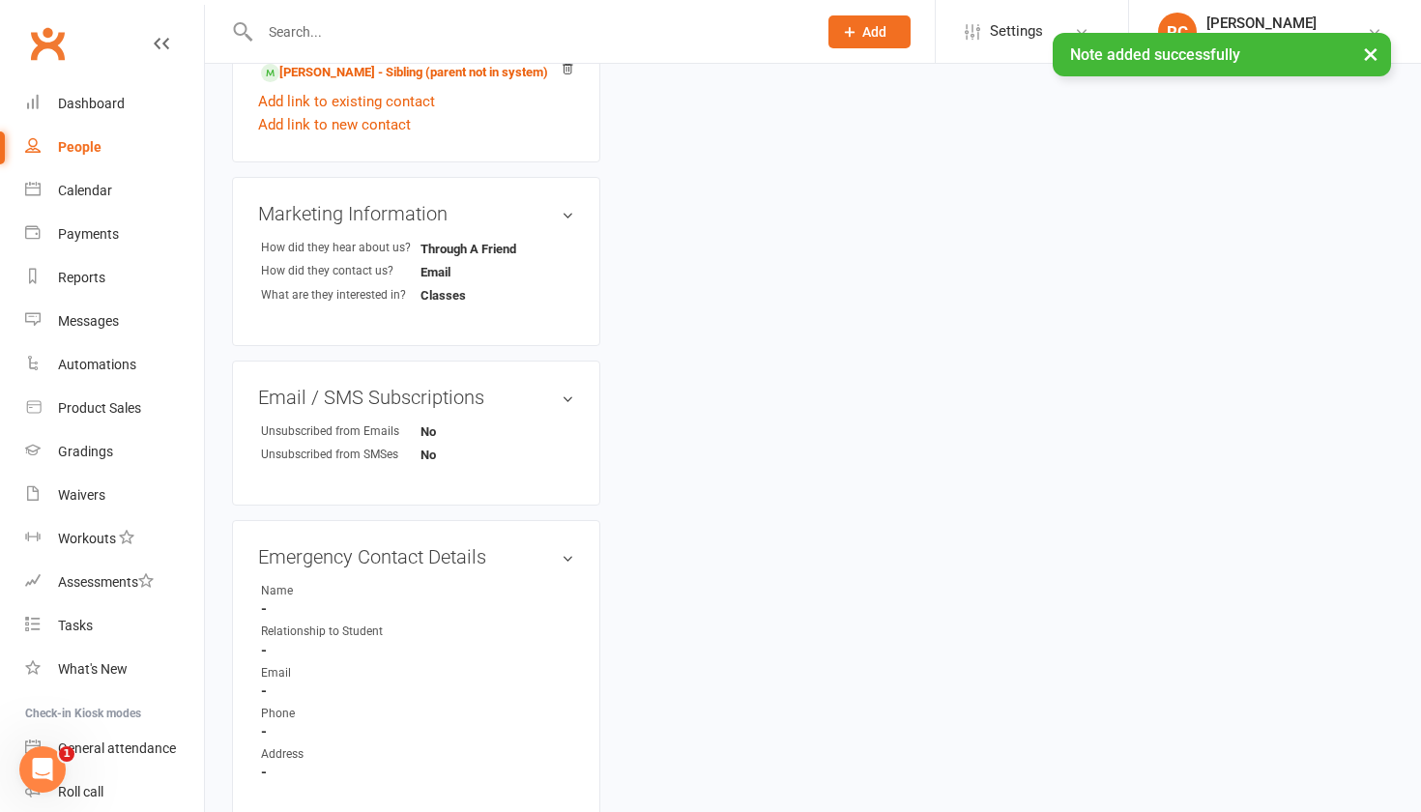
click at [334, 33] on div "× Note added successfully" at bounding box center [698, 33] width 1396 height 0
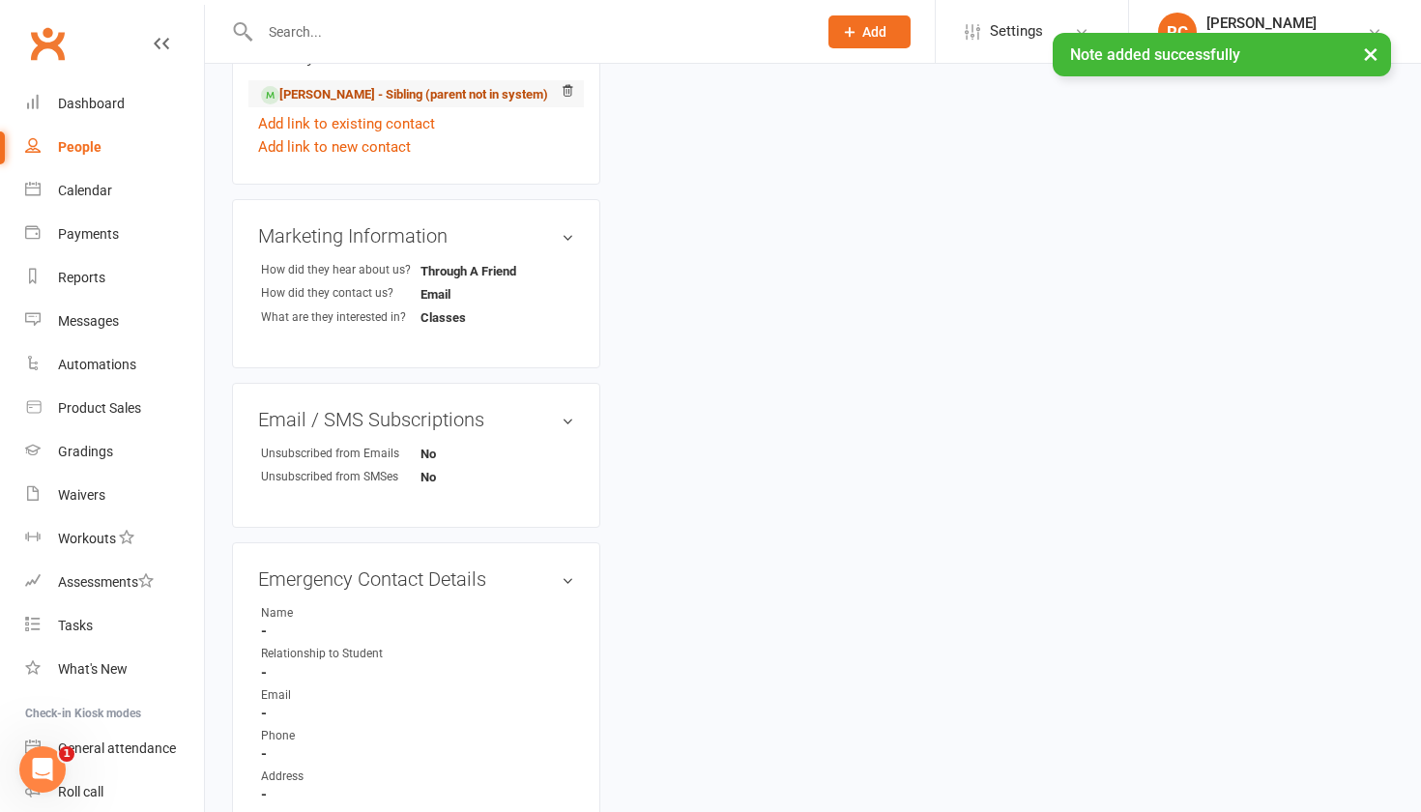
click at [333, 91] on link "[PERSON_NAME] - Sibling (parent not in system)" at bounding box center [404, 95] width 287 height 20
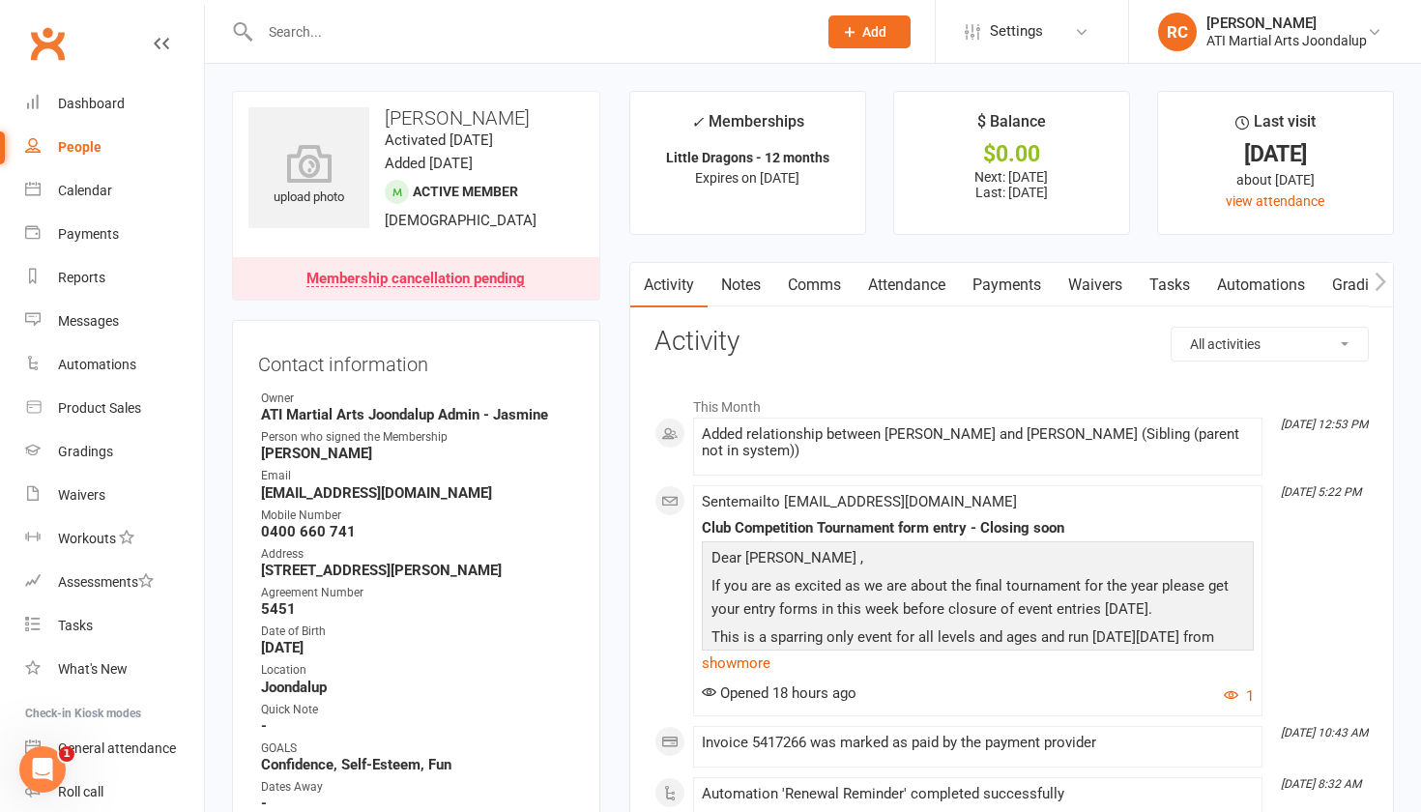
click at [937, 277] on link "Attendance" at bounding box center [906, 285] width 104 height 44
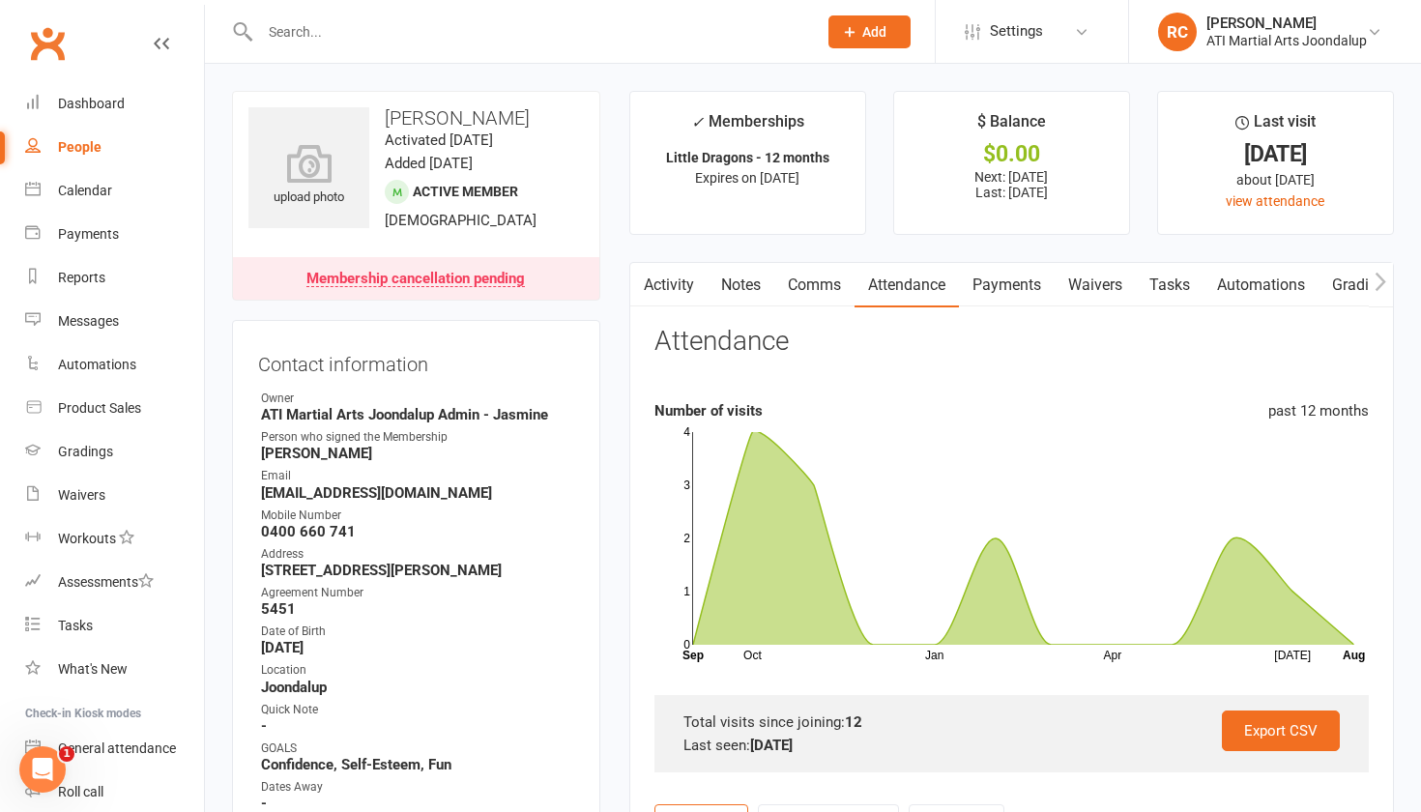
scroll to position [0, 1]
click at [752, 268] on link "Notes" at bounding box center [739, 285] width 67 height 44
